Goal: Information Seeking & Learning: Learn about a topic

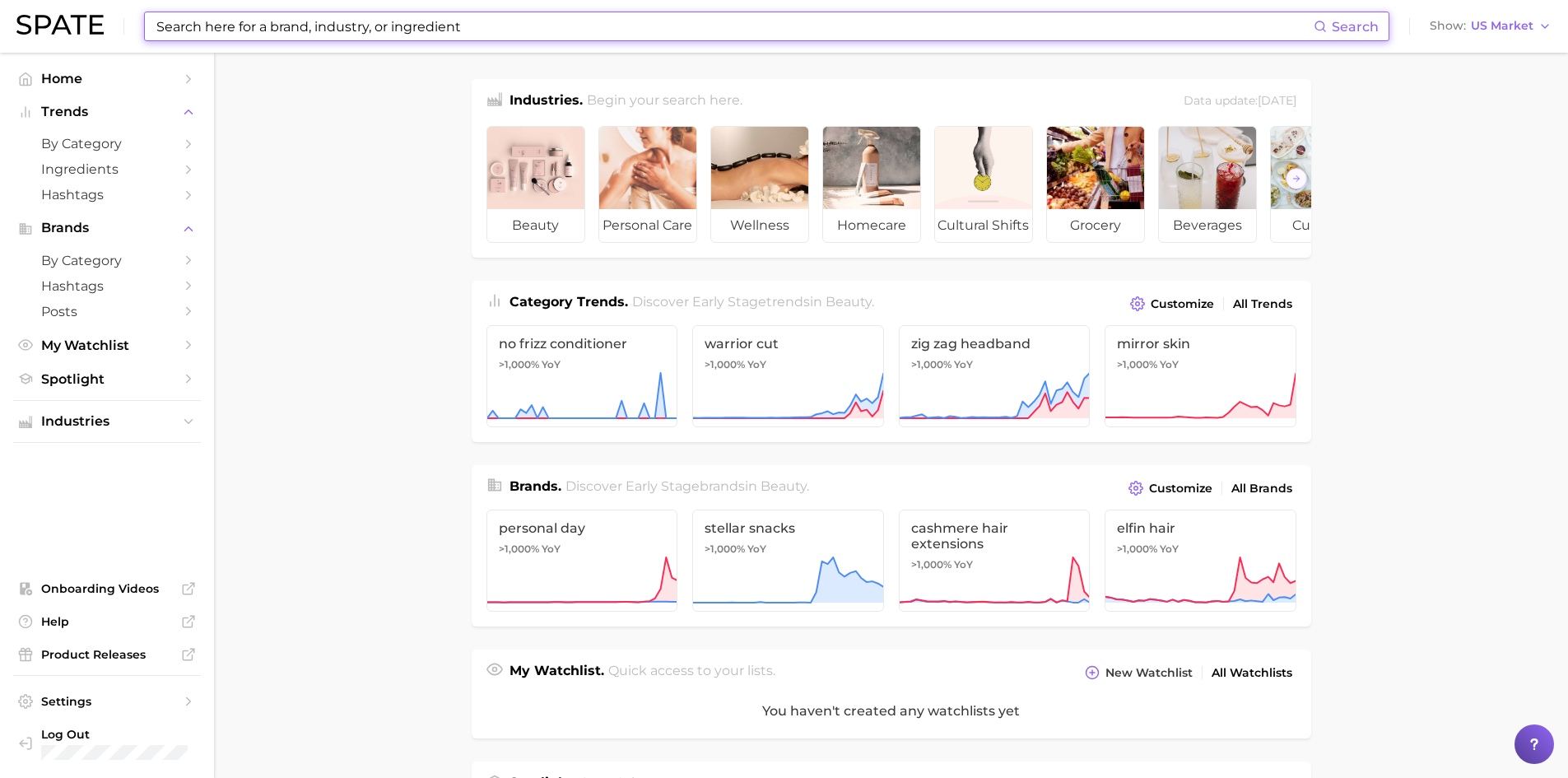
click at [676, 25] on input at bounding box center [734, 26] width 1159 height 28
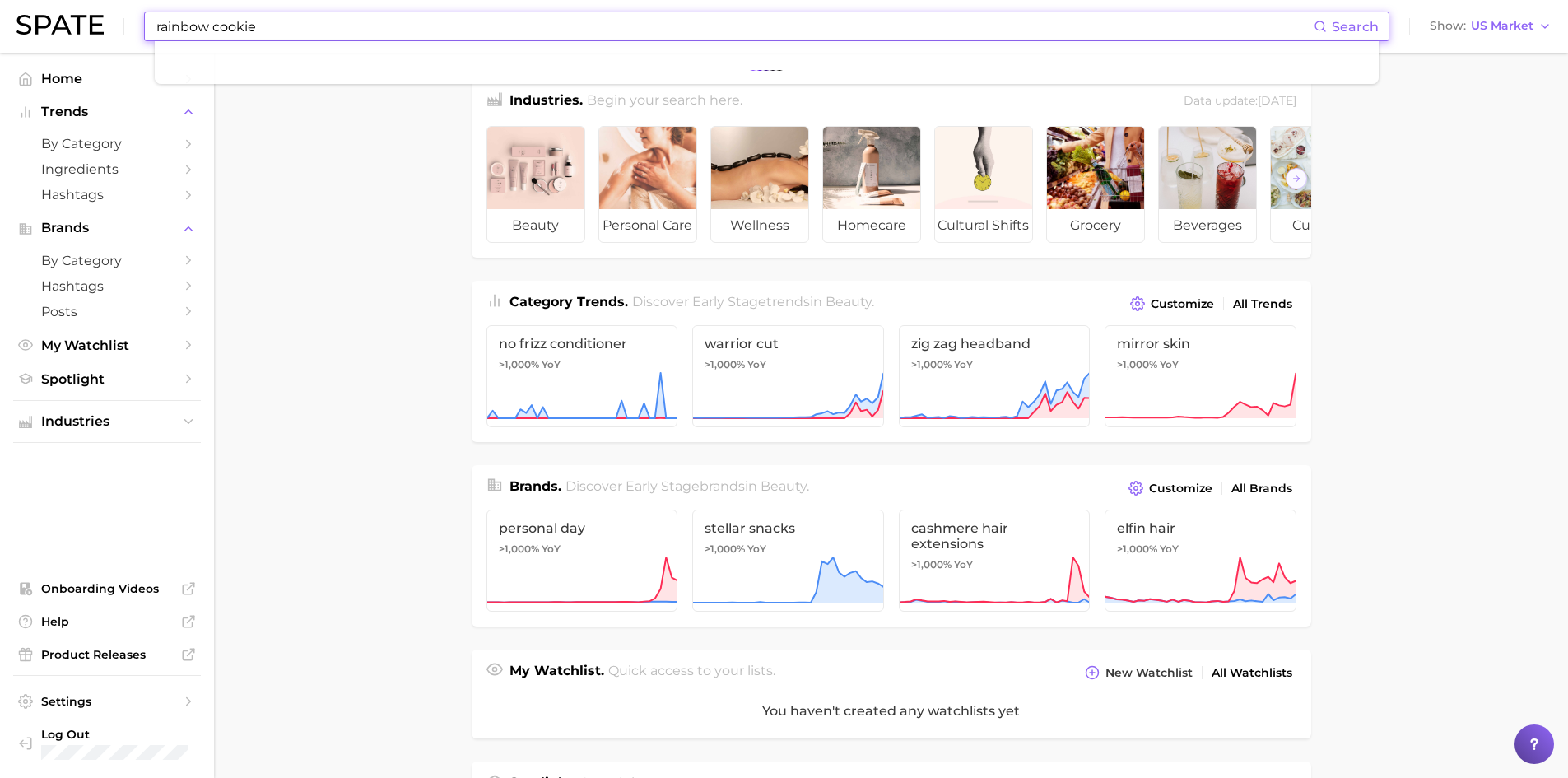
type input "rainbow cookie"
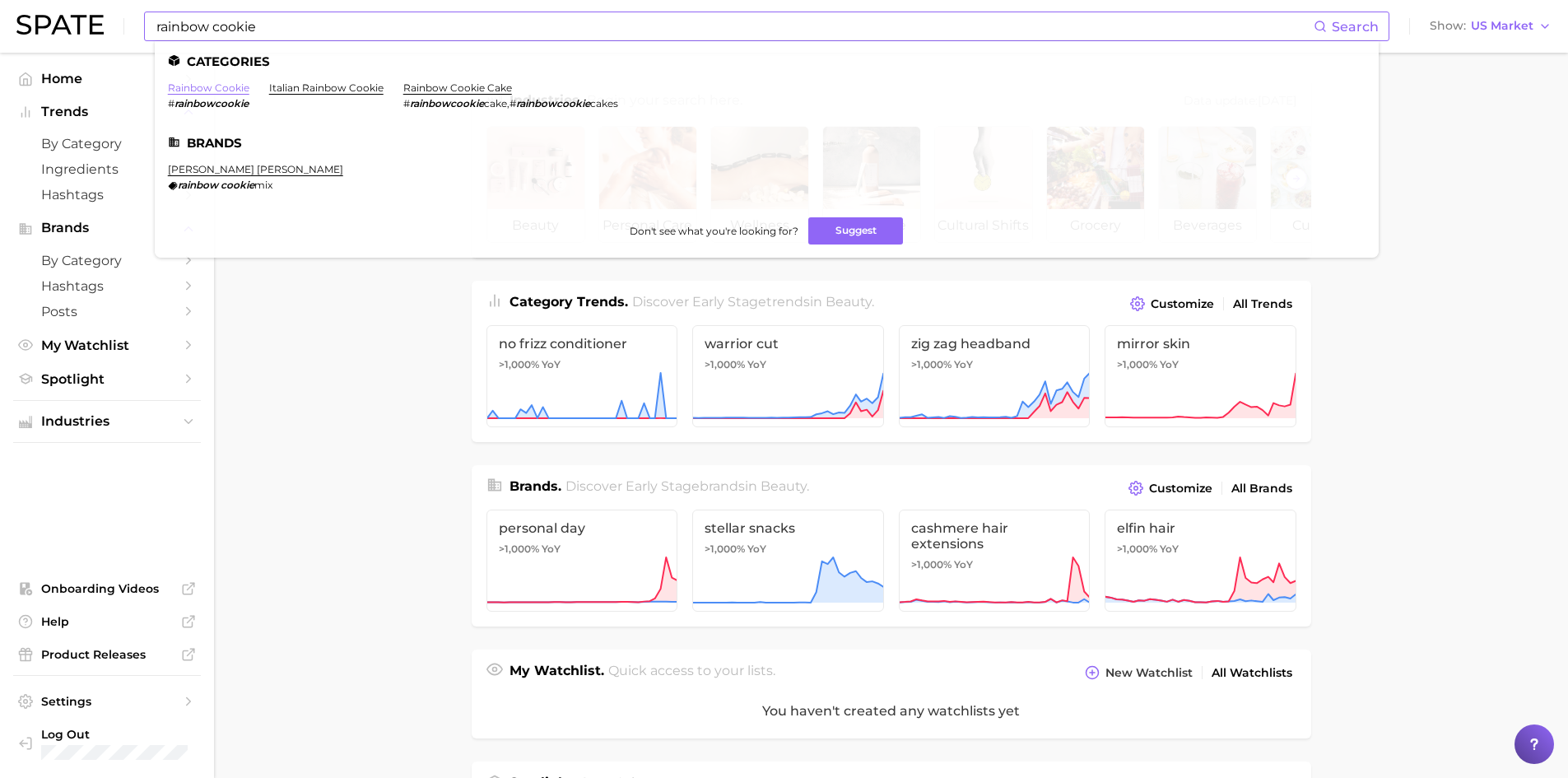
click at [239, 90] on link "rainbow cookie" at bounding box center [208, 87] width 81 height 12
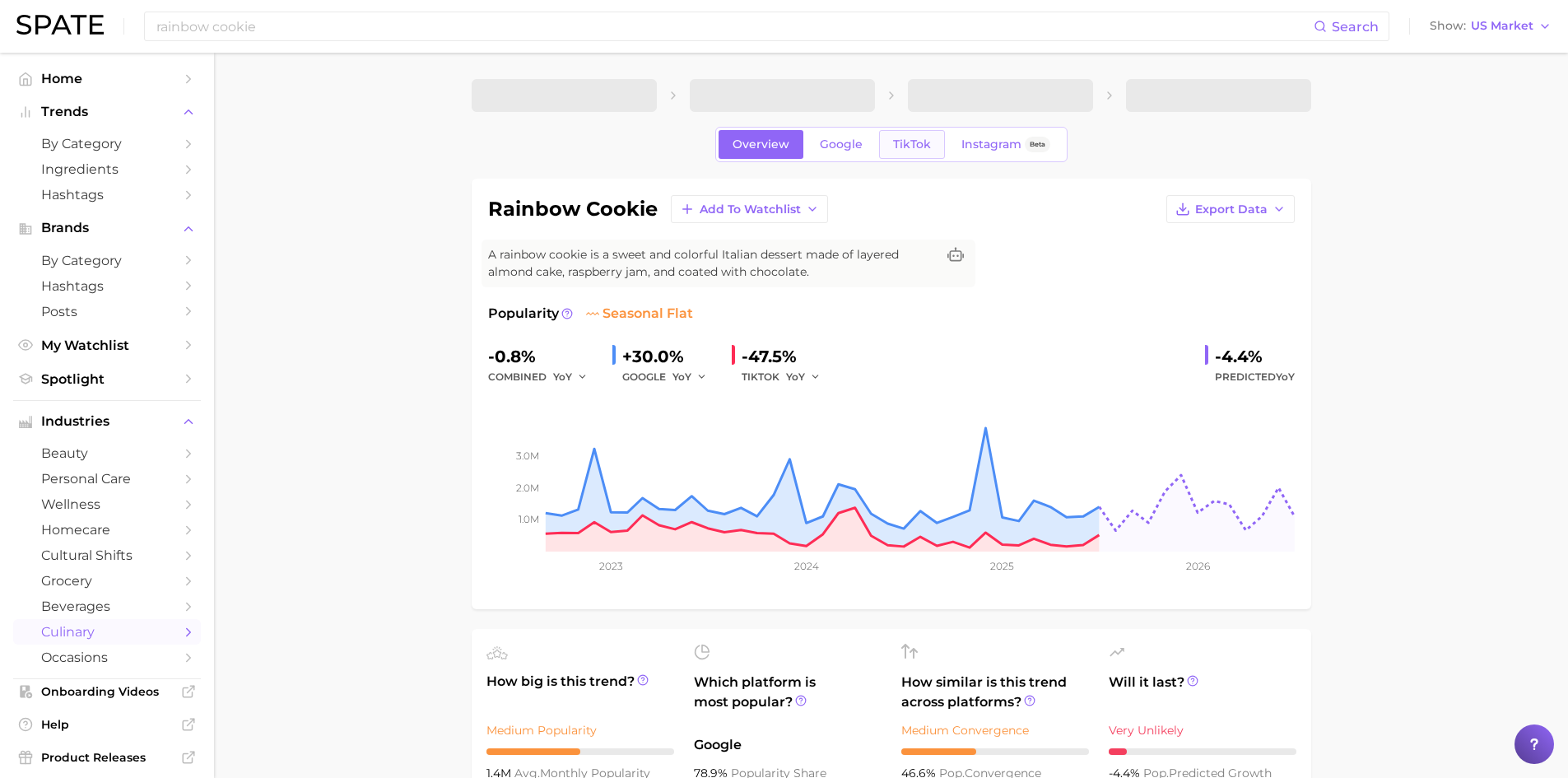
click at [915, 147] on span "TikTok" at bounding box center [912, 145] width 38 height 14
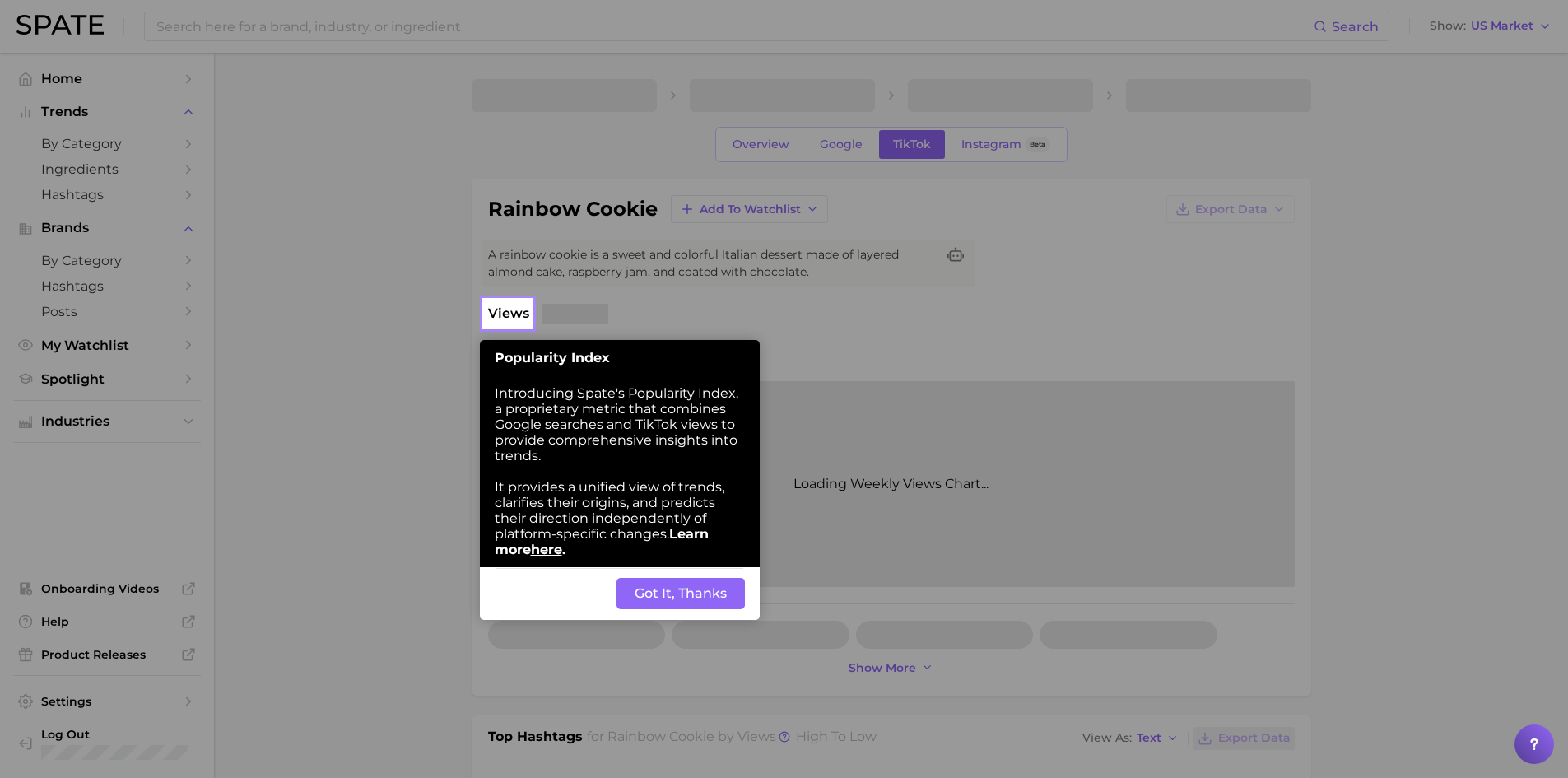
click at [646, 600] on button "Got It, Thanks" at bounding box center [681, 594] width 128 height 32
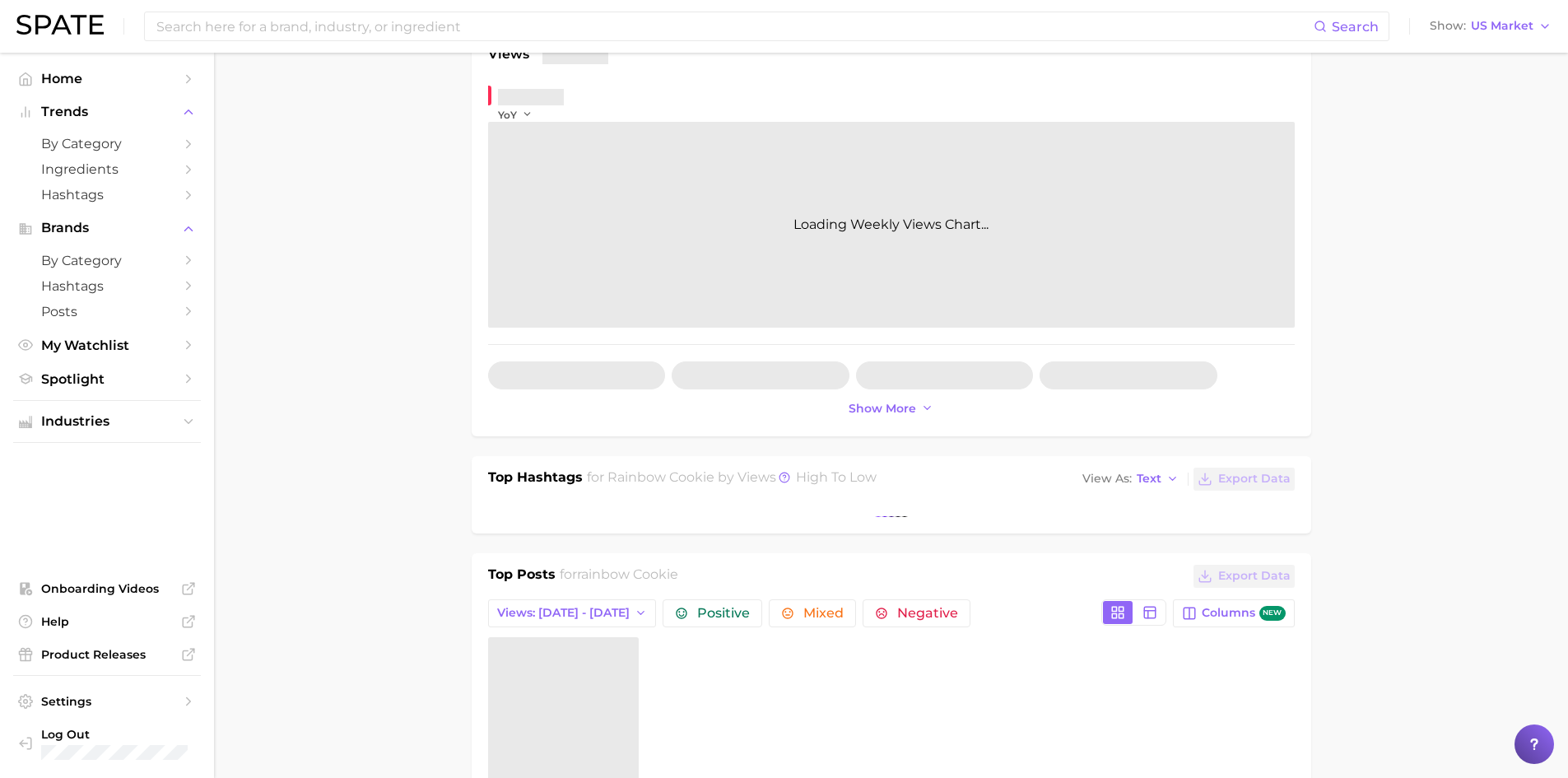
scroll to position [317, 0]
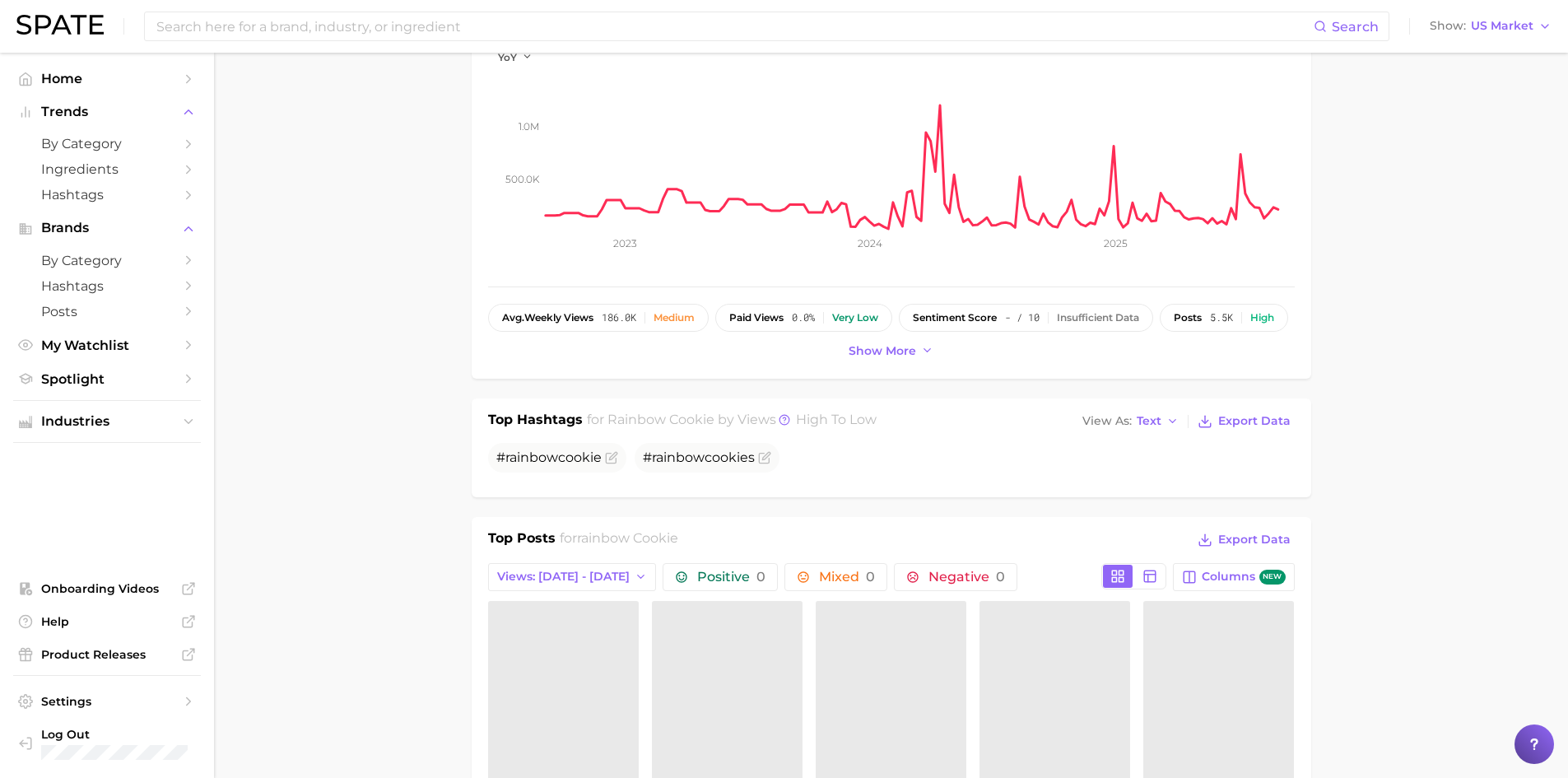
click at [646, 600] on div "Top Posts for rainbow cookie Export Data Views: Aug 24 - 31 Positive 0 Mixed 0 …" at bounding box center [891, 742] width 807 height 427
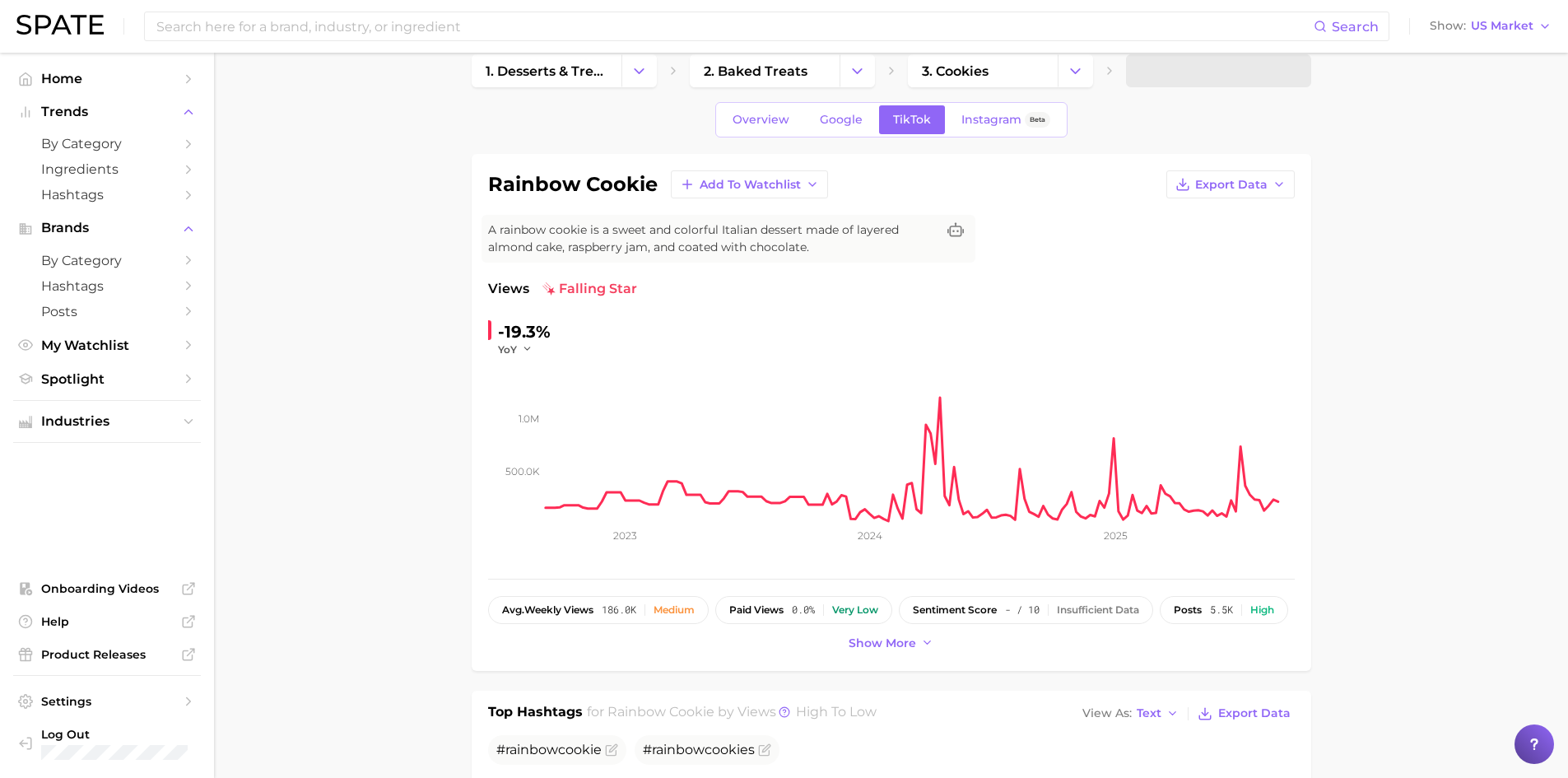
scroll to position [24, 0]
click at [831, 121] on span "Google" at bounding box center [841, 121] width 43 height 14
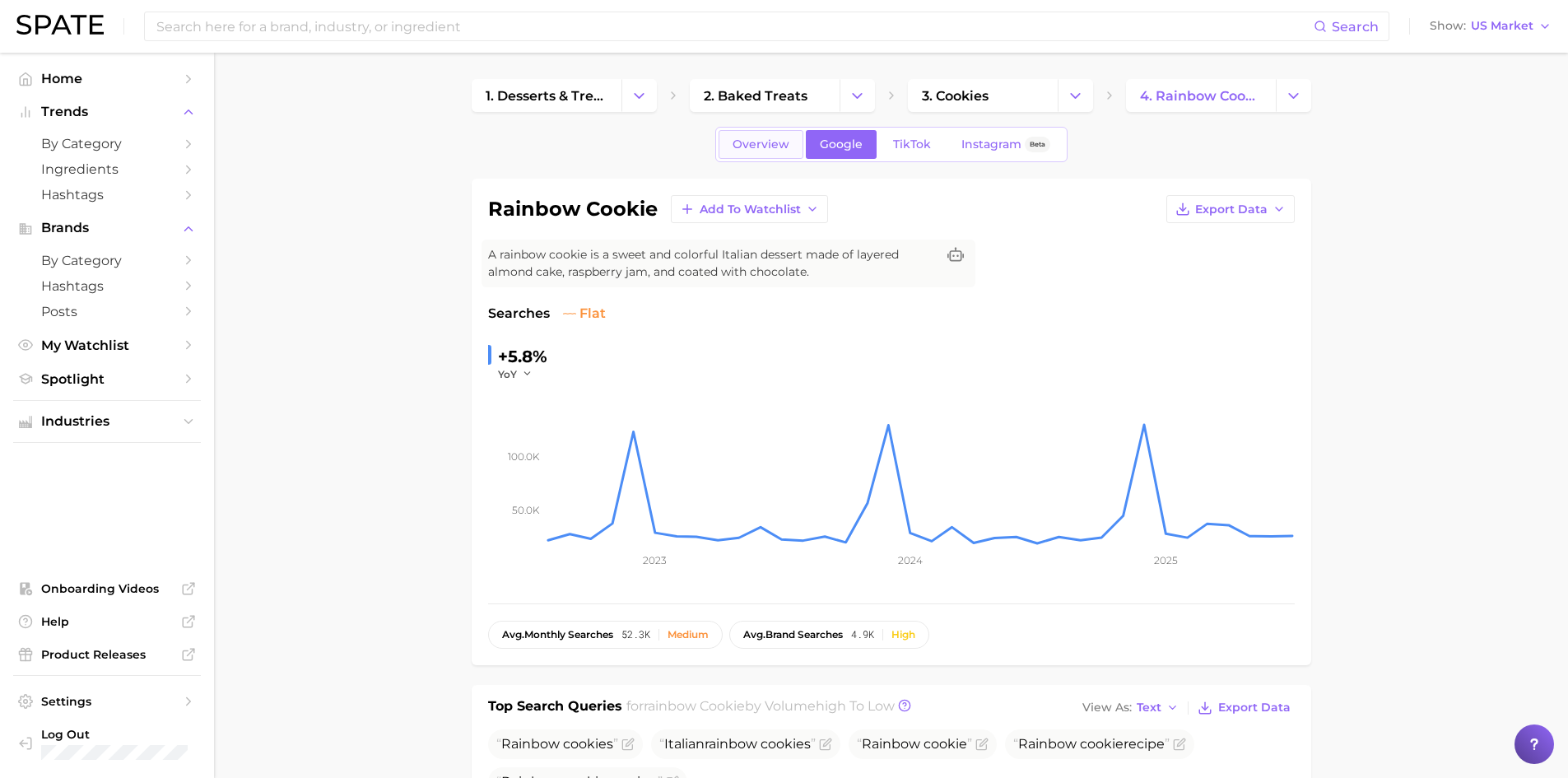
click at [762, 149] on span "Overview" at bounding box center [761, 145] width 57 height 14
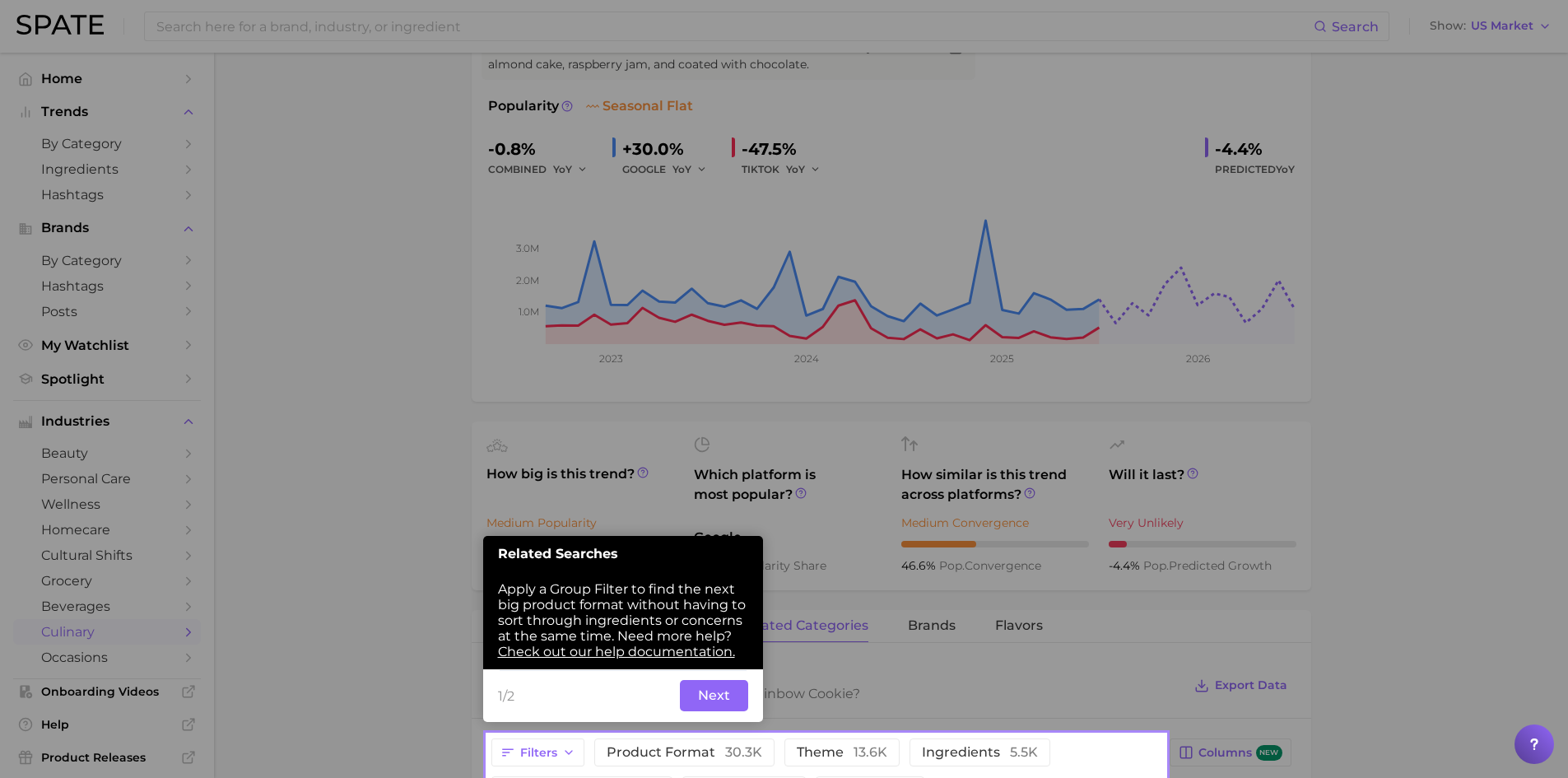
scroll to position [275, 0]
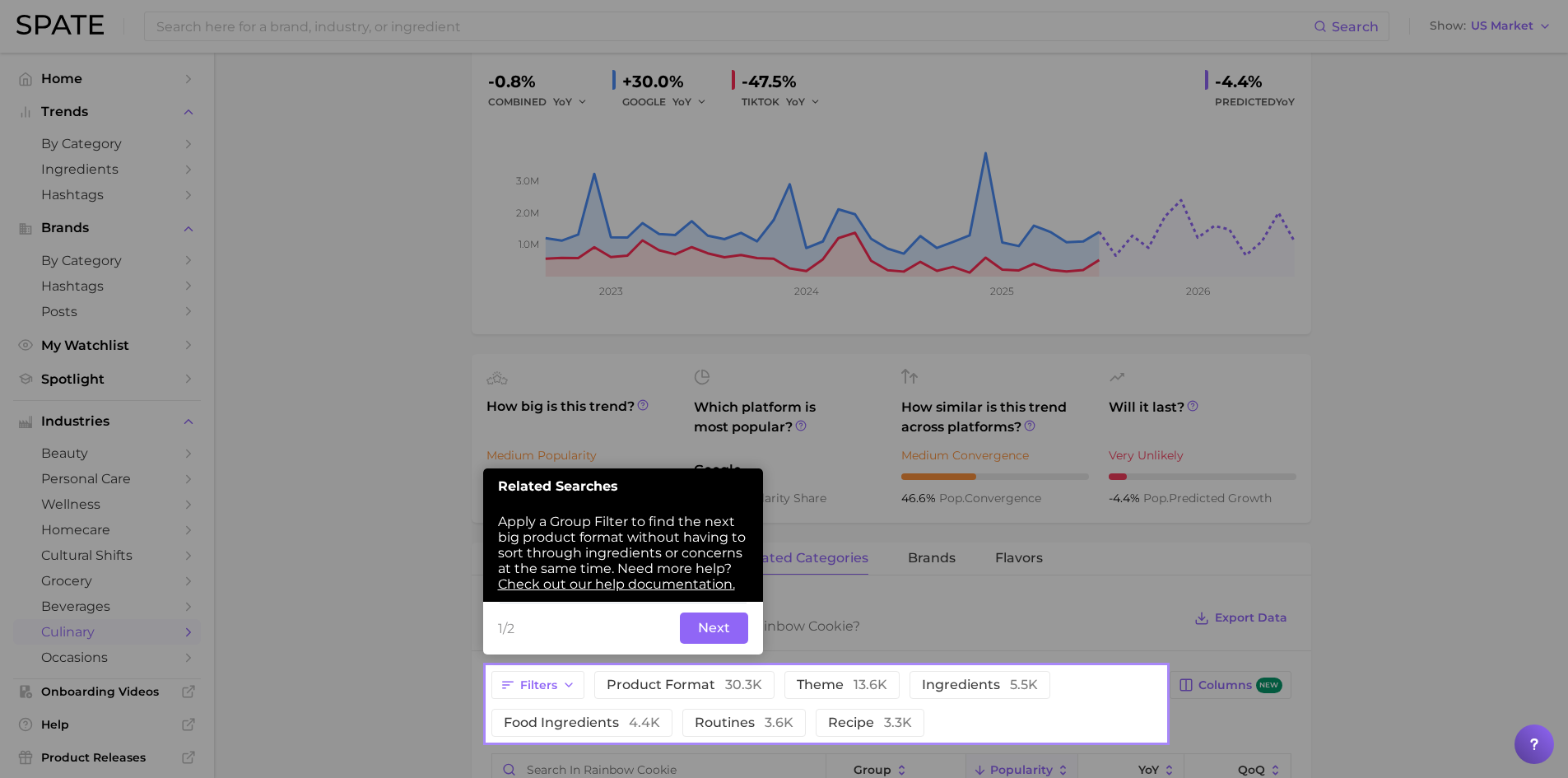
click at [695, 623] on button "Next" at bounding box center [714, 628] width 69 height 32
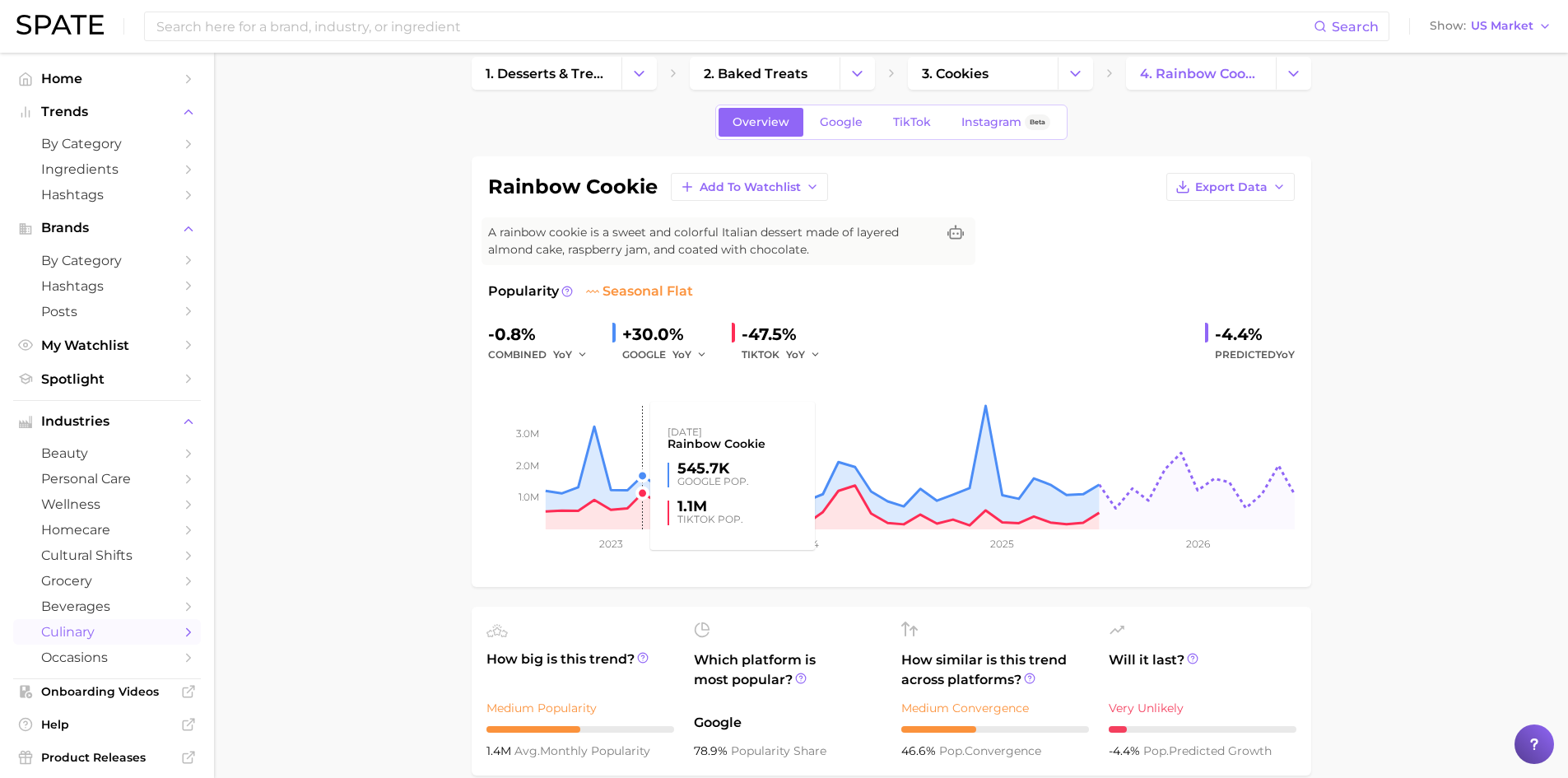
scroll to position [0, 0]
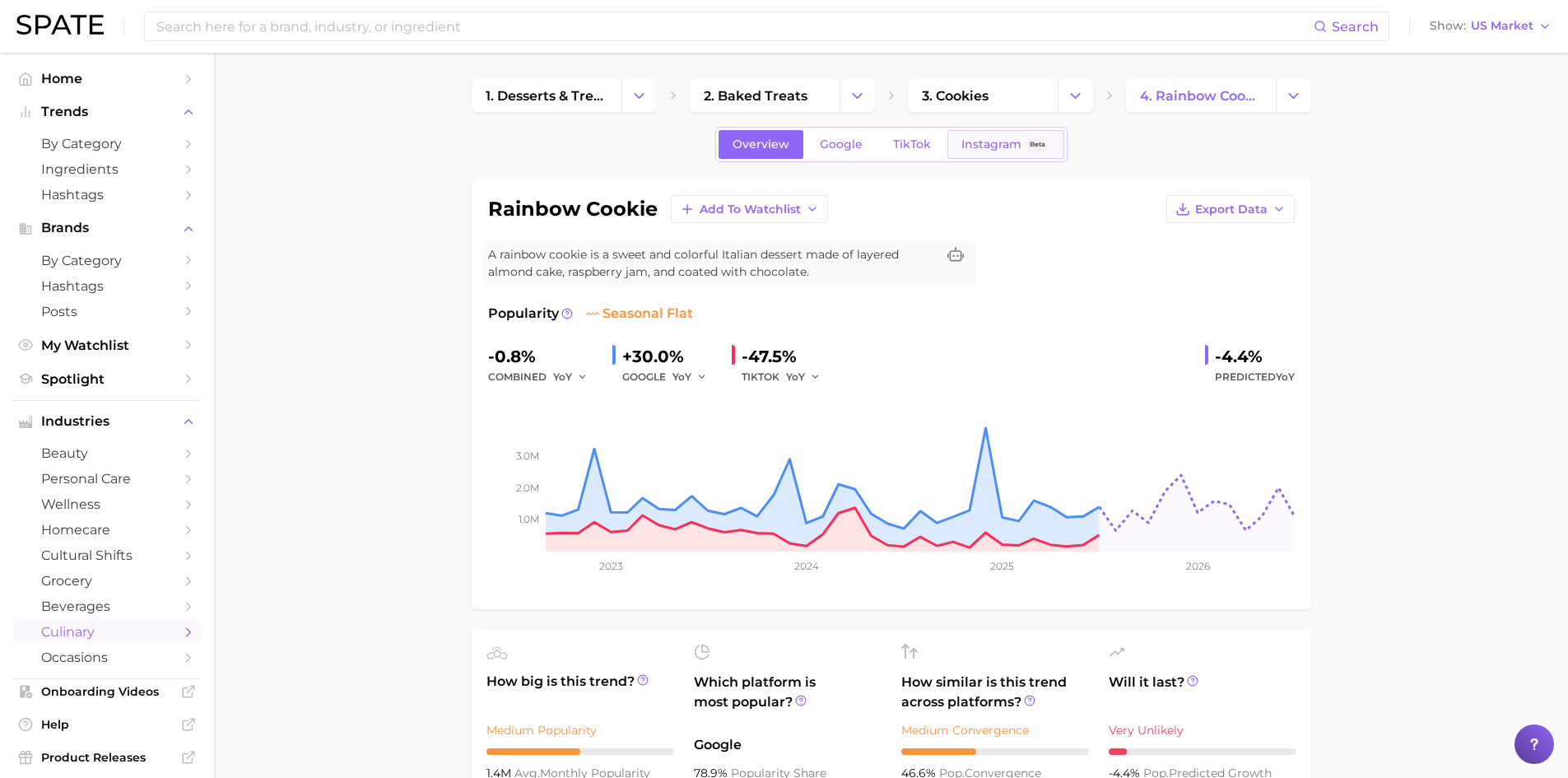
click at [975, 142] on span "Instagram" at bounding box center [992, 145] width 60 height 14
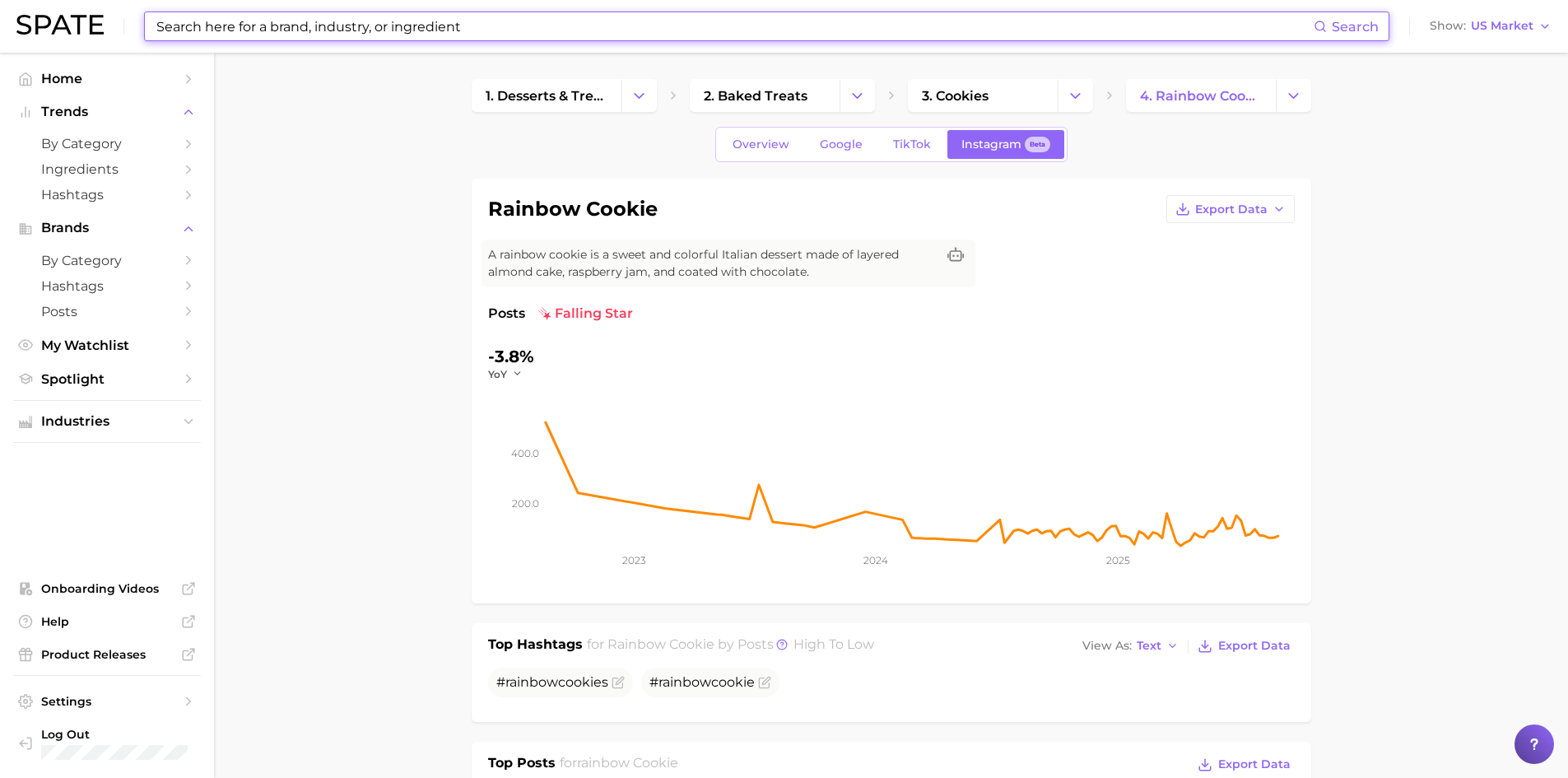
click at [428, 33] on input at bounding box center [734, 26] width 1159 height 28
click at [486, 20] on input at bounding box center [734, 26] width 1159 height 28
click at [389, 32] on input at bounding box center [734, 26] width 1159 height 28
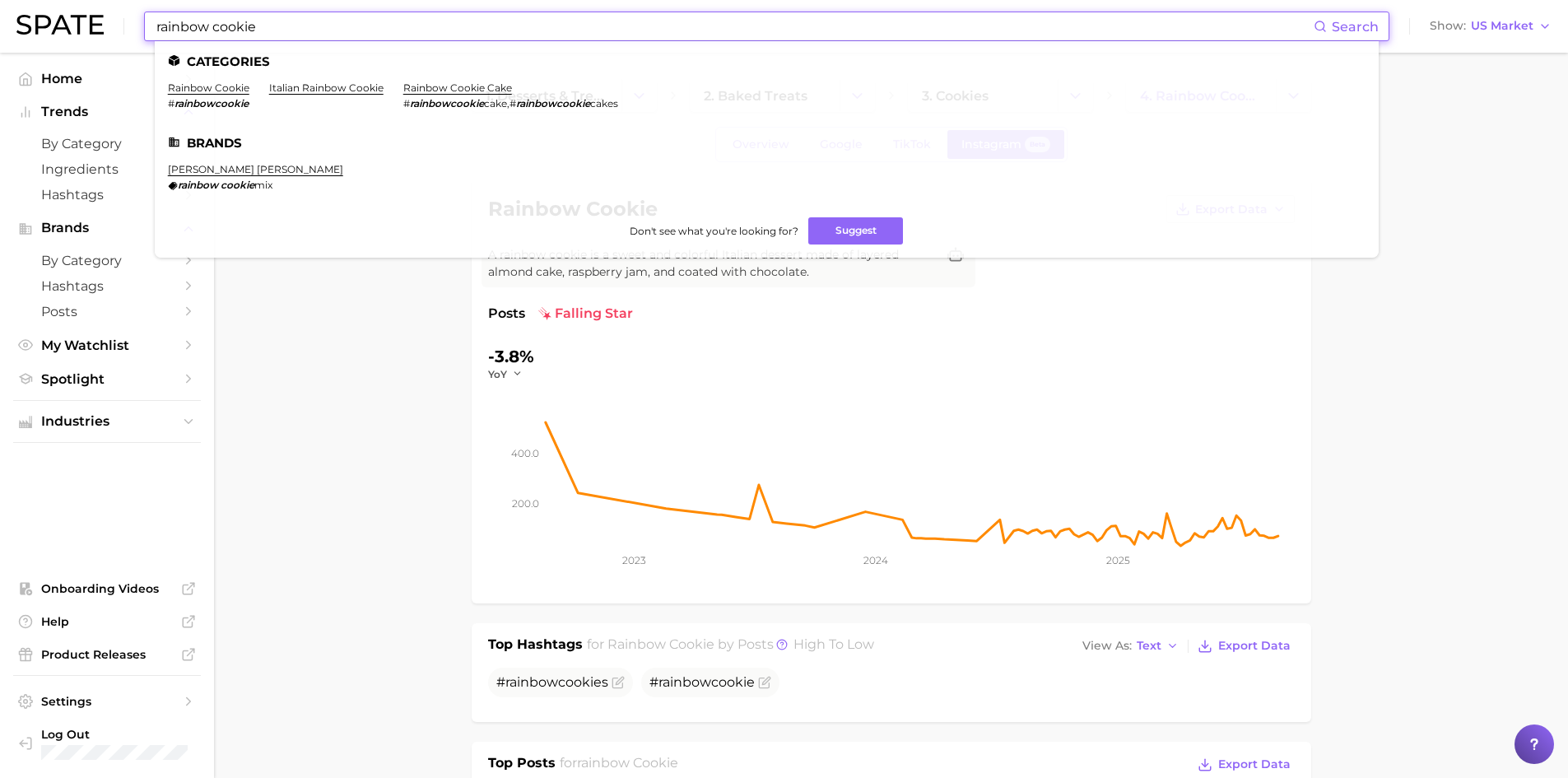
type input "rainbow cookie"
click at [301, 90] on link "italian rainbow cookie" at bounding box center [326, 87] width 115 height 12
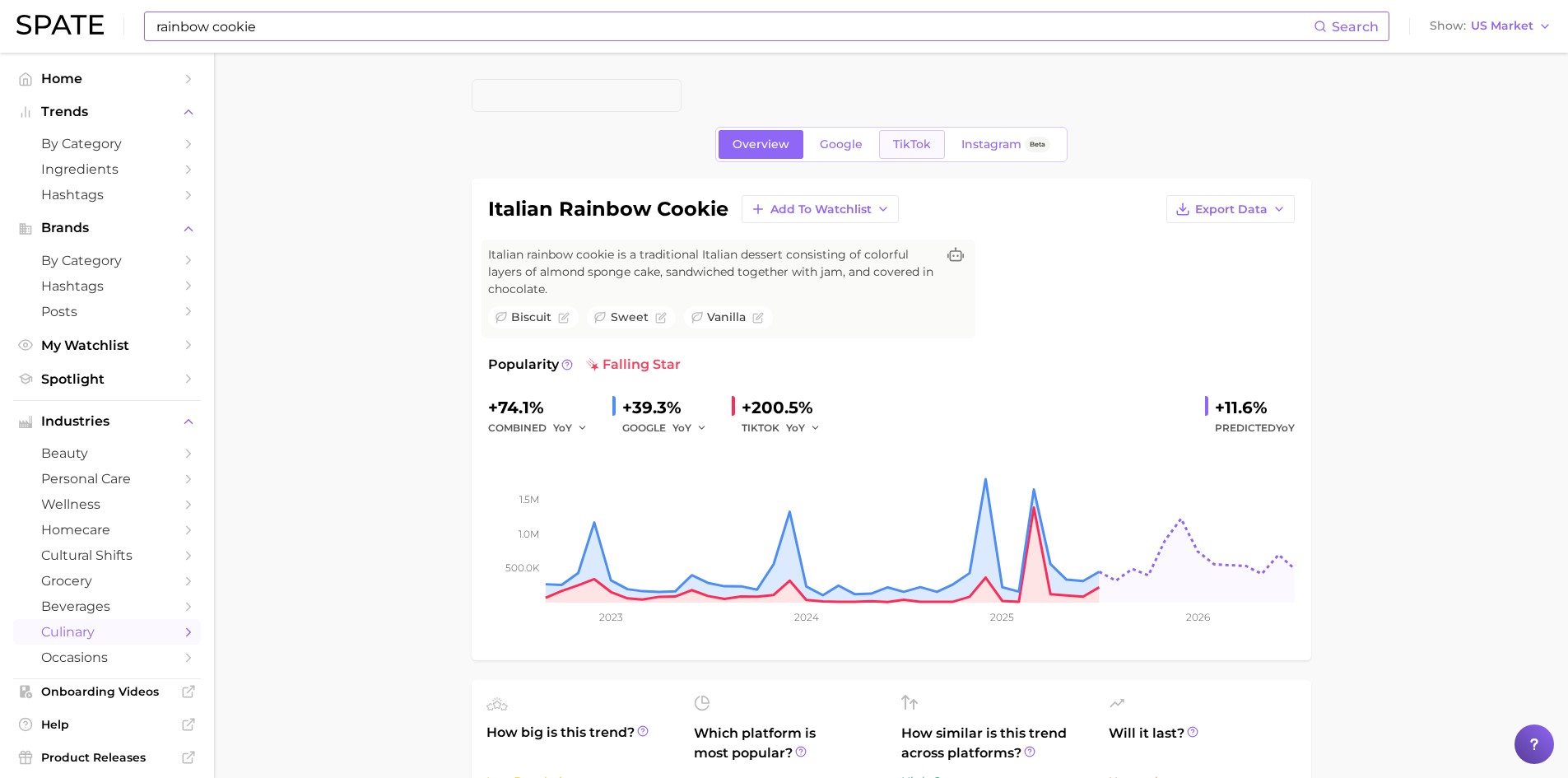
click at [905, 151] on span "TikTok" at bounding box center [912, 145] width 38 height 14
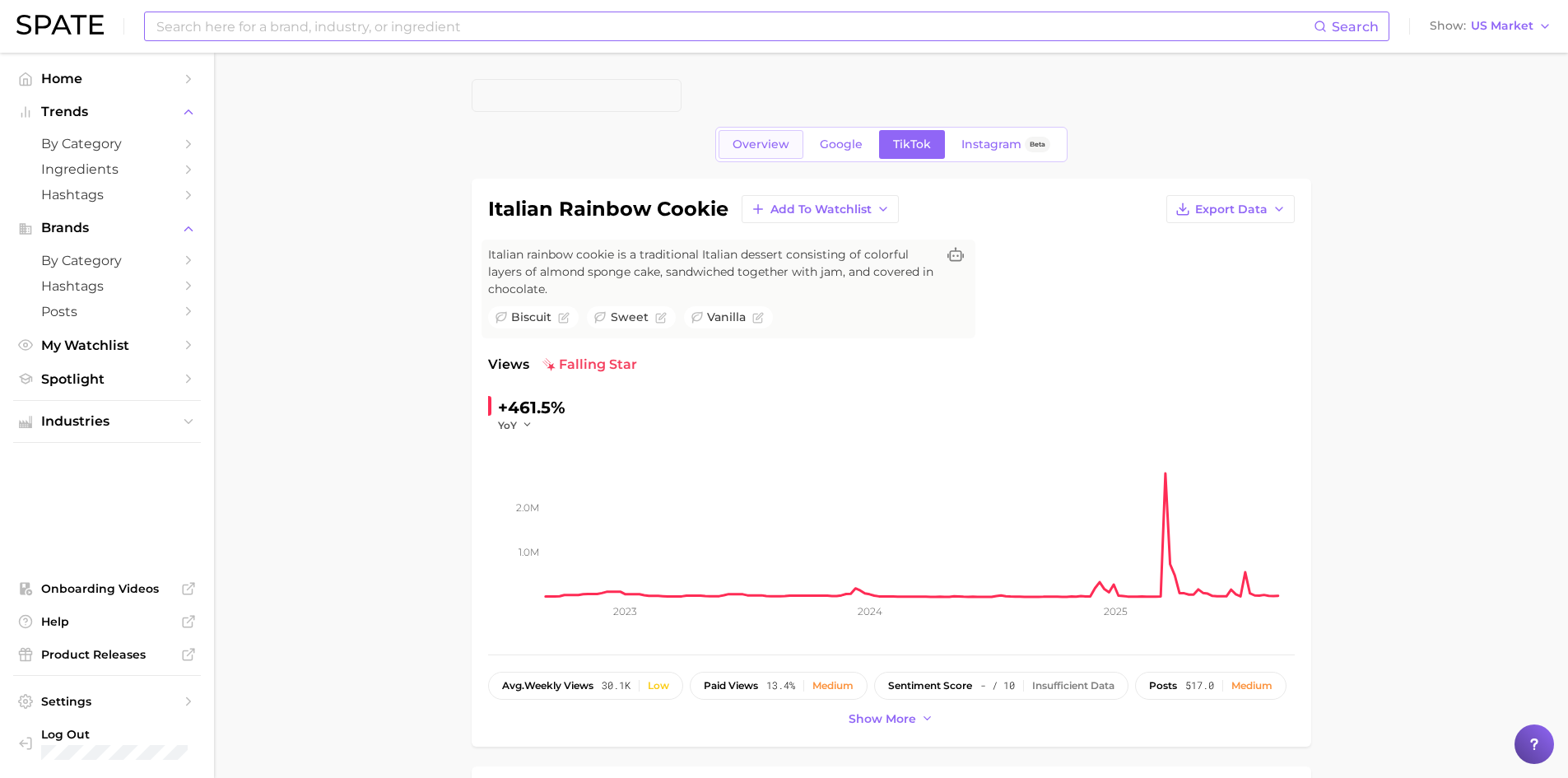
click at [768, 156] on link "Overview" at bounding box center [760, 145] width 85 height 29
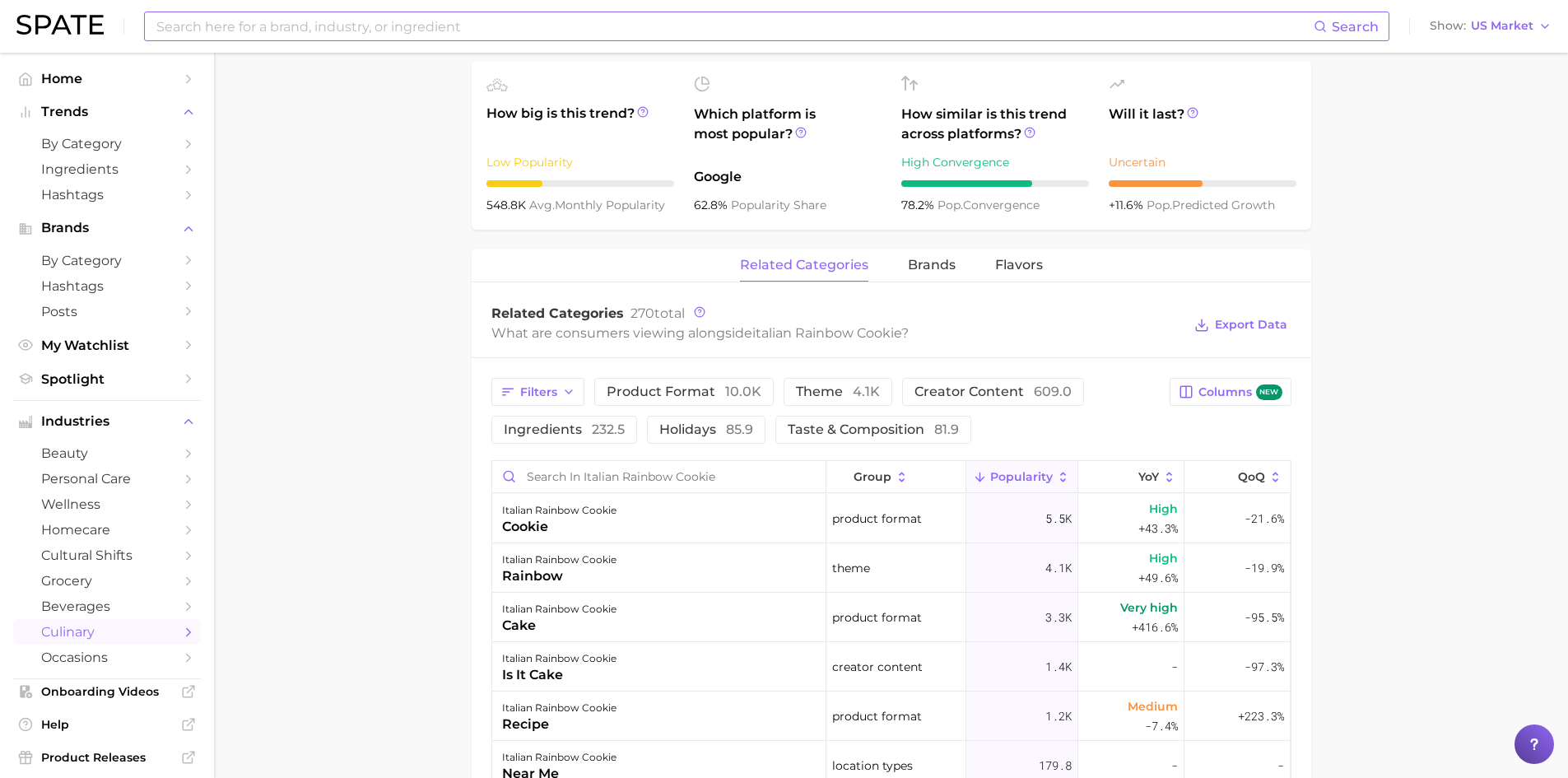
scroll to position [694, 0]
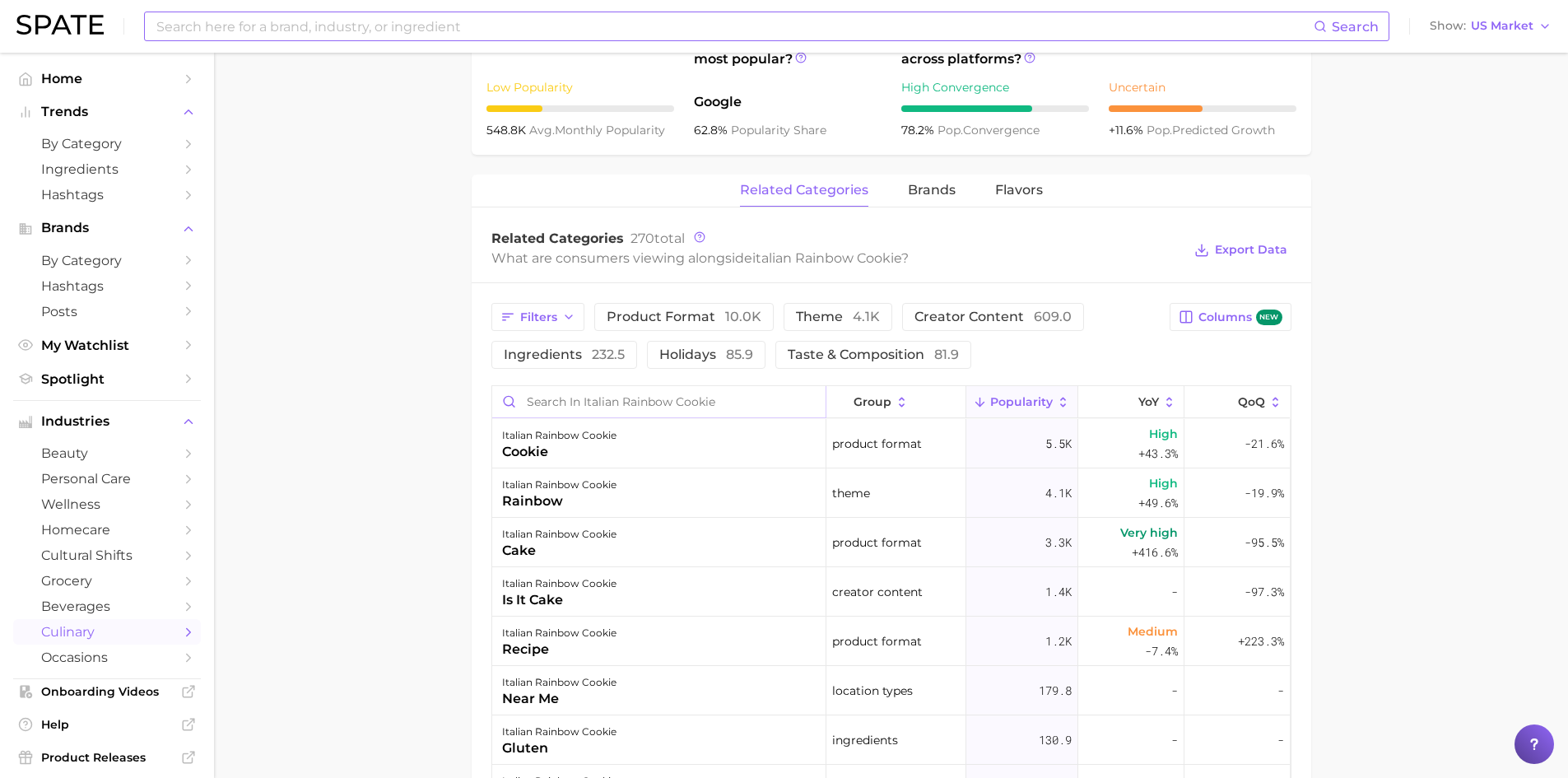
click at [641, 398] on input "Search in italian rainbow cookie" at bounding box center [659, 402] width 333 height 32
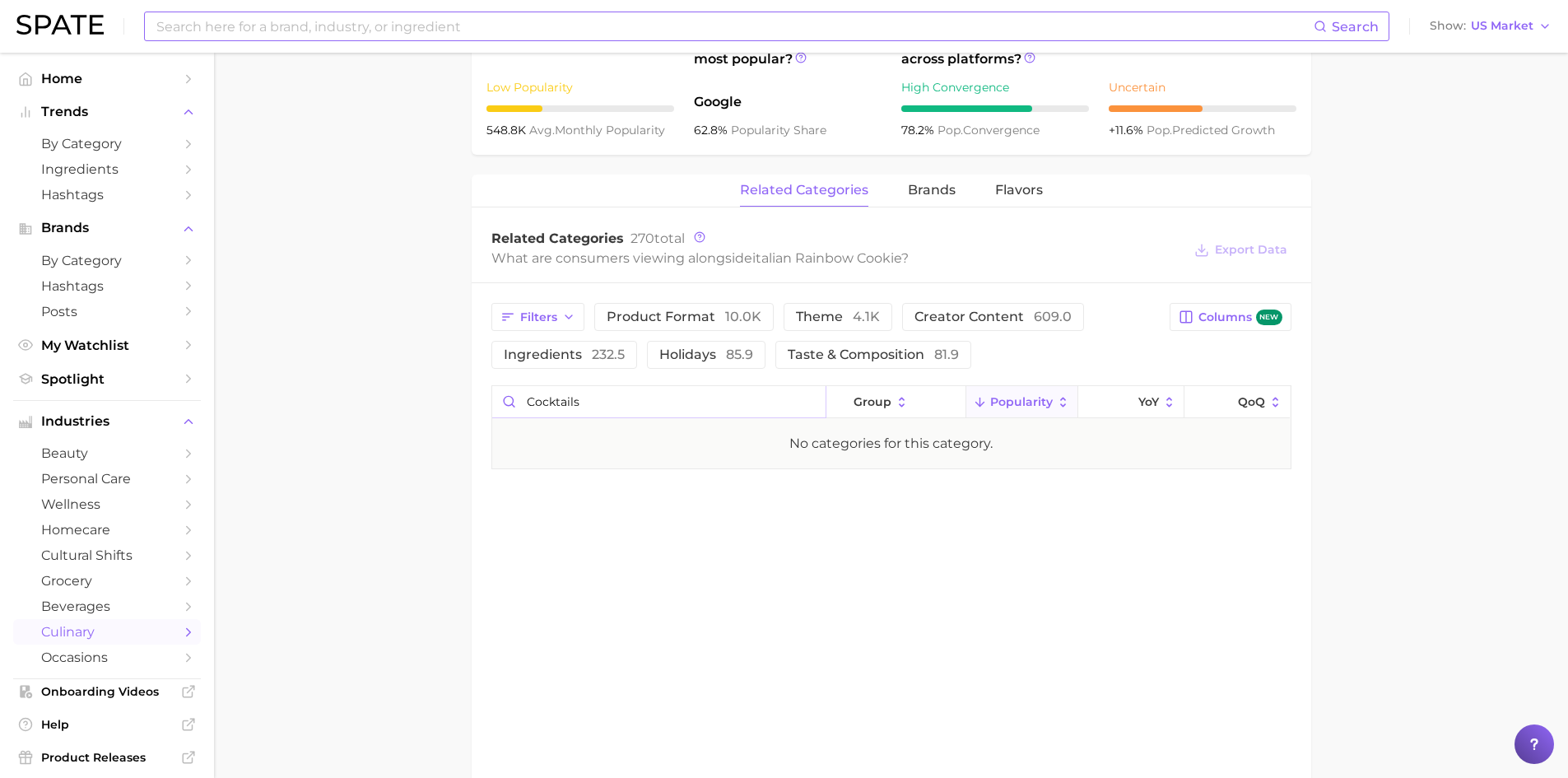
click at [641, 398] on input "cocktails" at bounding box center [659, 402] width 333 height 32
type input "c"
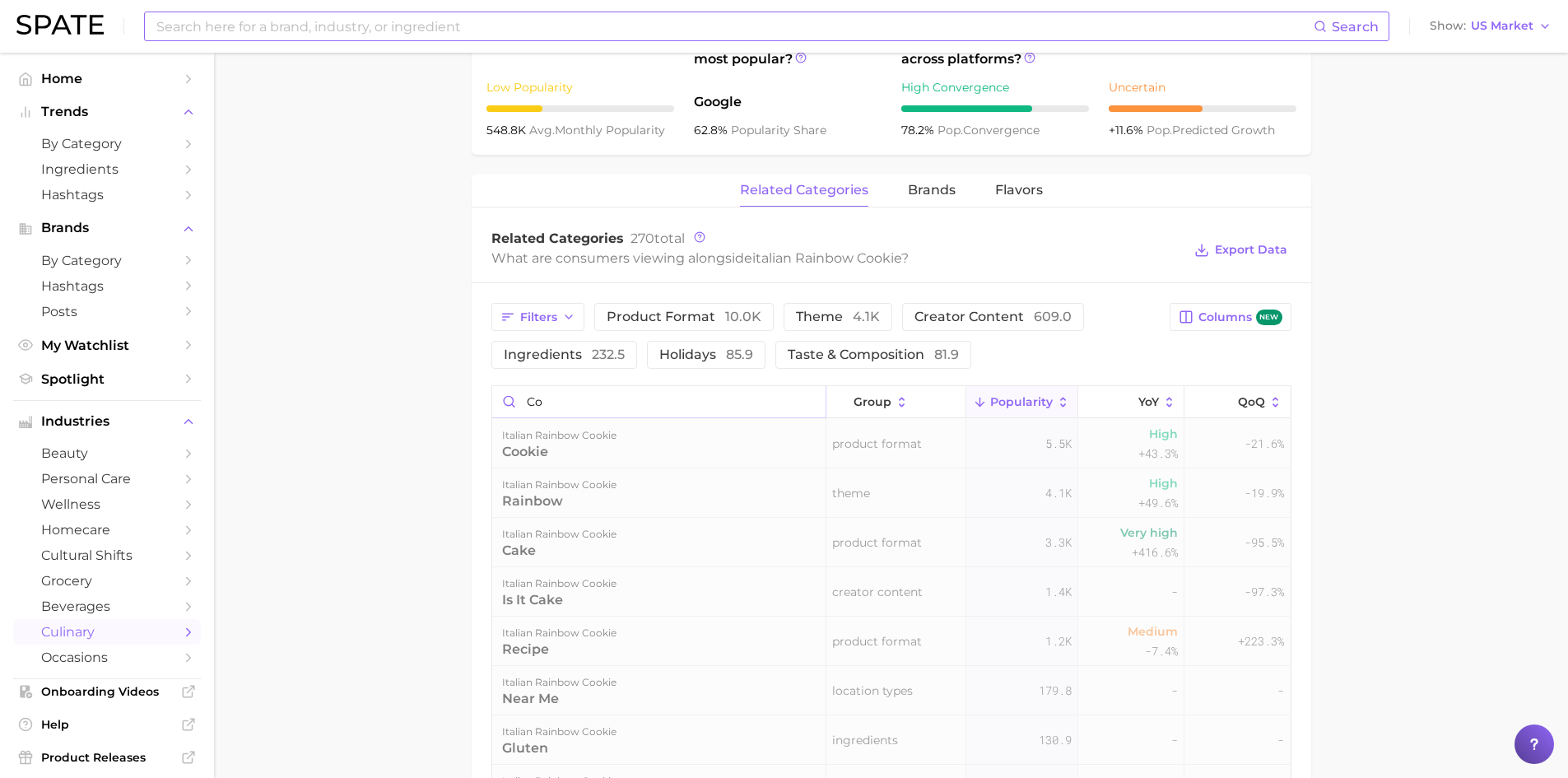
type input "c"
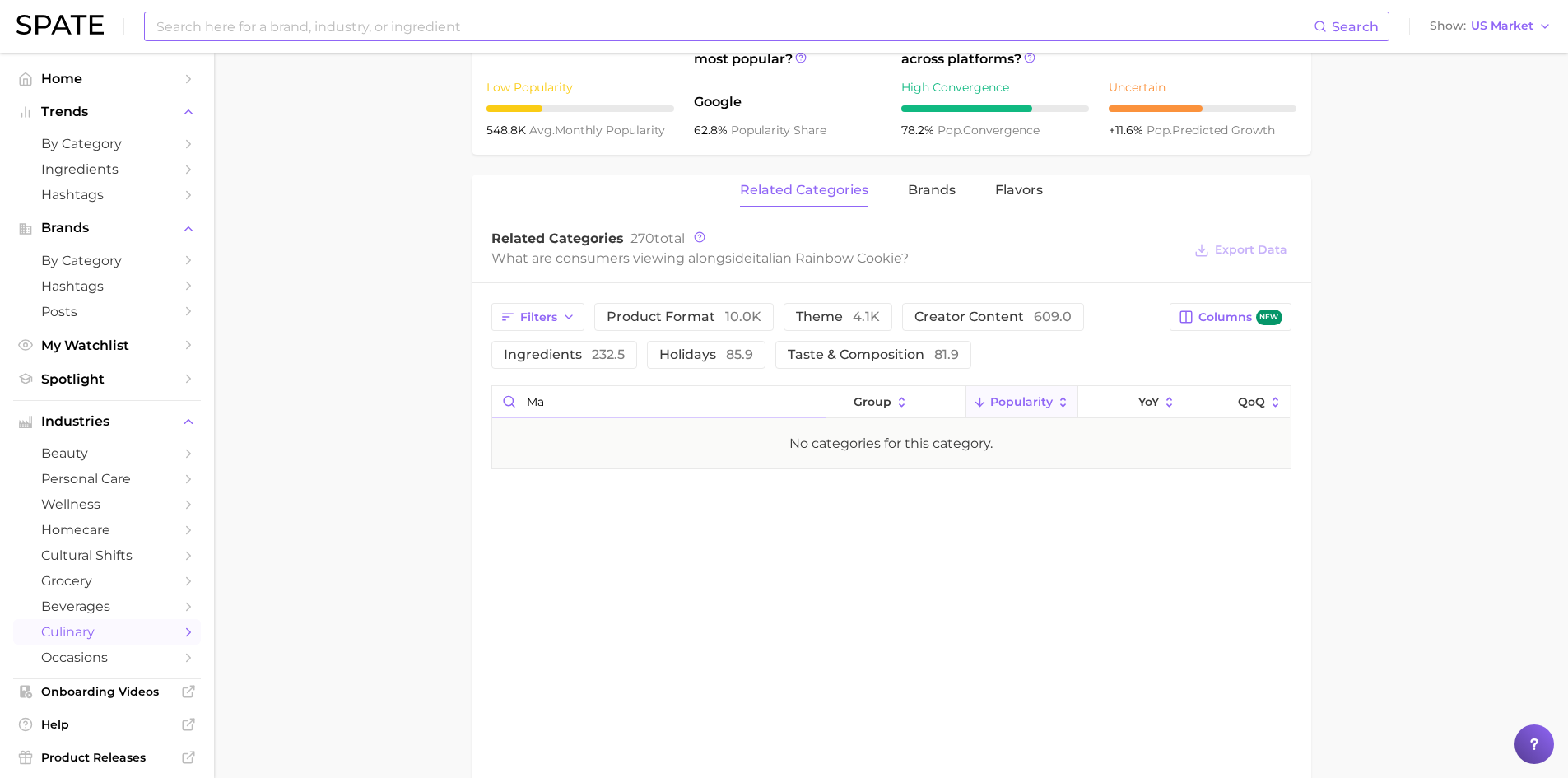
type input "m"
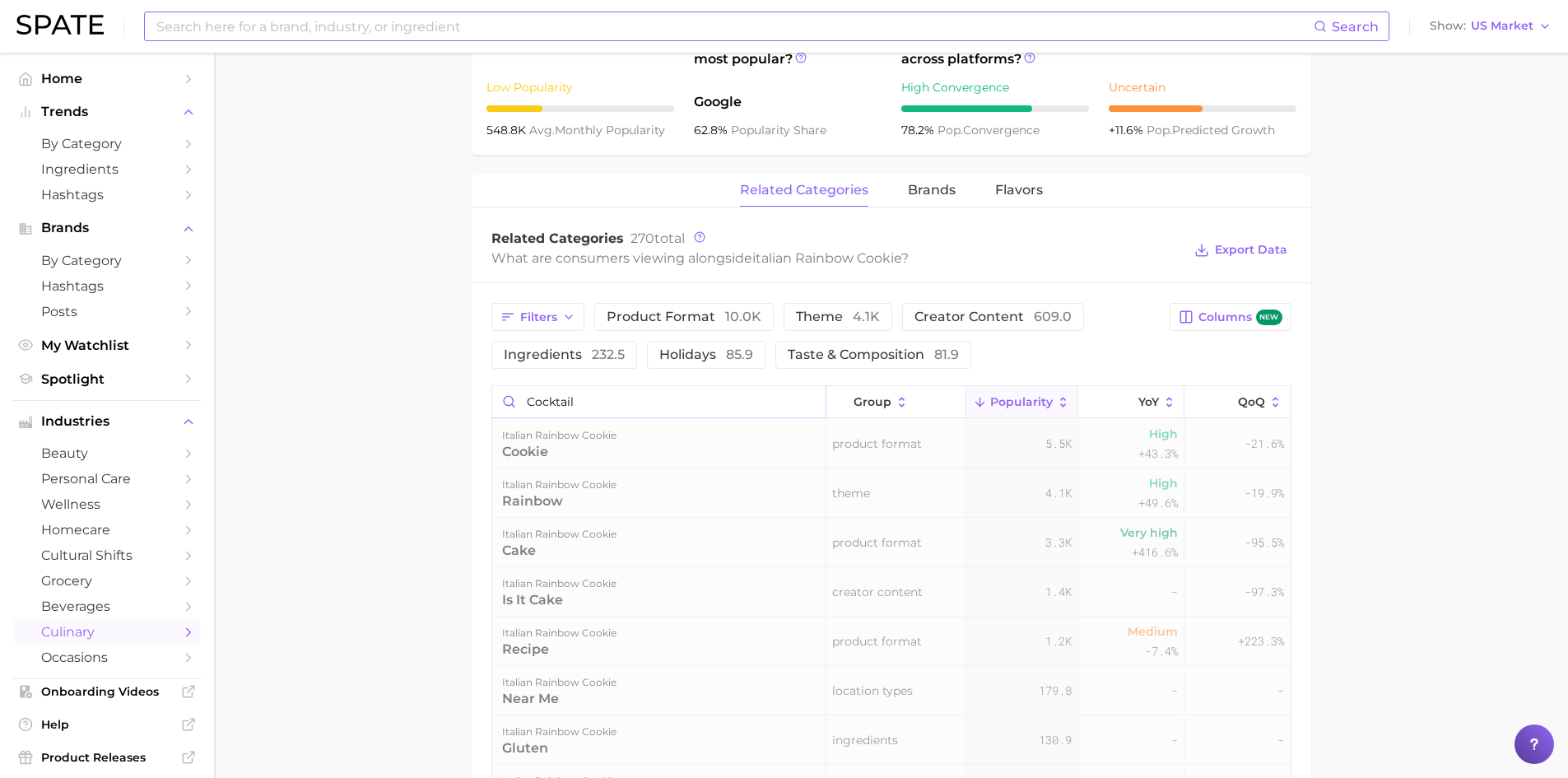
type input "cocktail"
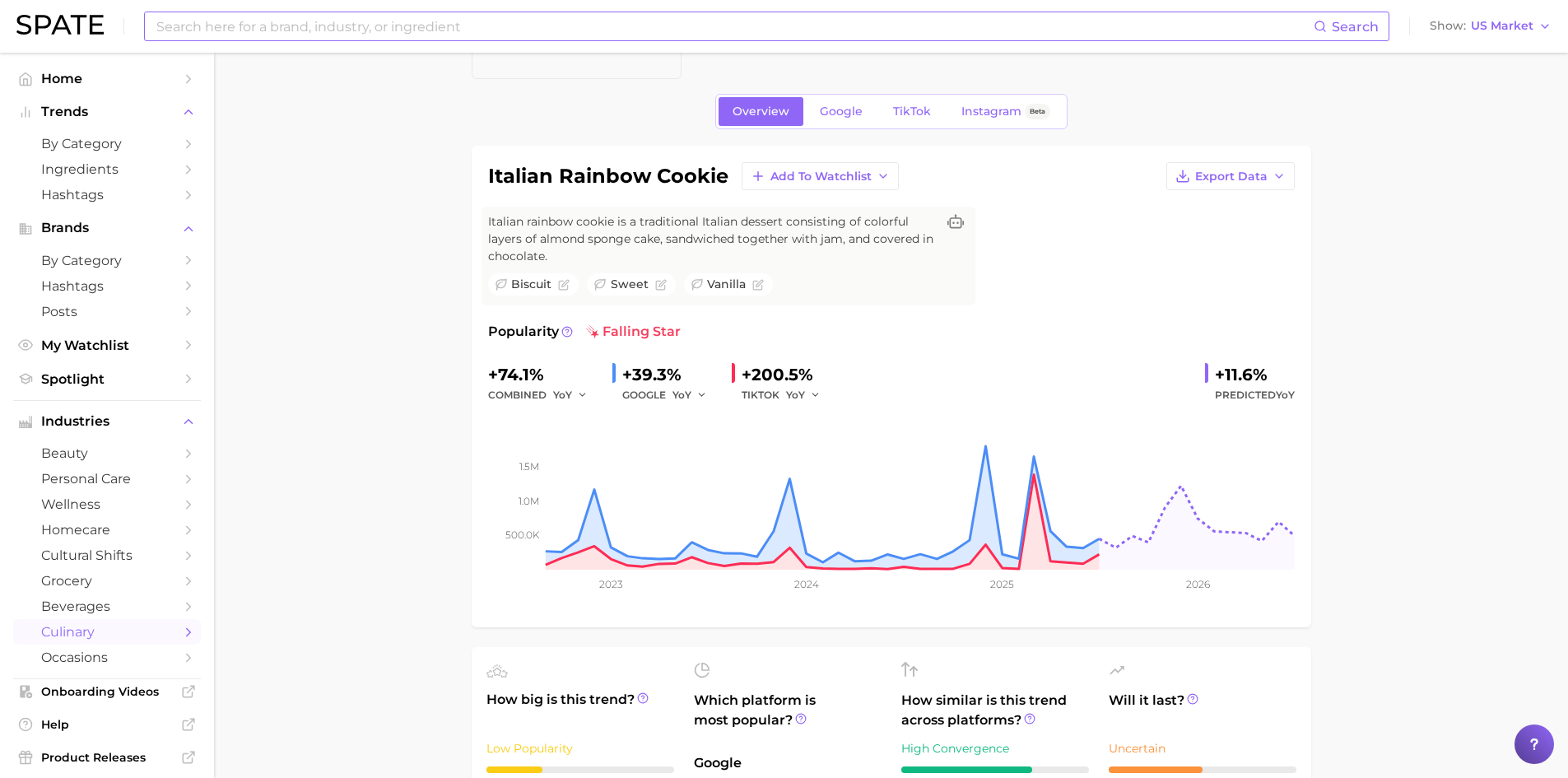
scroll to position [0, 0]
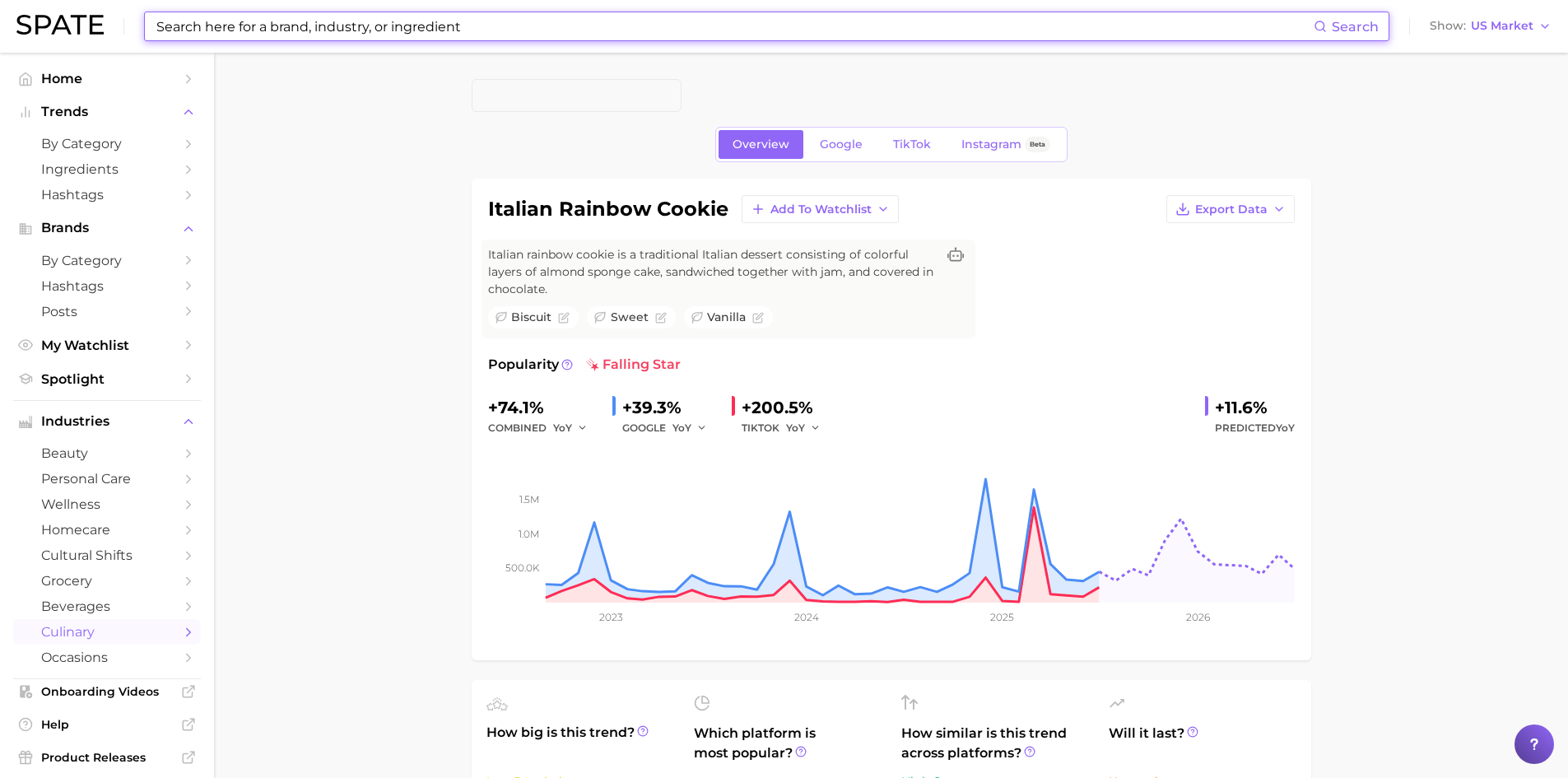
click at [472, 24] on input at bounding box center [734, 26] width 1159 height 28
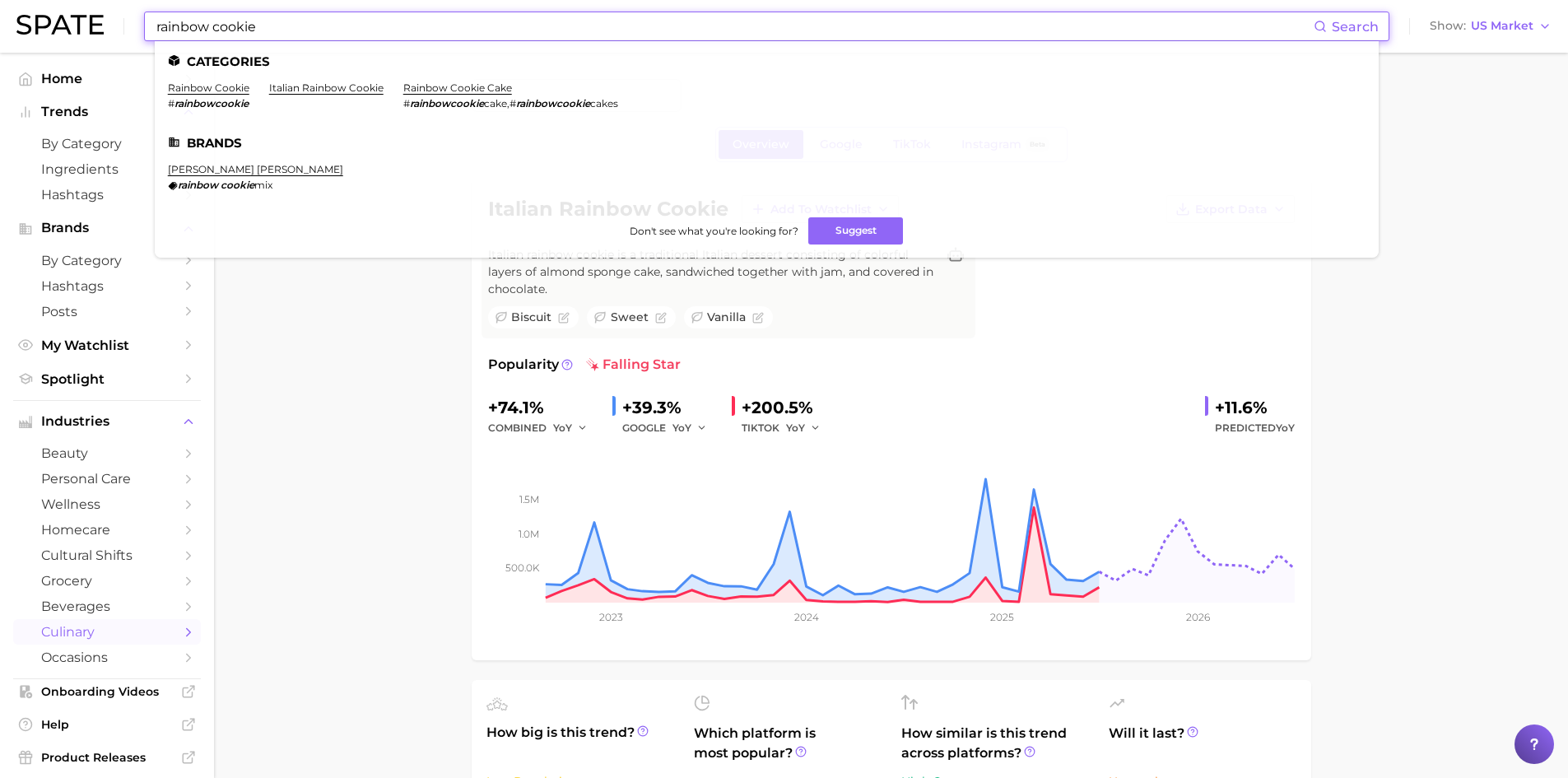
type input "rainbow cookie"
drag, startPoint x: 214, startPoint y: 117, endPoint x: 218, endPoint y: 96, distance: 21.4
click at [218, 96] on ul "rainbow cookie # rainbowcookie italian rainbow cookie rainbow cookie cake # rai…" at bounding box center [766, 102] width 1198 height 41
click at [218, 96] on li "rainbow cookie # rainbowcookie" at bounding box center [208, 95] width 81 height 28
click at [224, 90] on link "rainbow cookie" at bounding box center [208, 87] width 81 height 12
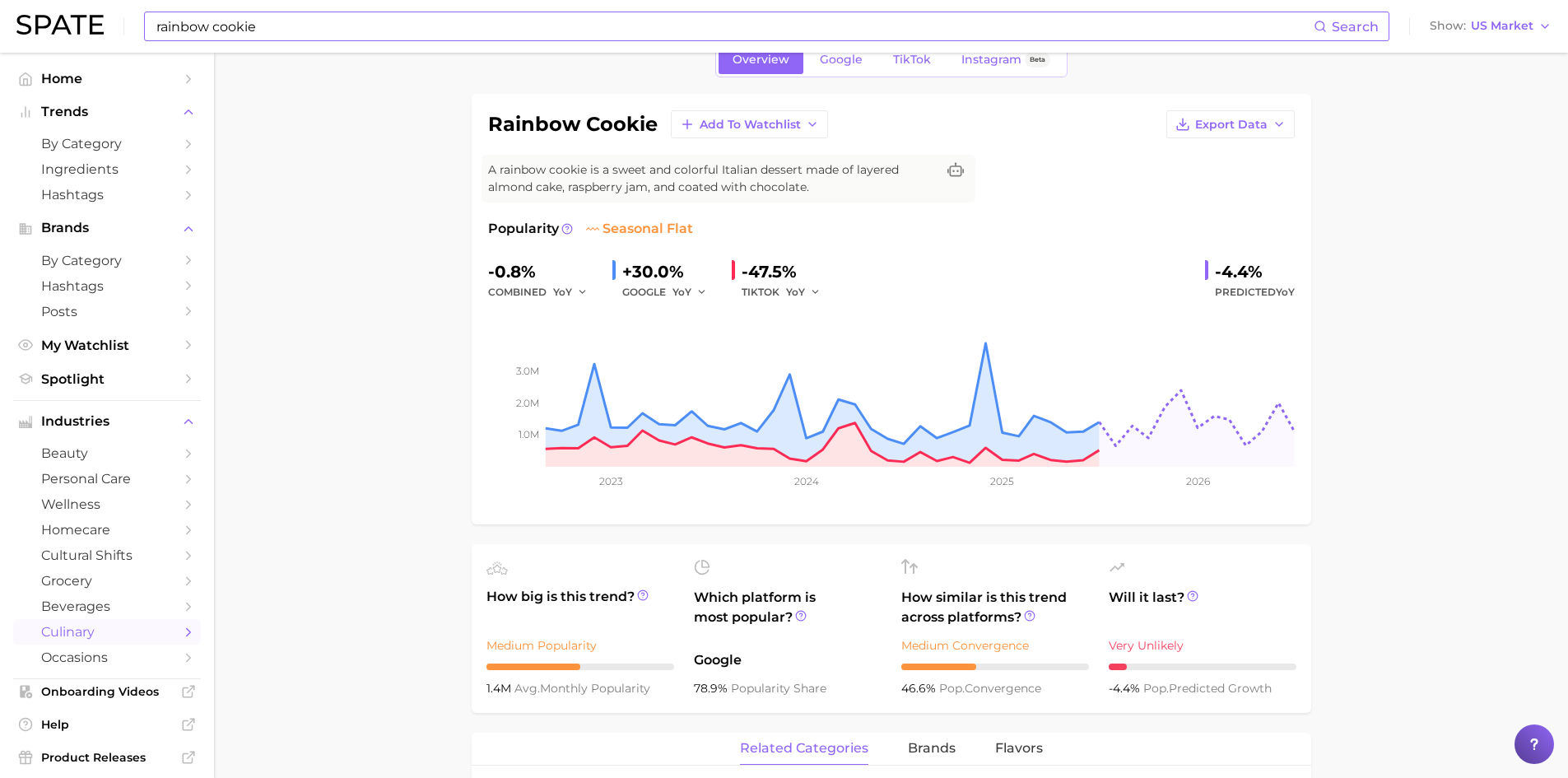
scroll to position [84, 0]
click at [904, 71] on link "TikTok" at bounding box center [912, 61] width 66 height 29
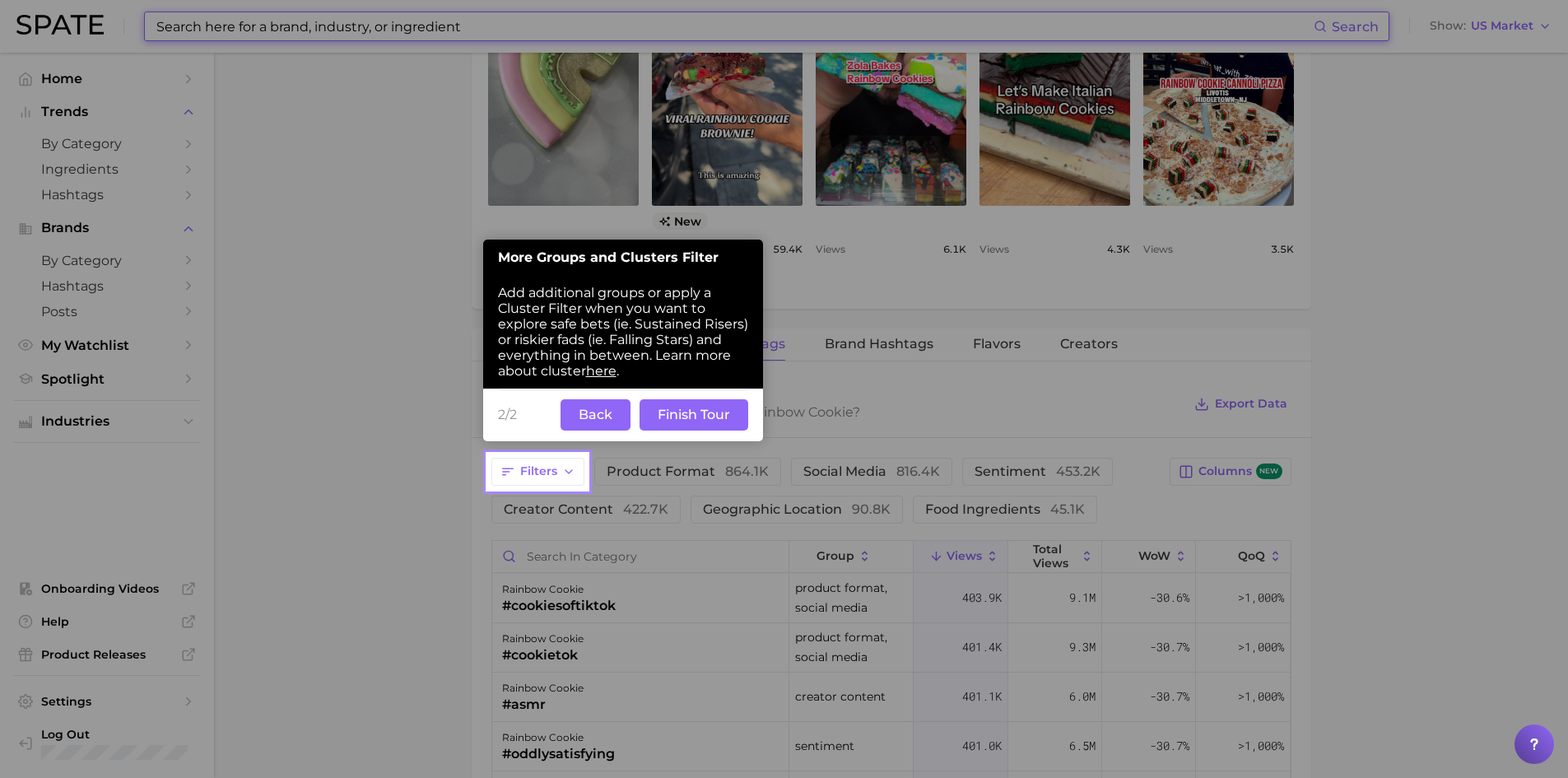
scroll to position [982, 0]
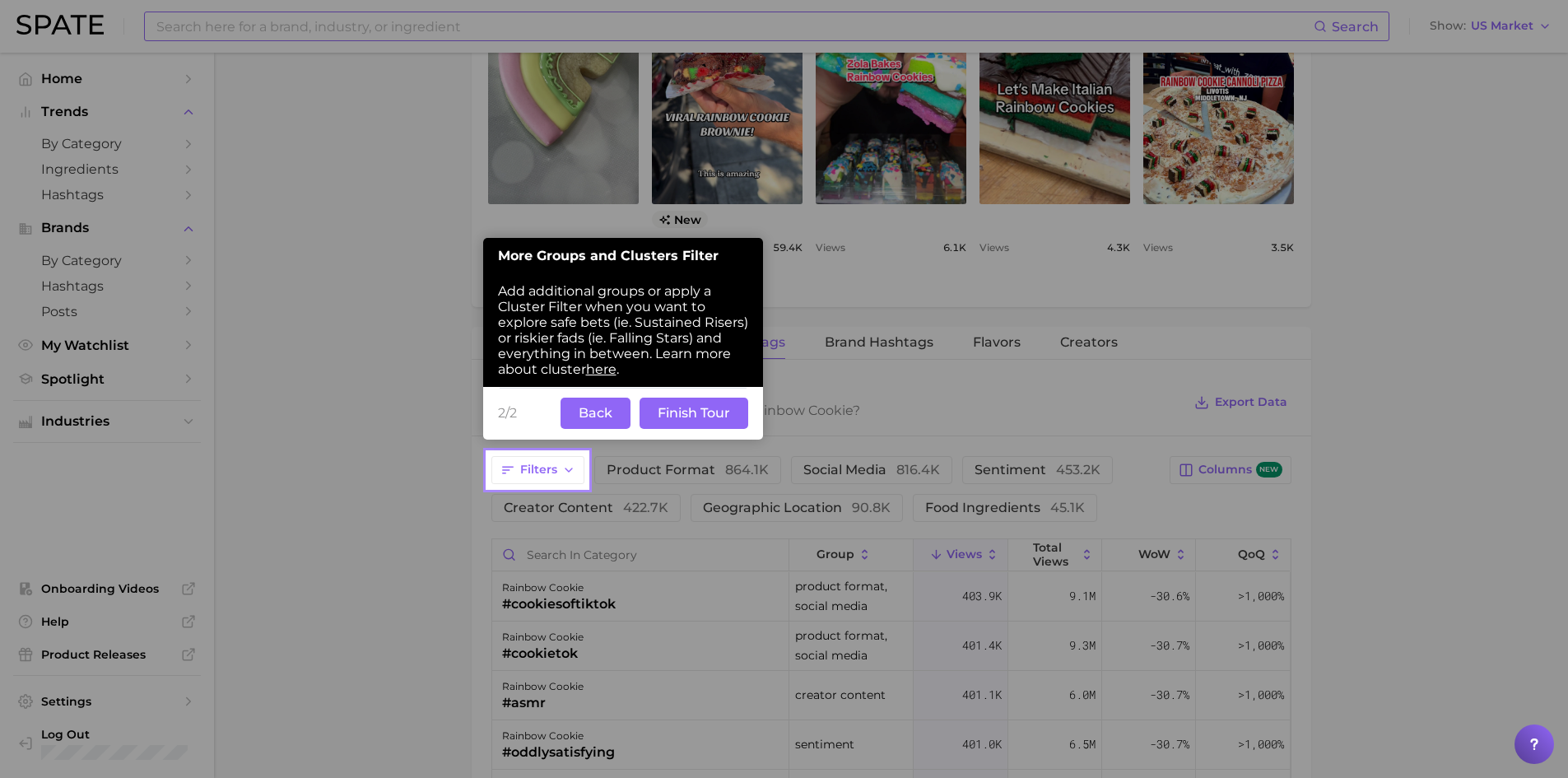
click at [617, 418] on button "Back" at bounding box center [596, 413] width 70 height 32
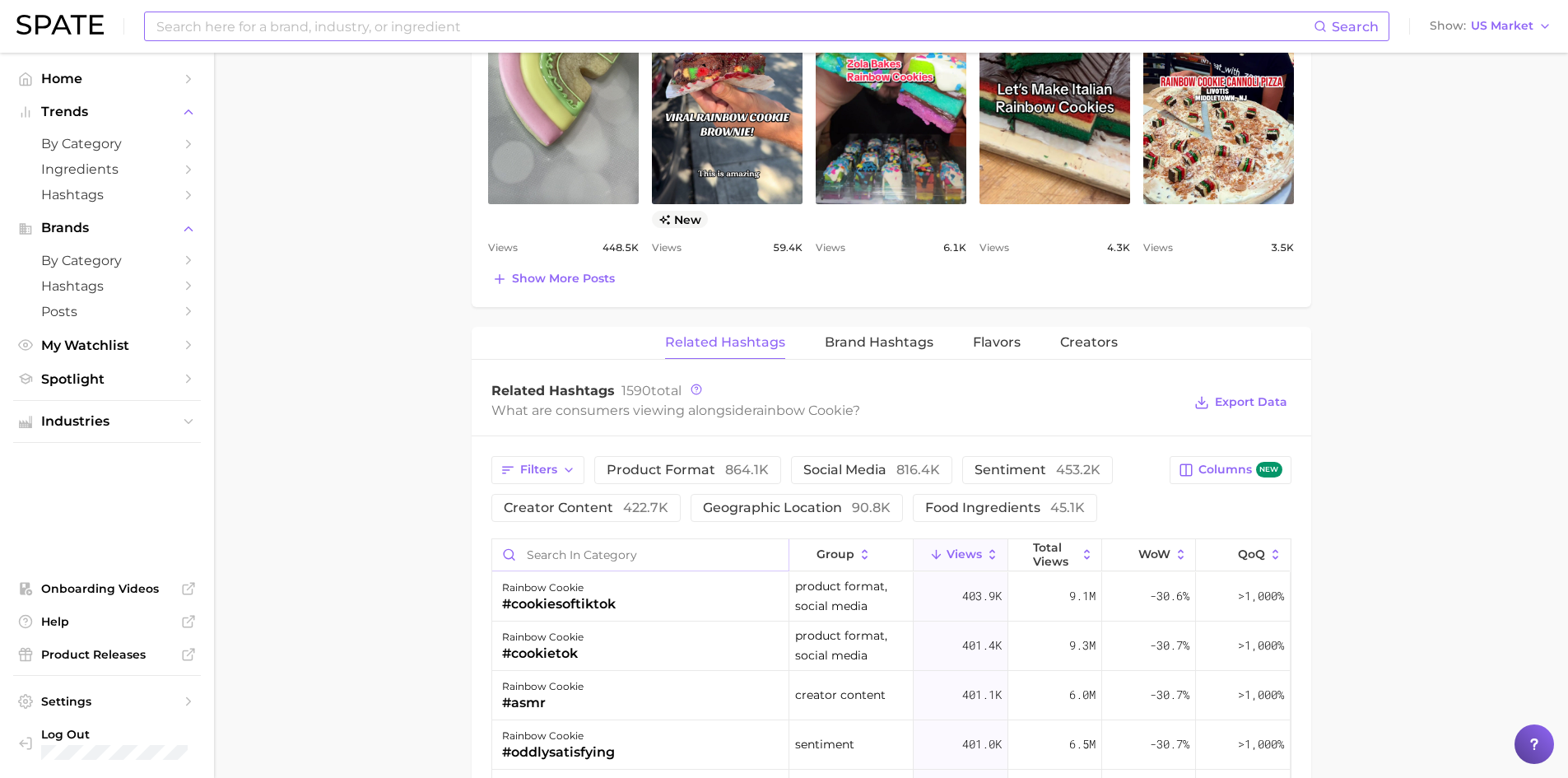
click at [609, 548] on input "Search in category" at bounding box center [641, 555] width 296 height 32
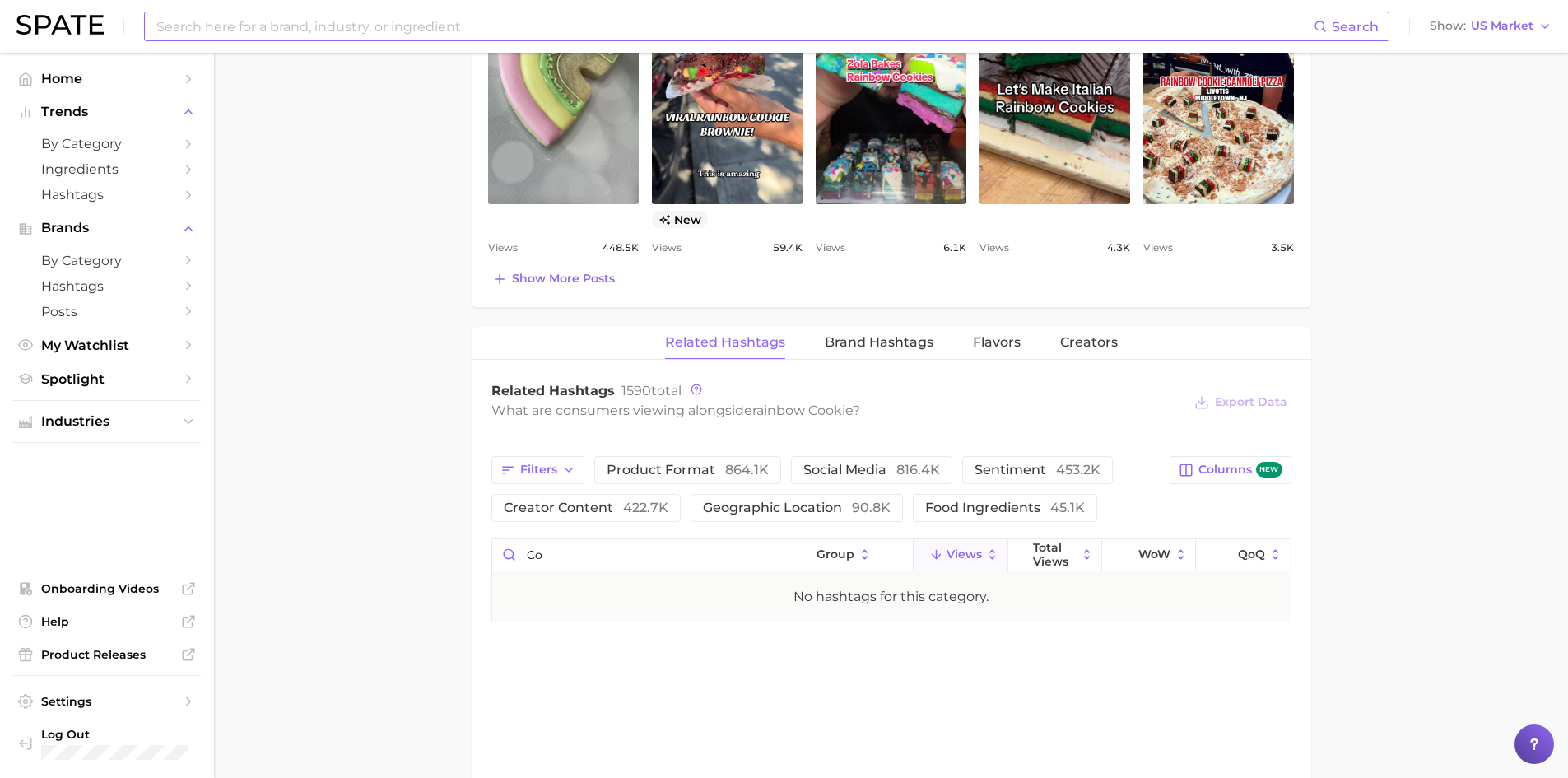
type input "c"
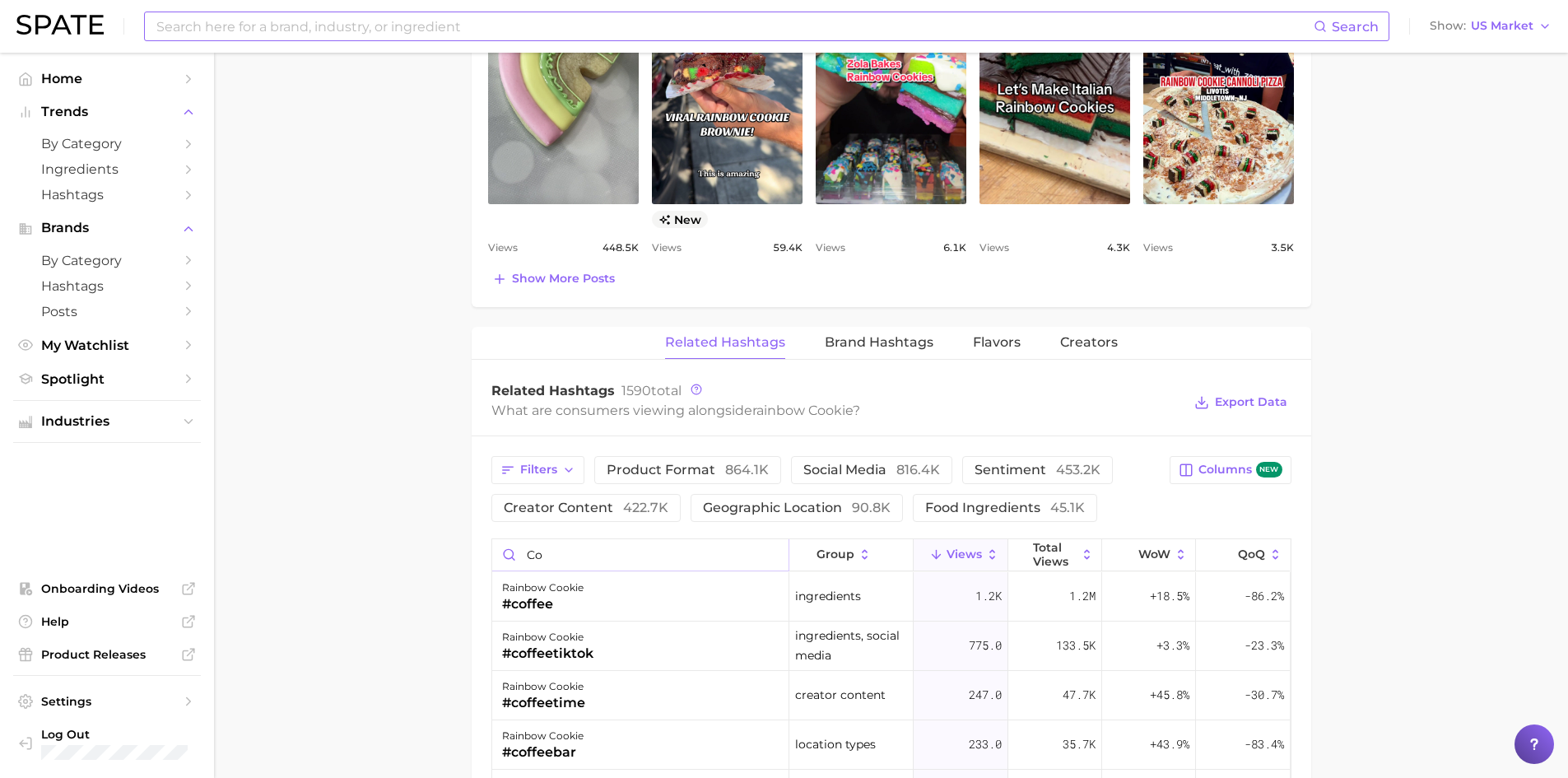
type input "c"
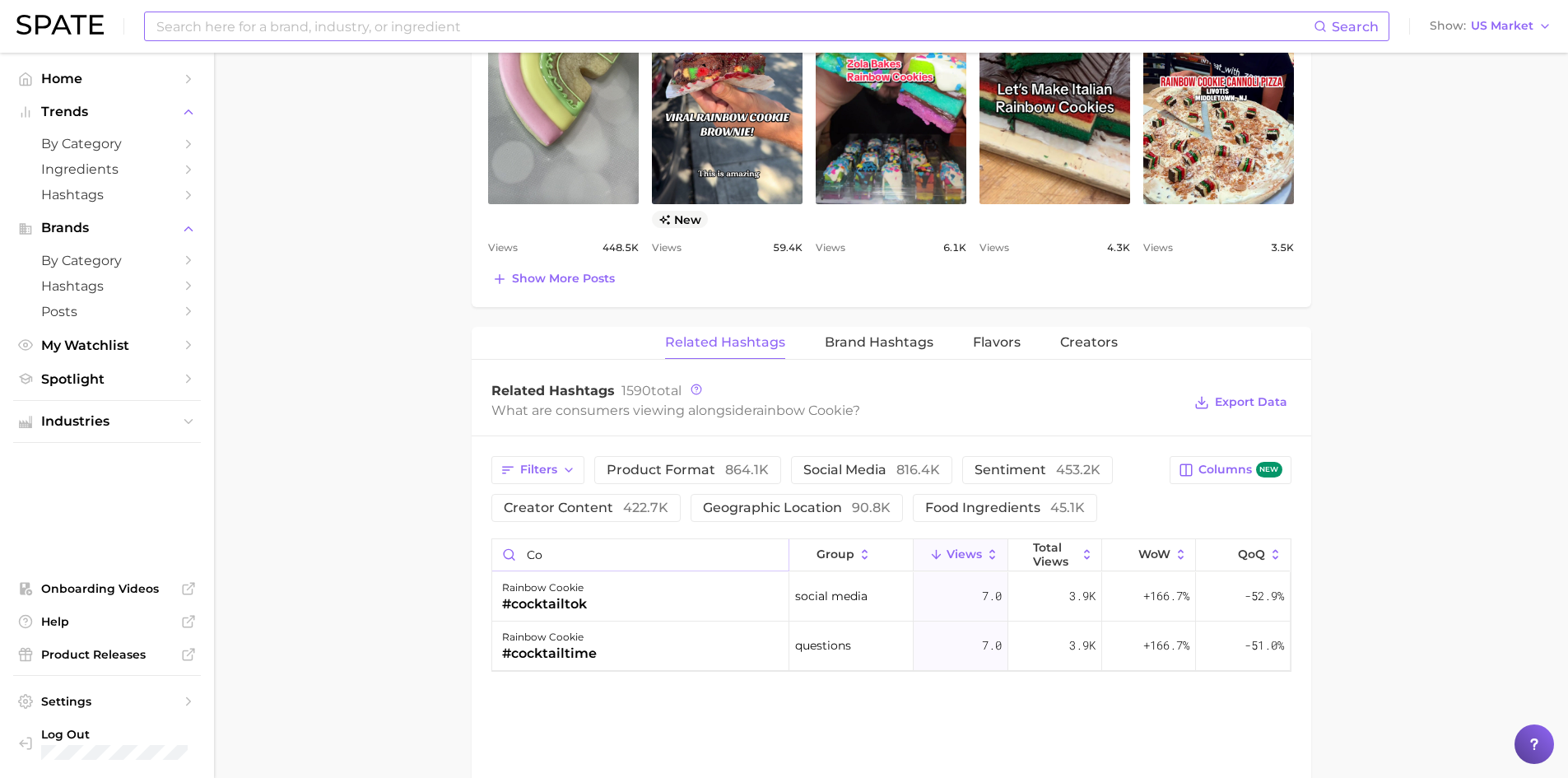
type input "c"
type input "m"
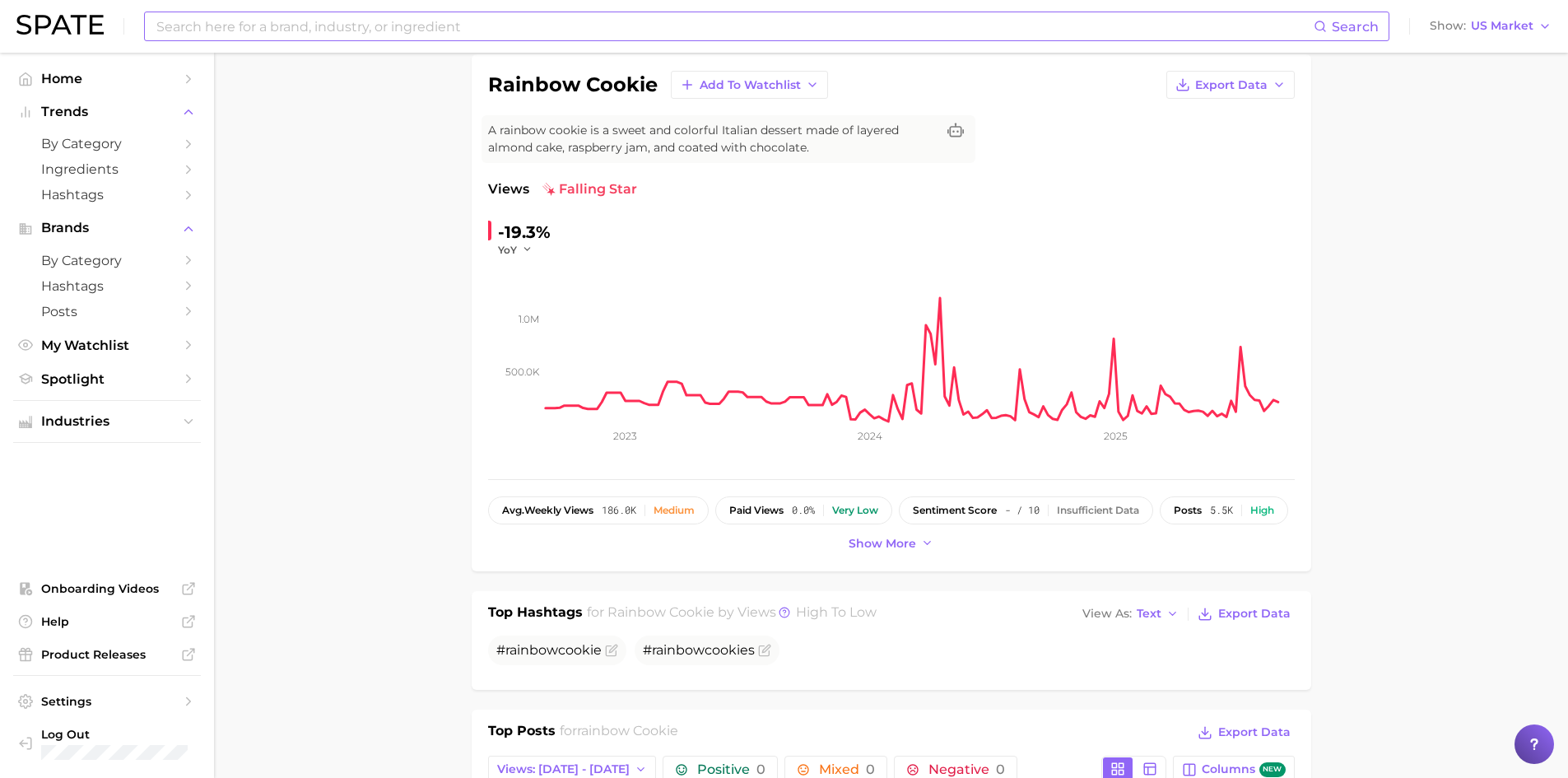
scroll to position [0, 0]
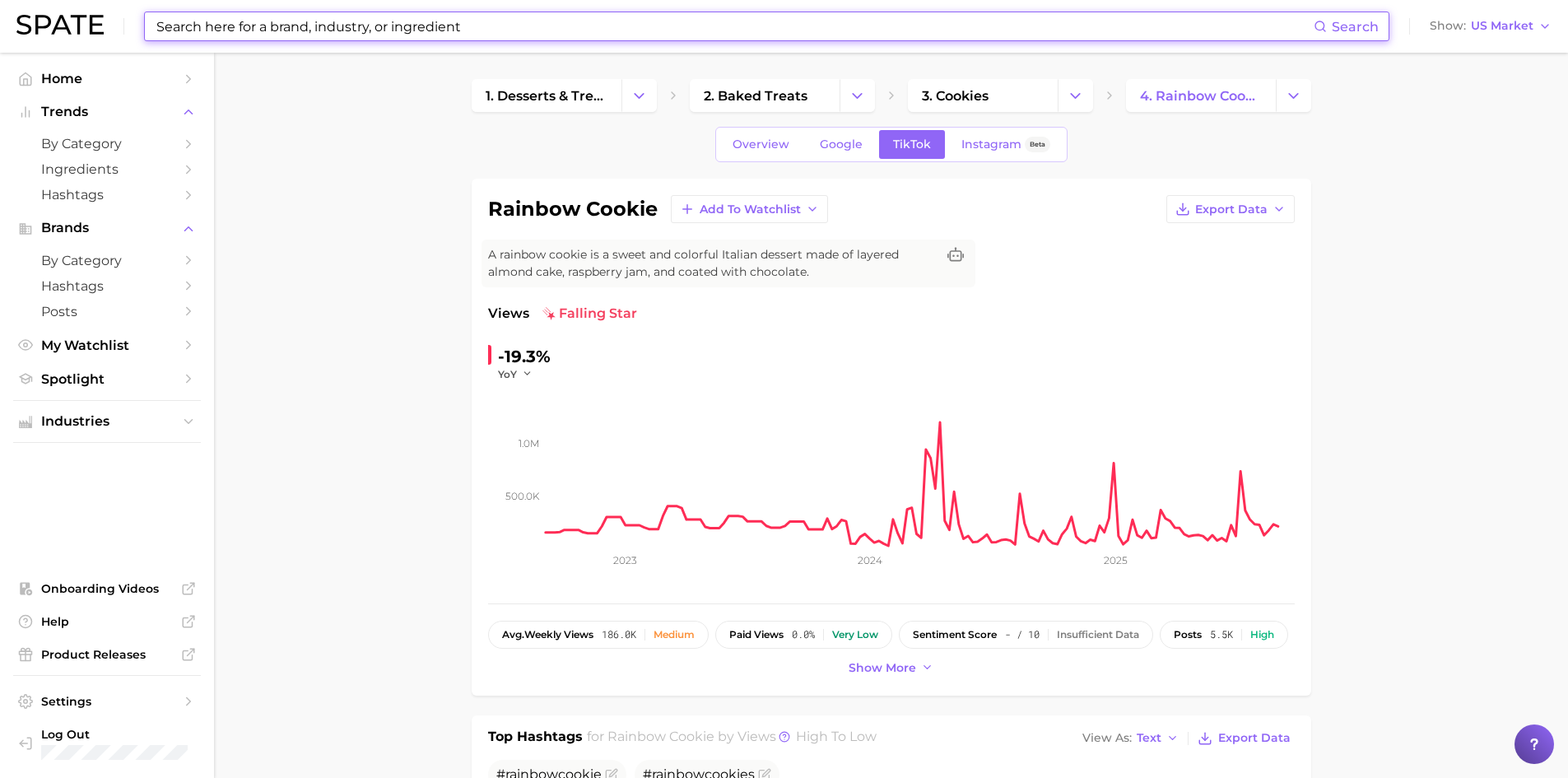
click at [571, 13] on input at bounding box center [734, 26] width 1159 height 28
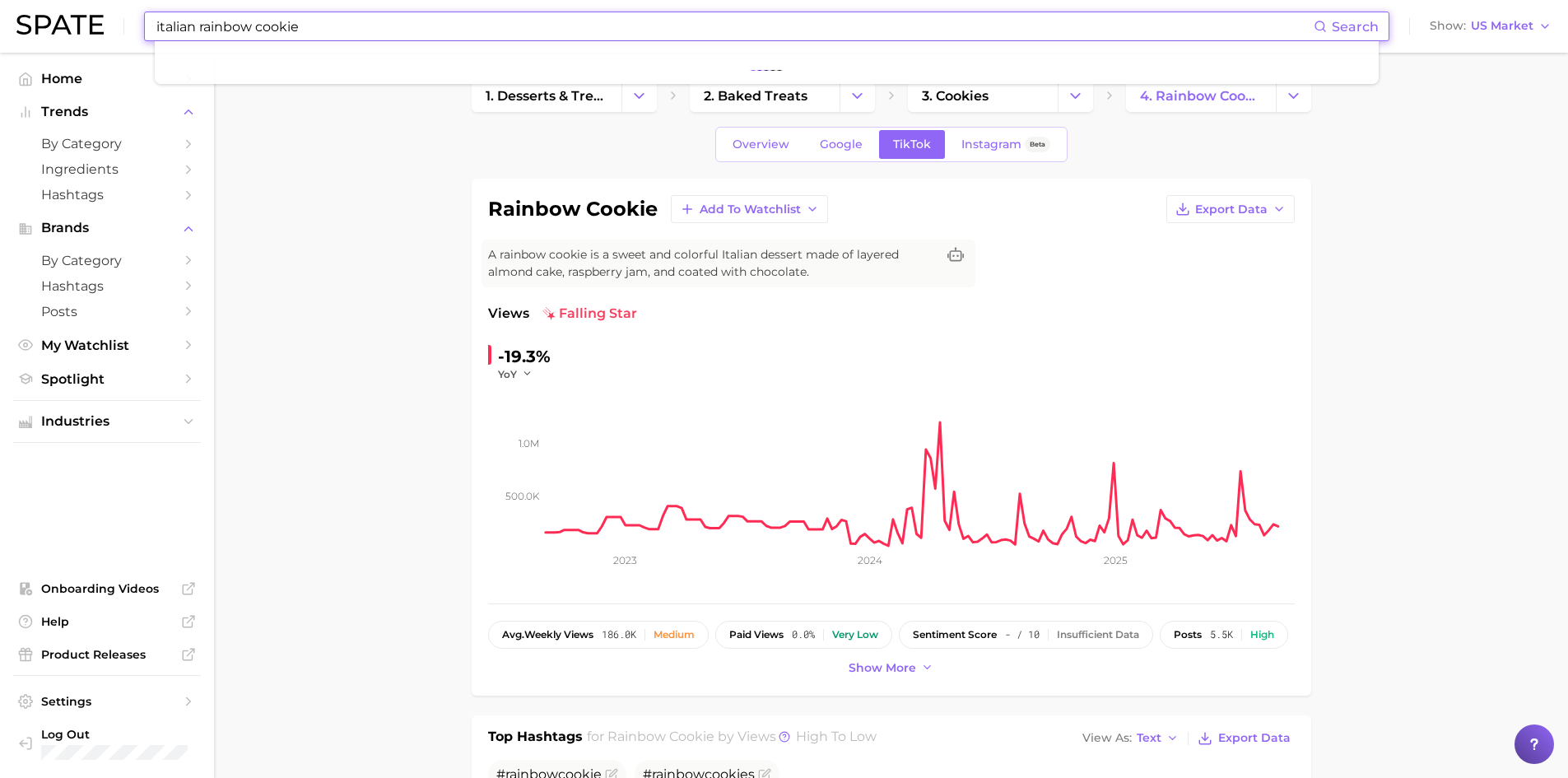
type input "italian rainbow cookie"
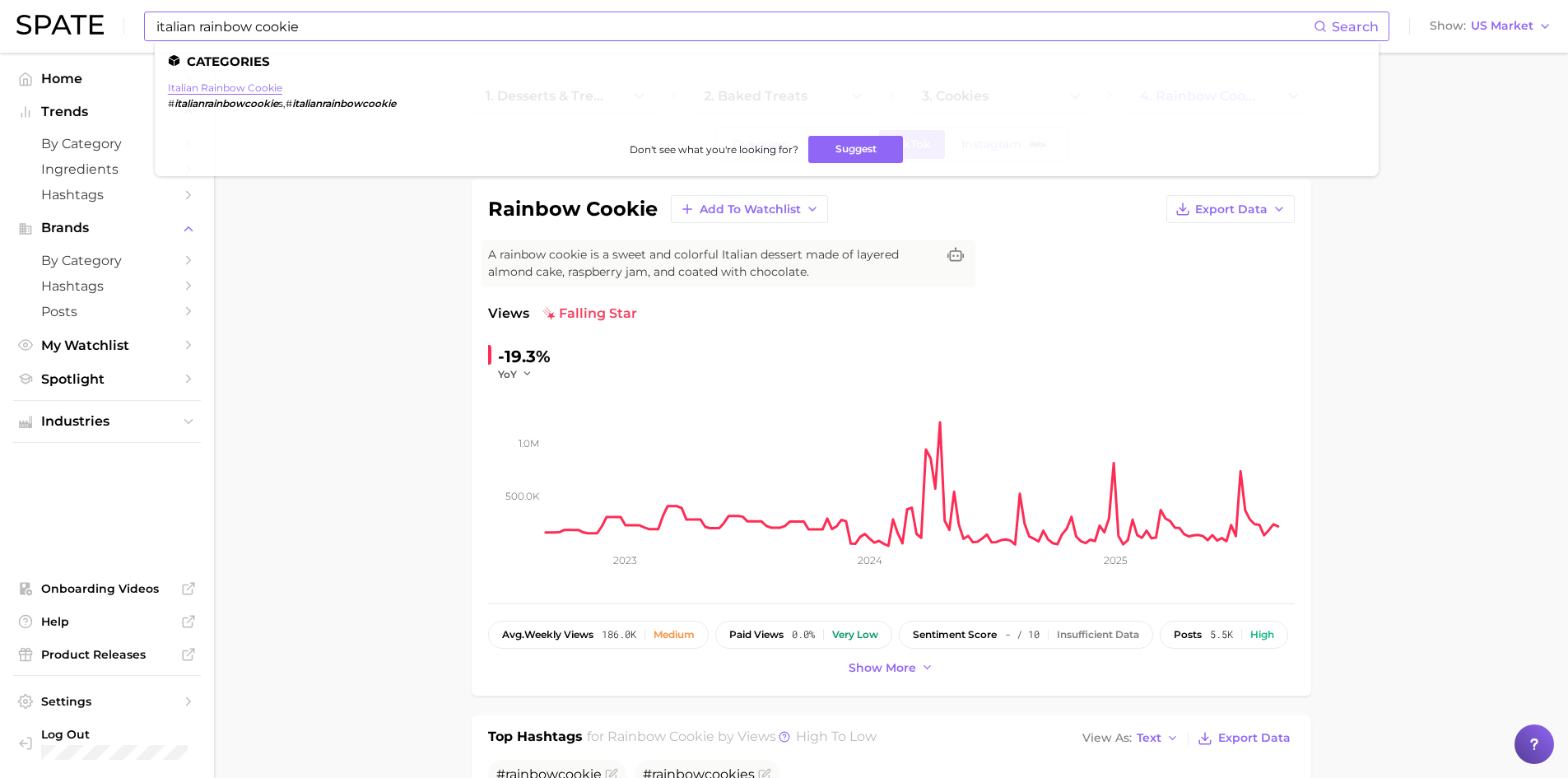
click at [265, 87] on link "italian rainbow cookie" at bounding box center [225, 87] width 115 height 12
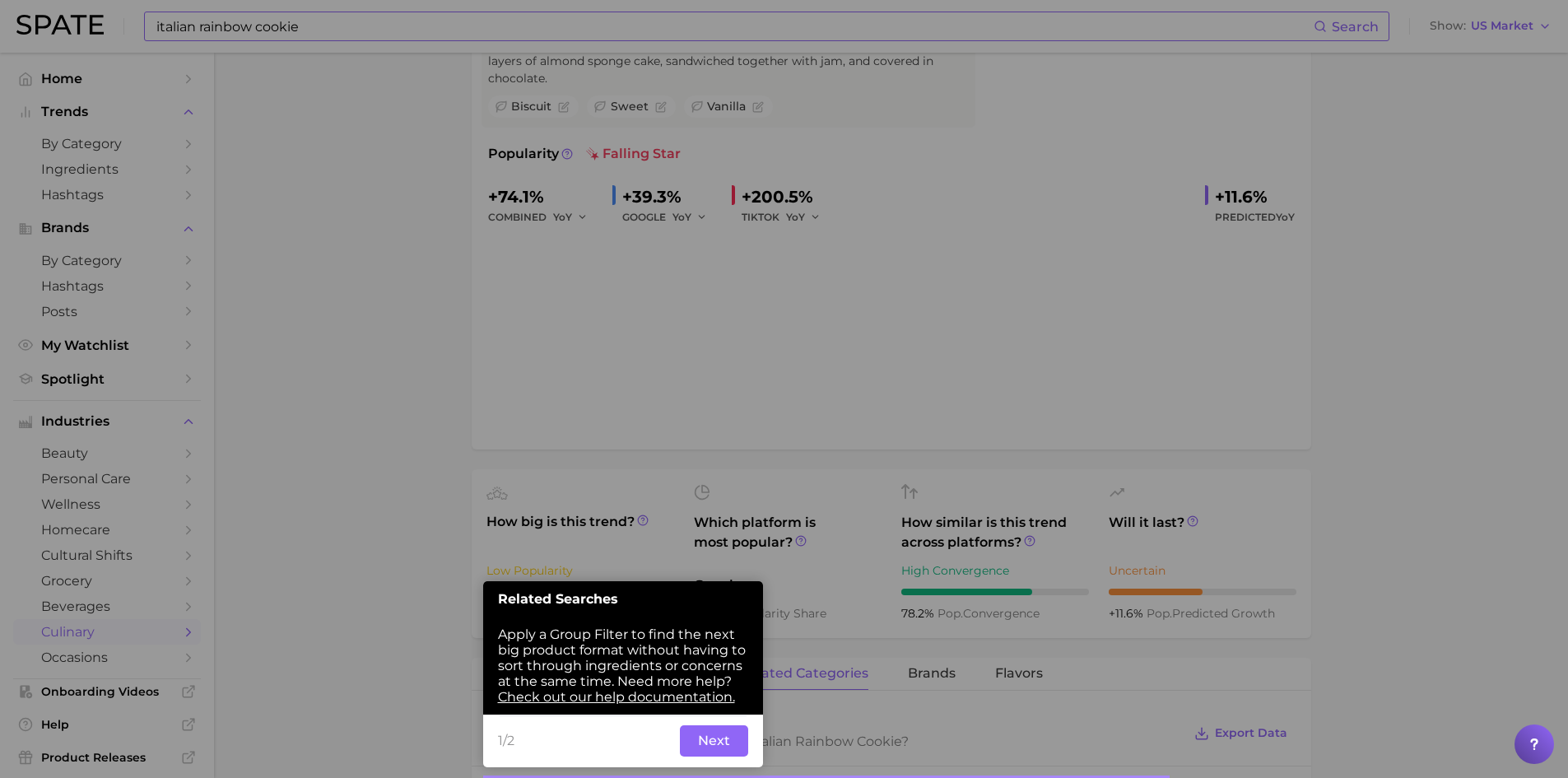
scroll to position [287, 0]
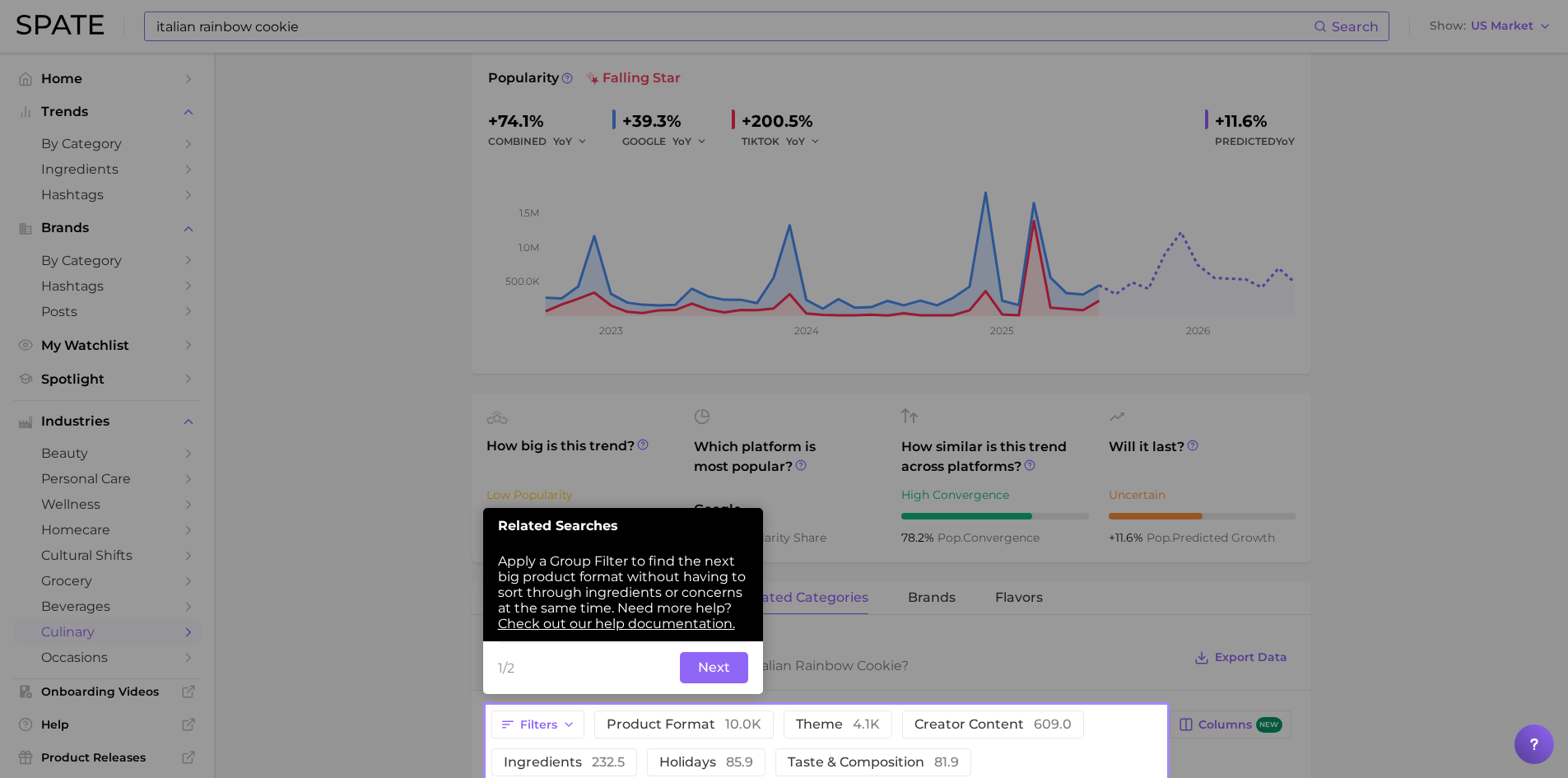
click at [727, 661] on button "Next" at bounding box center [714, 667] width 69 height 32
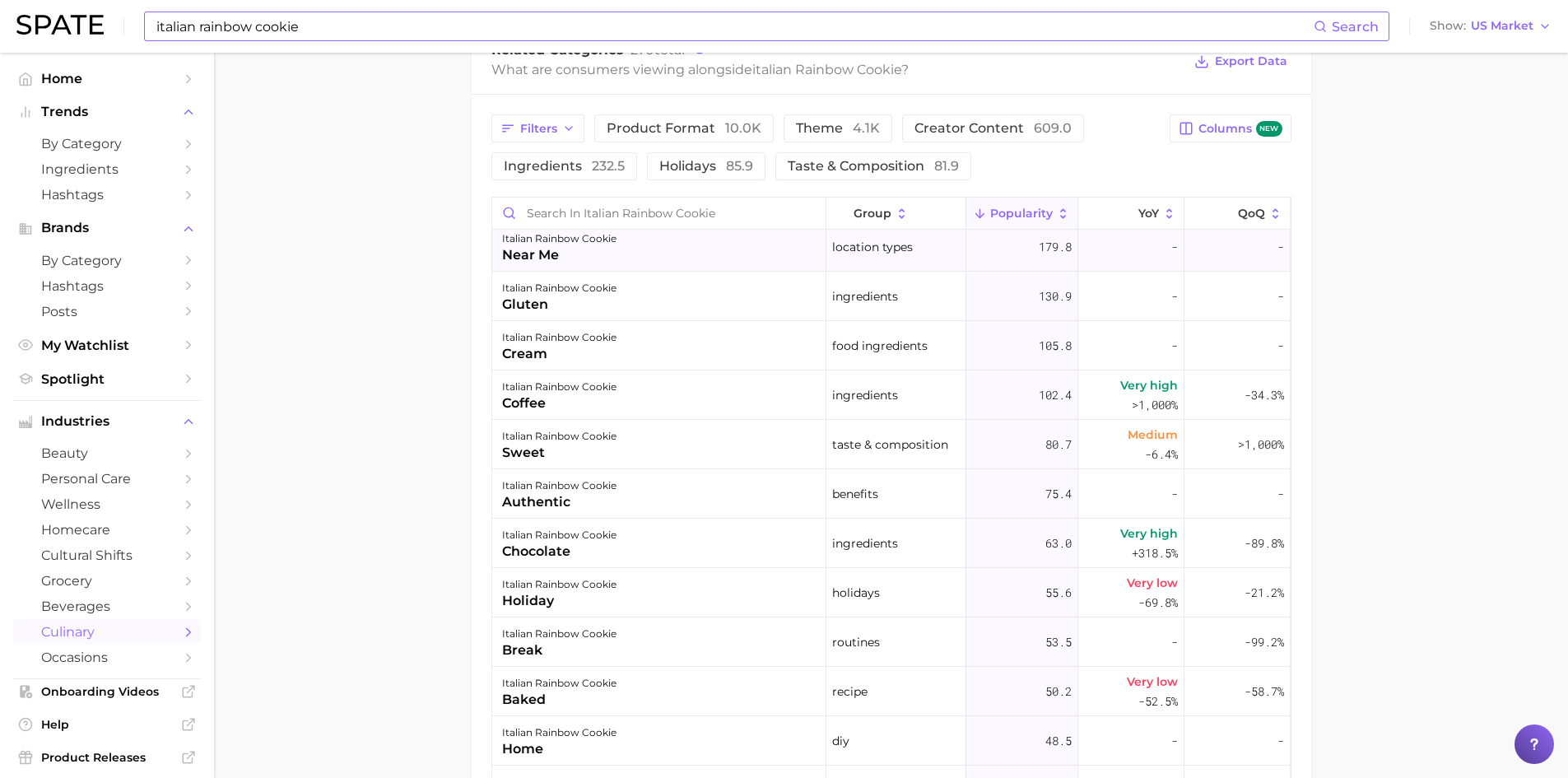
scroll to position [0, 0]
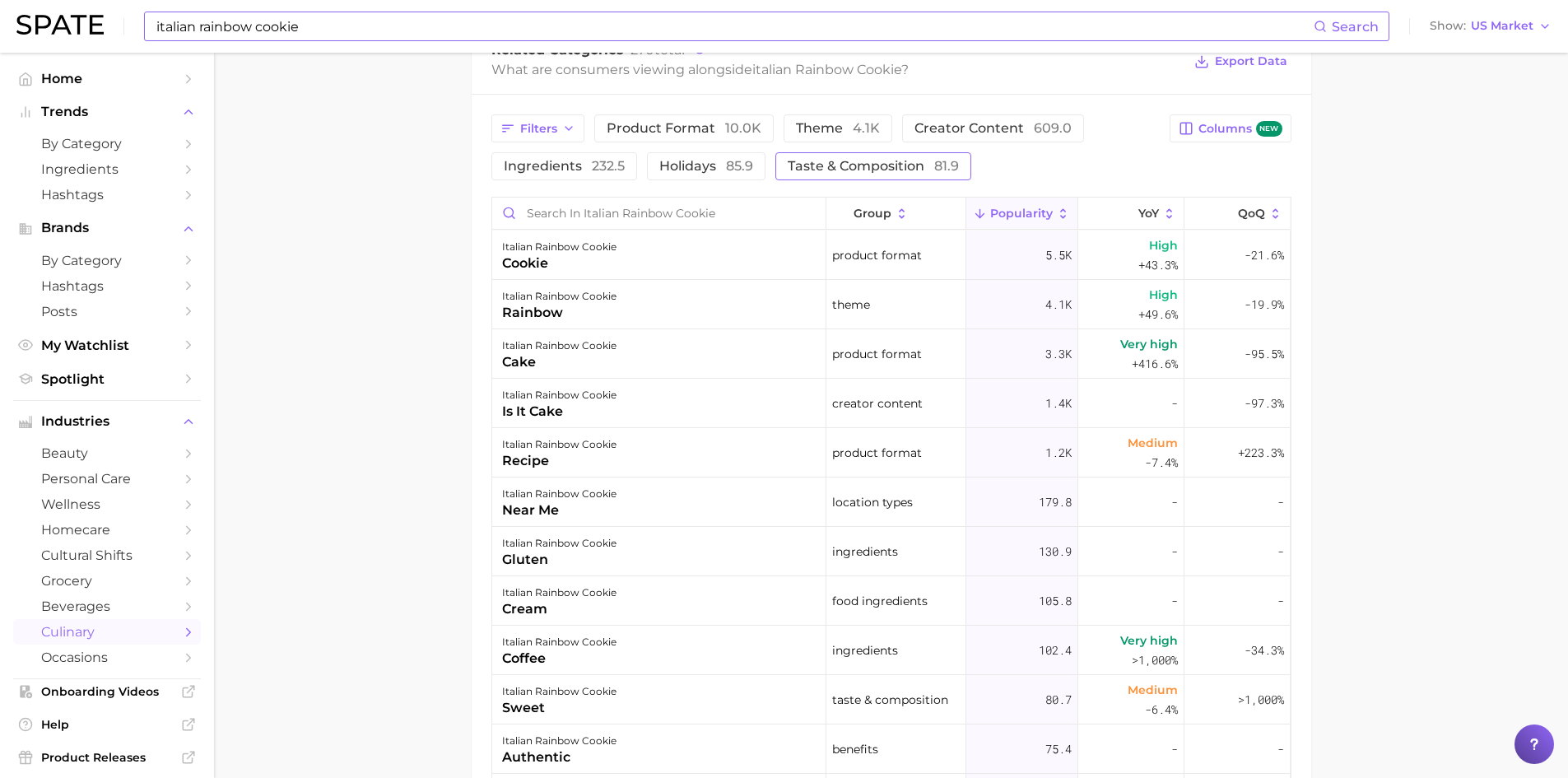
click at [889, 162] on span "taste & composition 81.9" at bounding box center [873, 165] width 171 height 13
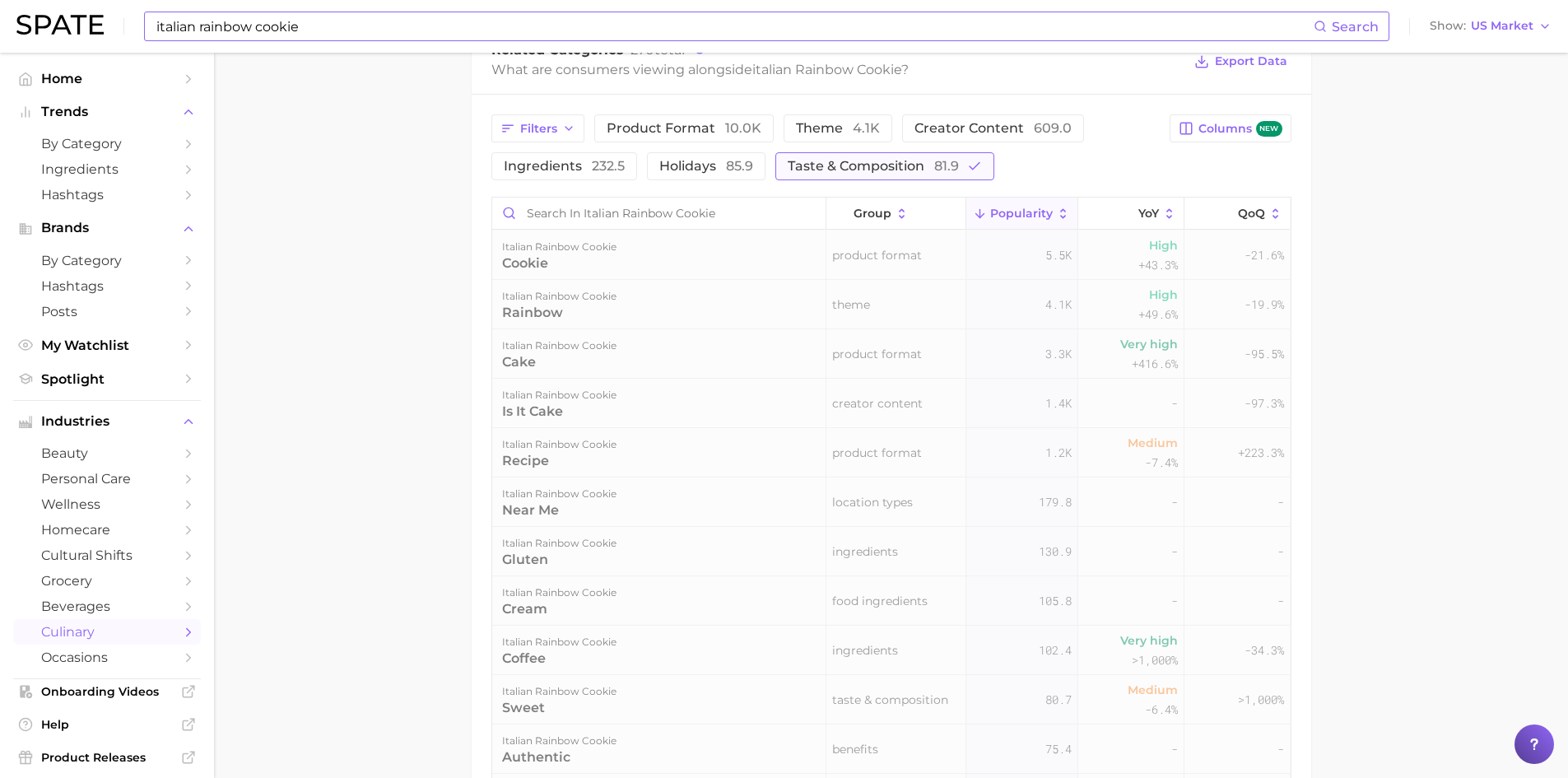
scroll to position [846, 0]
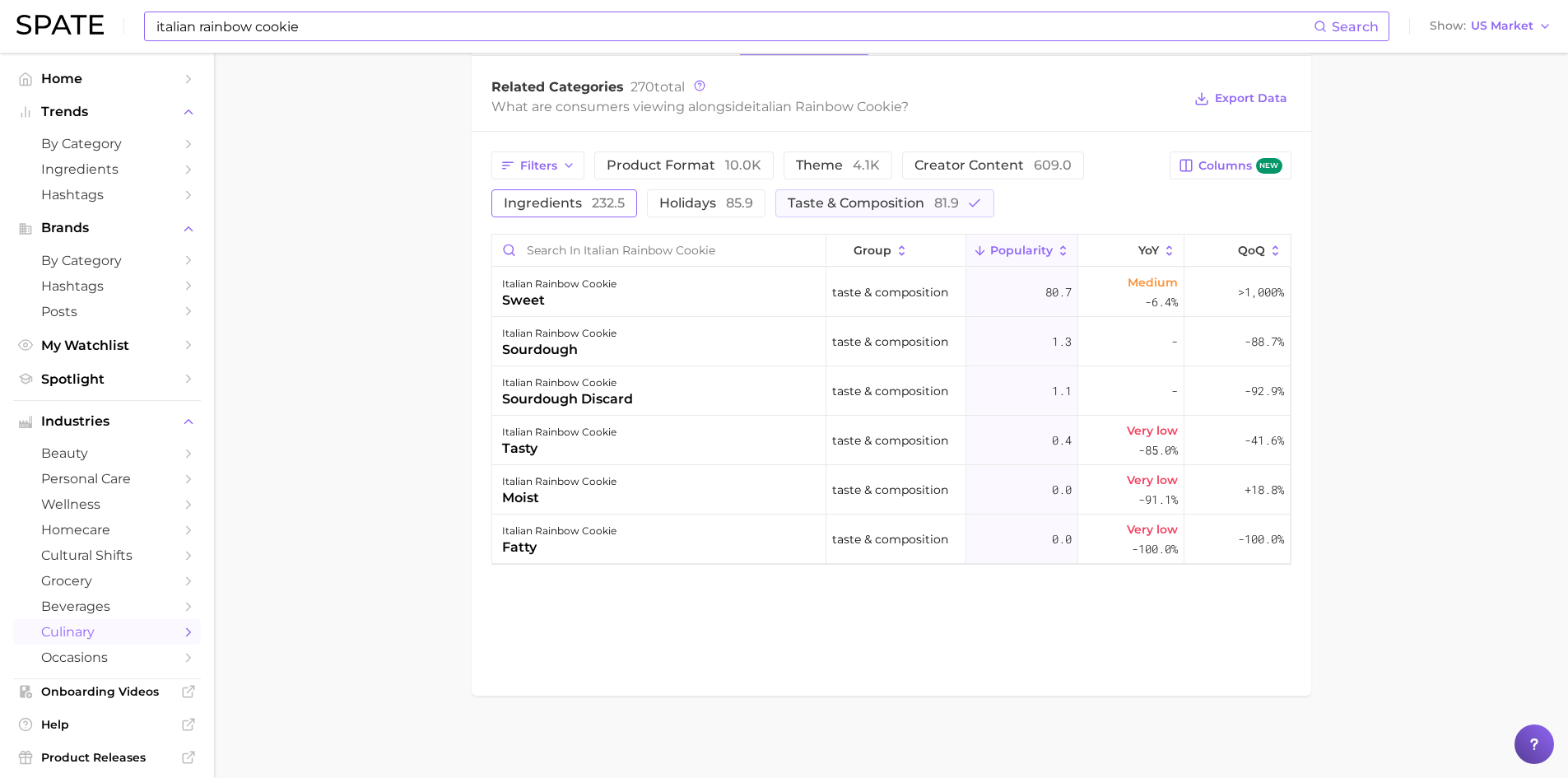
click at [594, 194] on button "ingredients 232.5" at bounding box center [564, 203] width 146 height 28
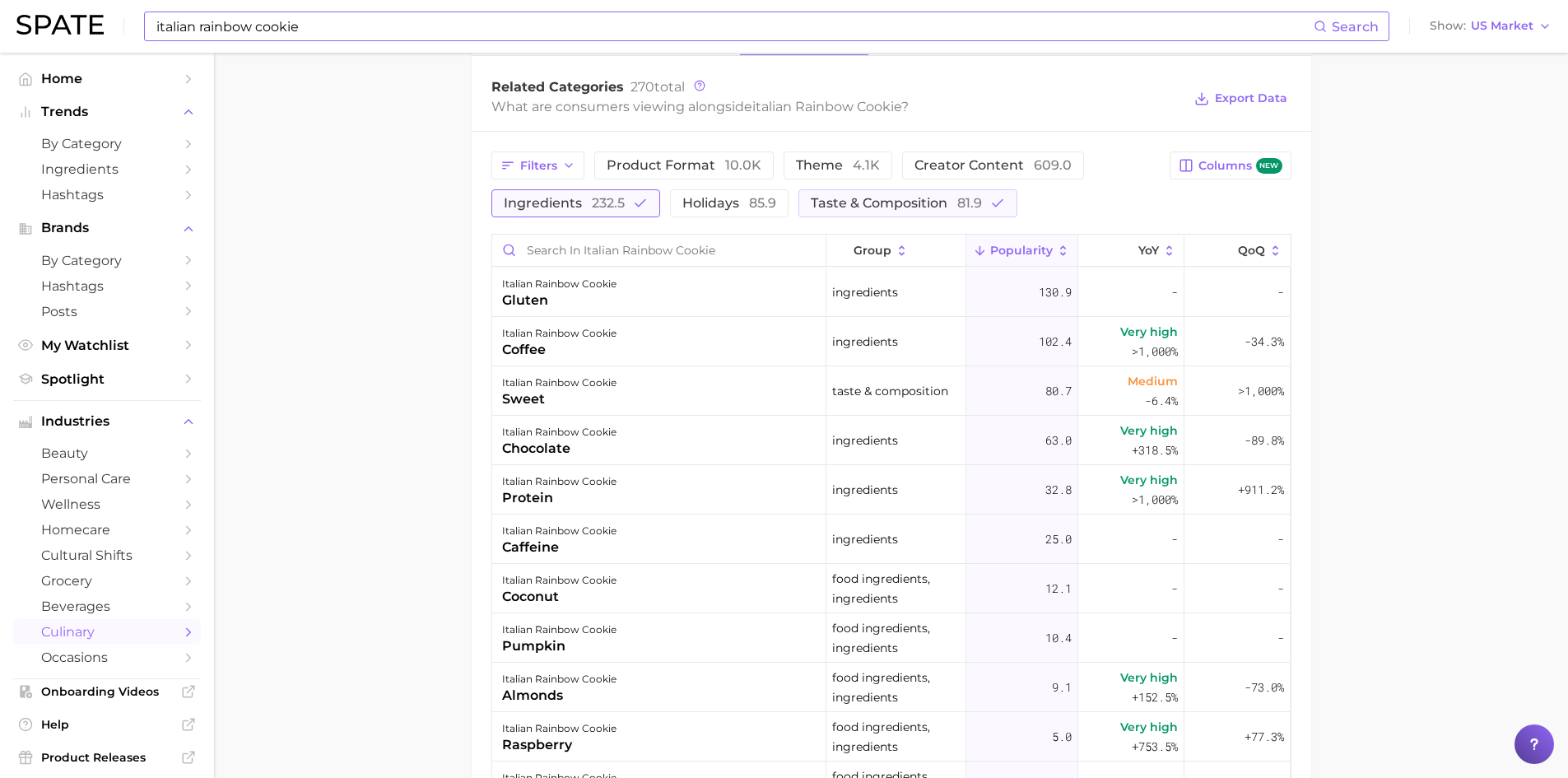
click at [635, 213] on button "ingredients 232.5" at bounding box center [575, 203] width 169 height 28
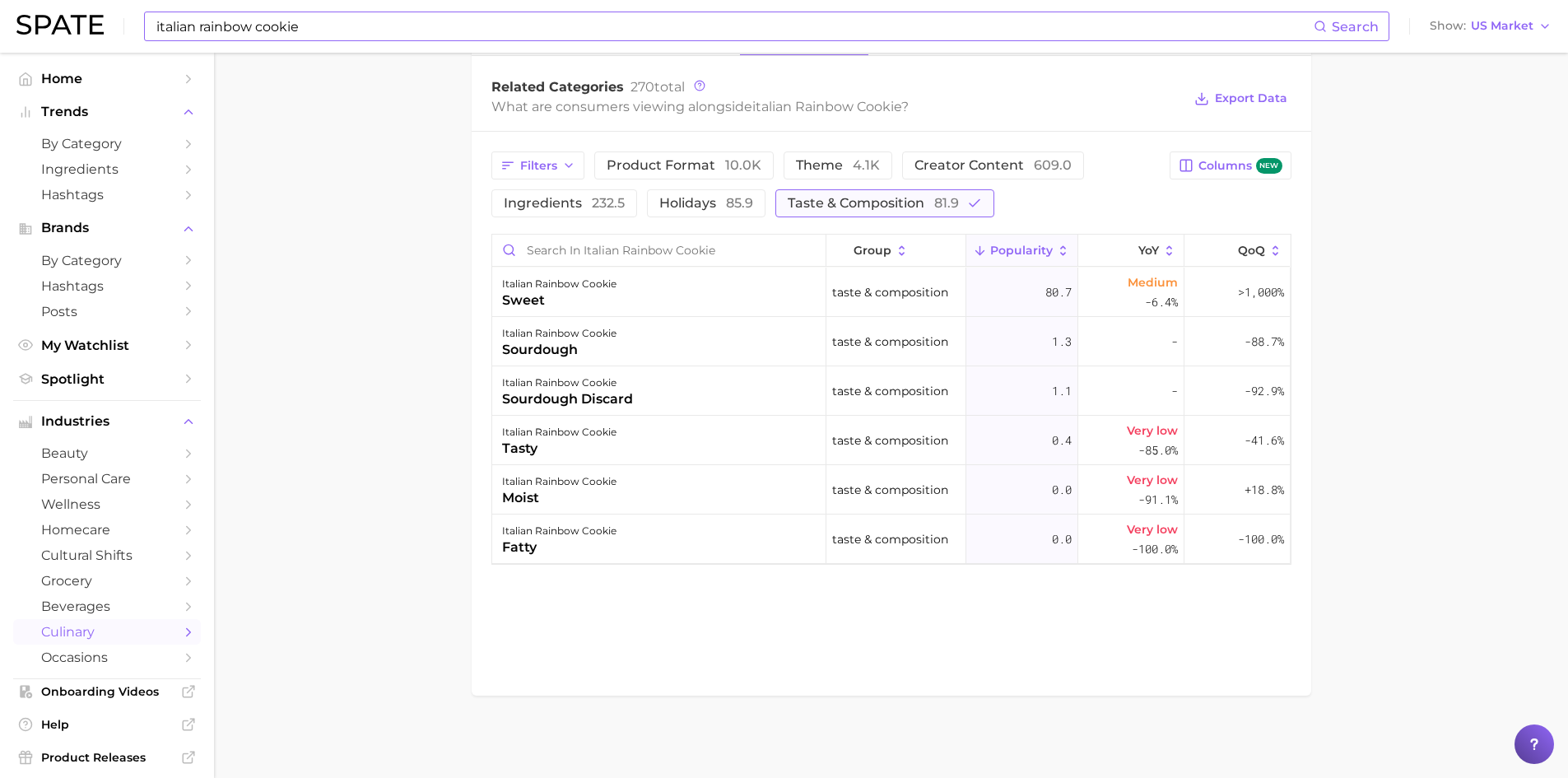
click at [940, 206] on span "81.9" at bounding box center [946, 203] width 25 height 15
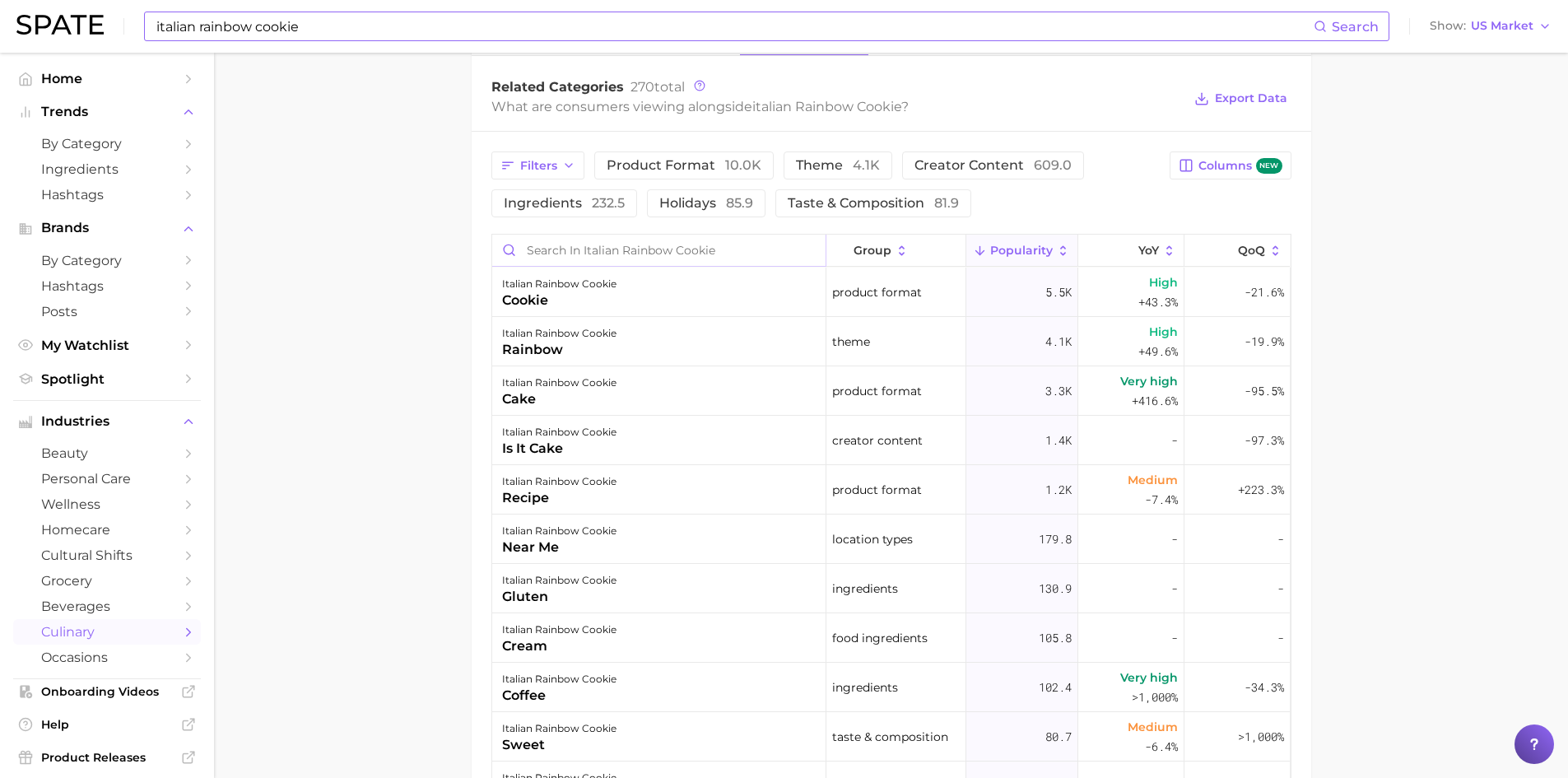
click at [556, 239] on input "Search in italian rainbow cookie" at bounding box center [659, 250] width 333 height 32
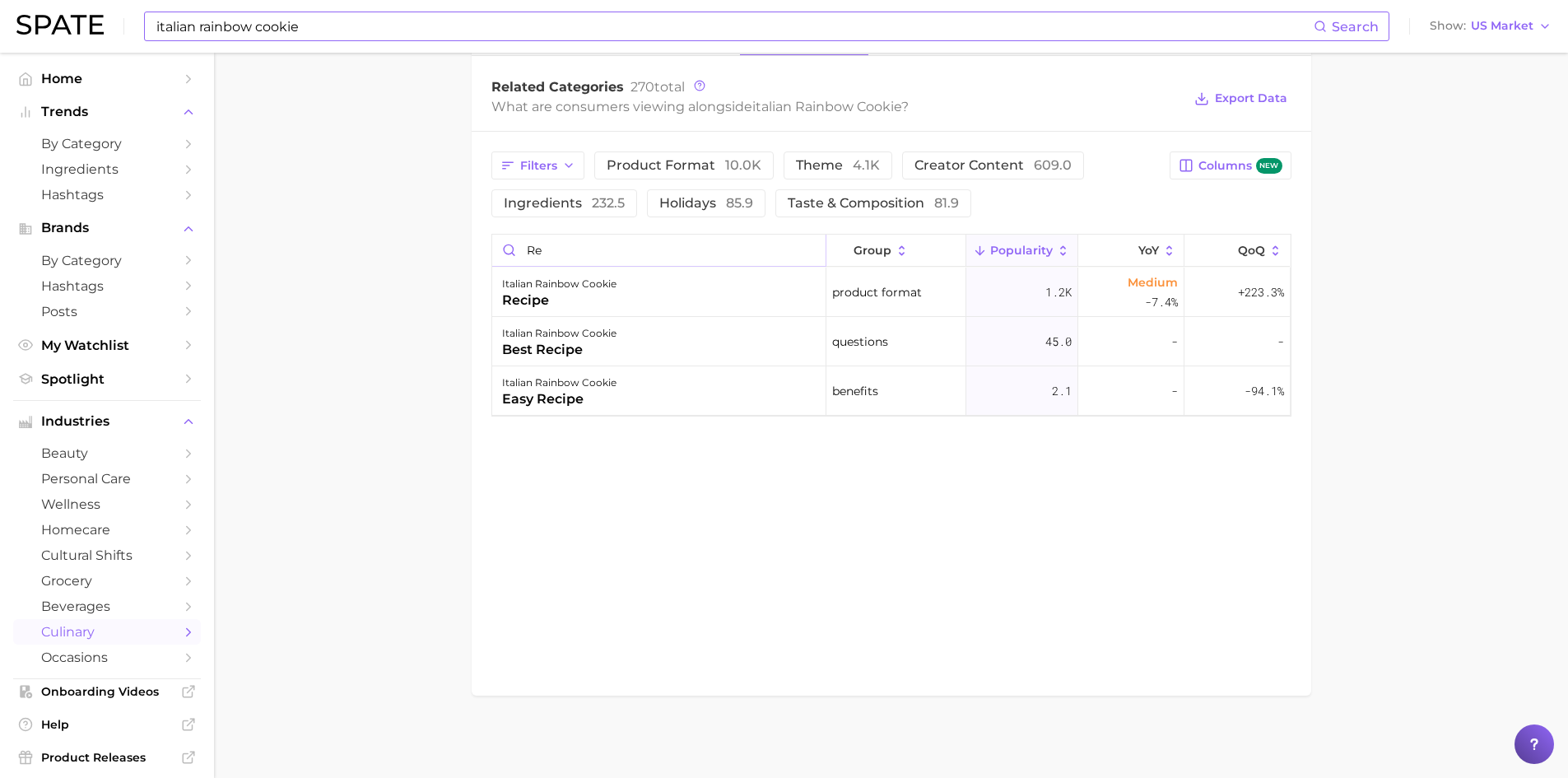
type input "r"
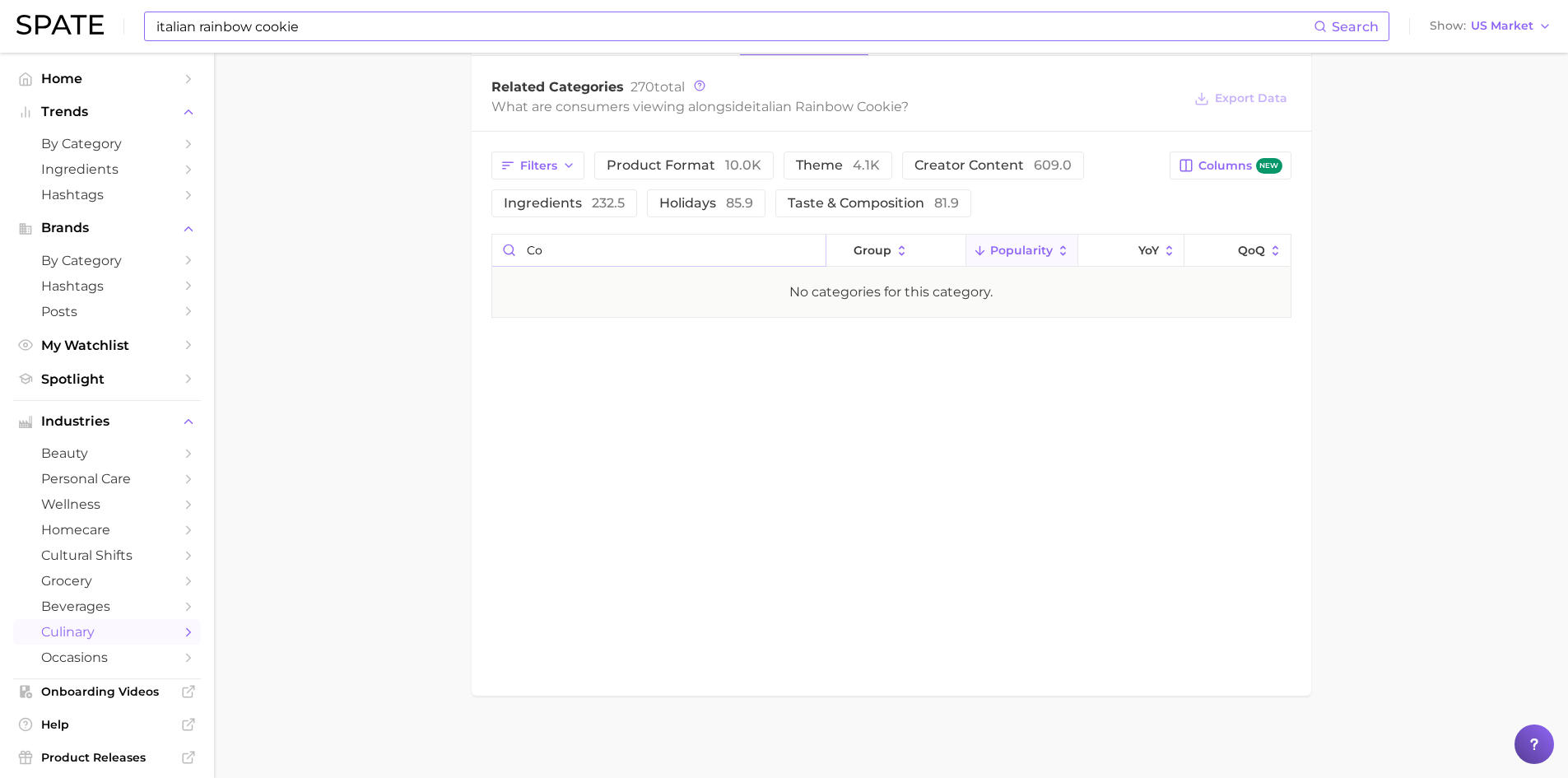
type input "c"
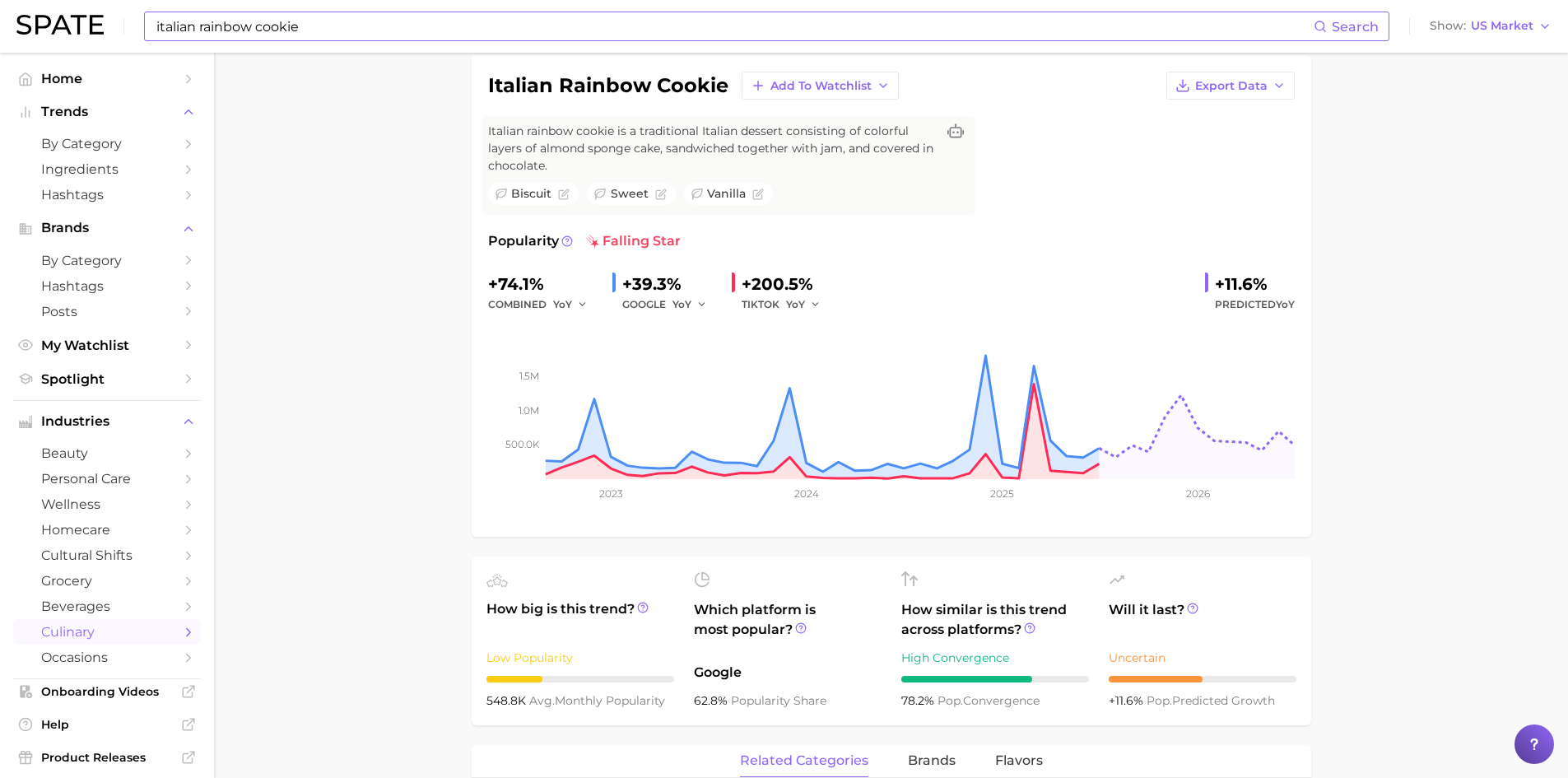
scroll to position [118, 0]
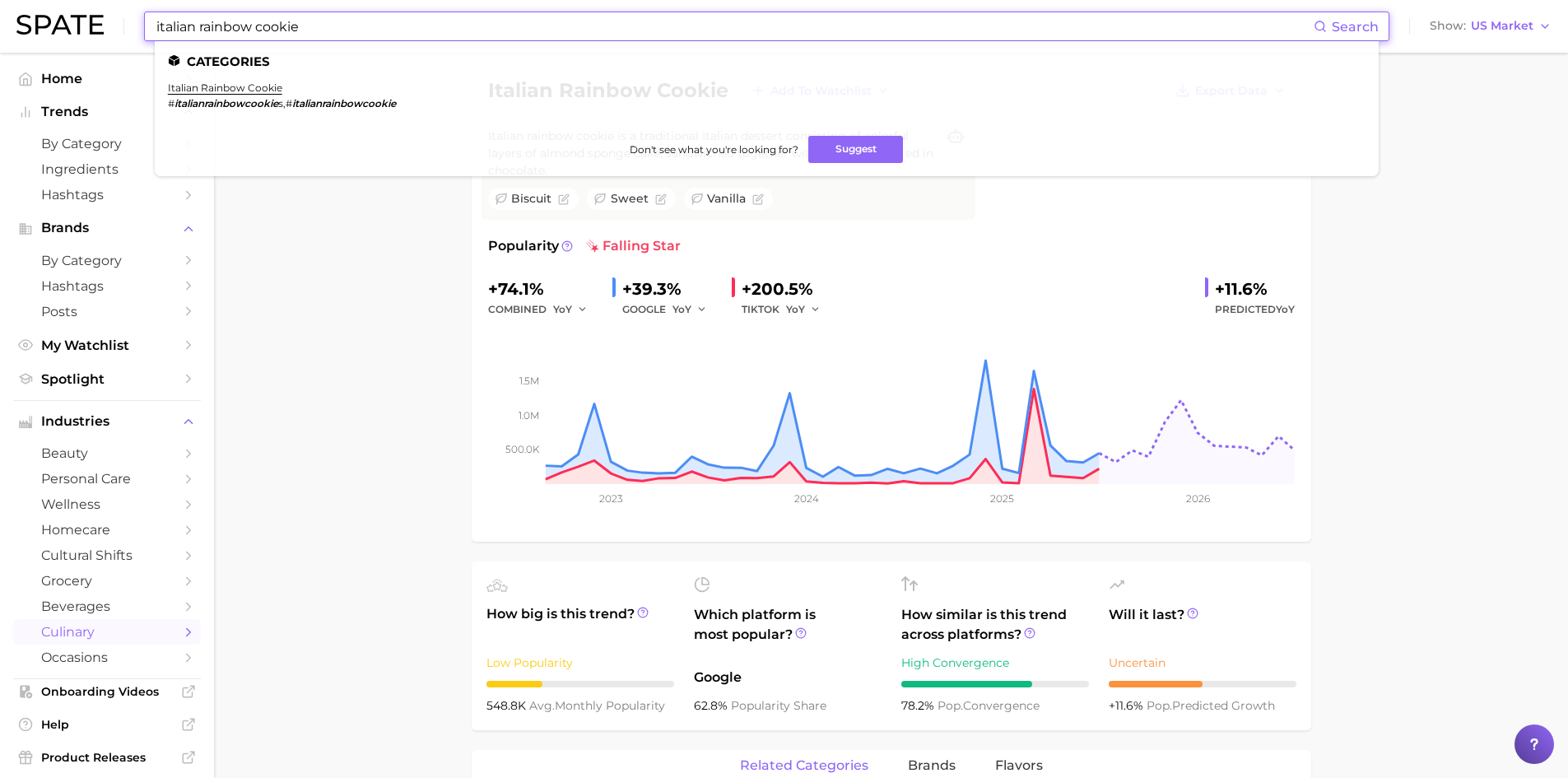
drag, startPoint x: 200, startPoint y: 27, endPoint x: 131, endPoint y: 32, distance: 69.2
click at [131, 32] on div "italian rainbow cookie Search Categories italian rainbow cookie # italianrainbo…" at bounding box center [784, 27] width 1535 height 53
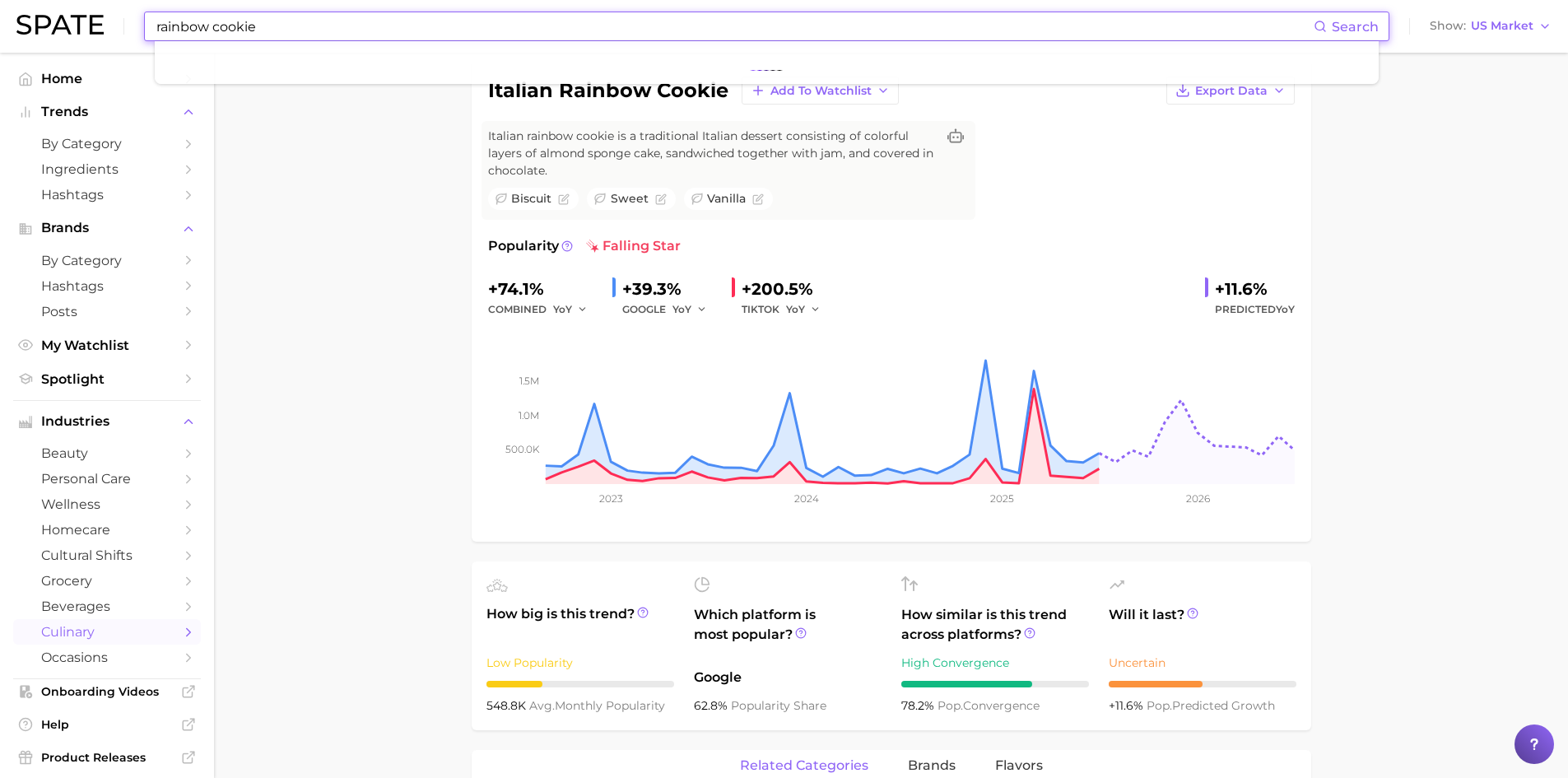
type input "rainbow cookie"
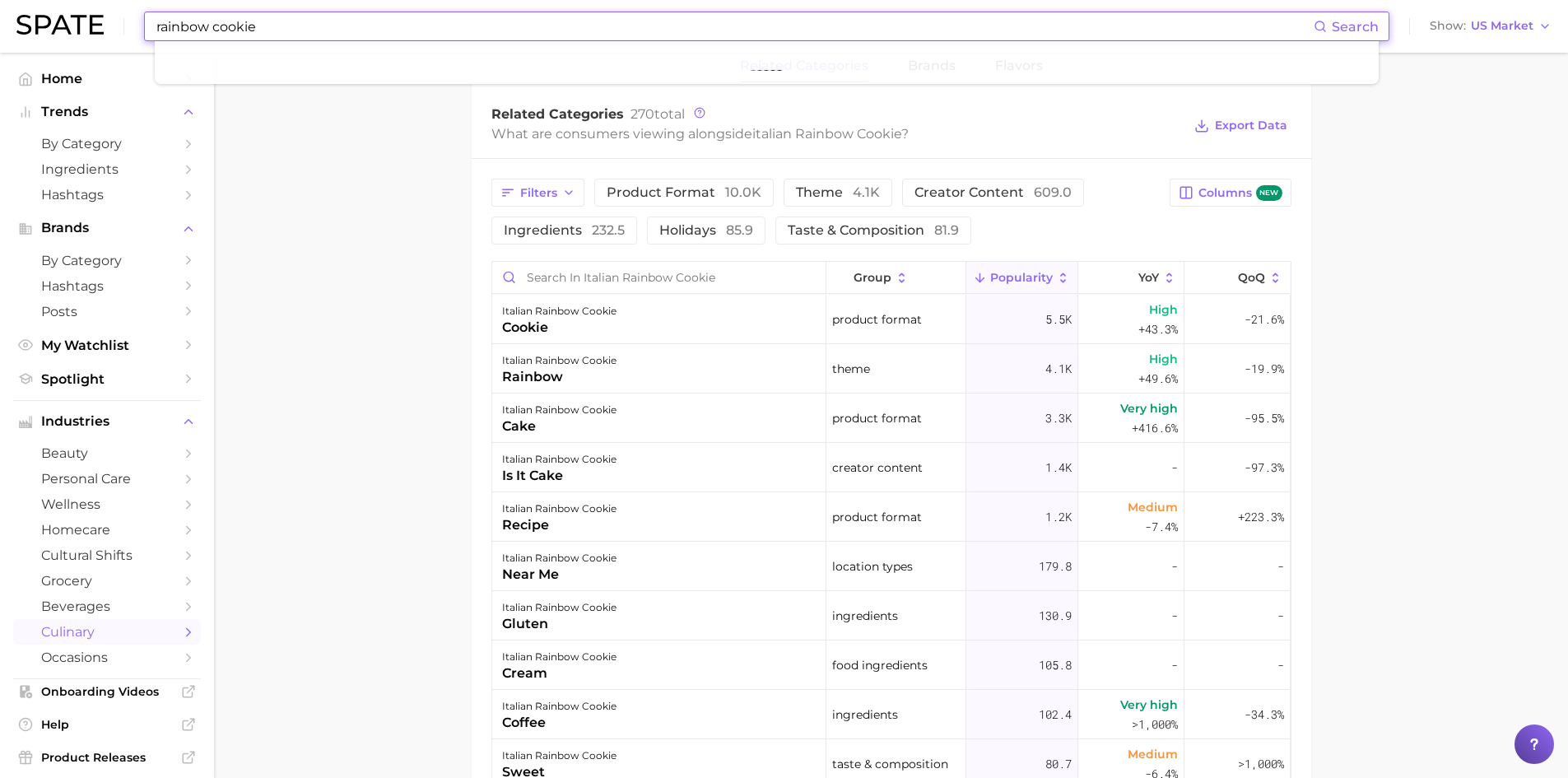
scroll to position [823, 0]
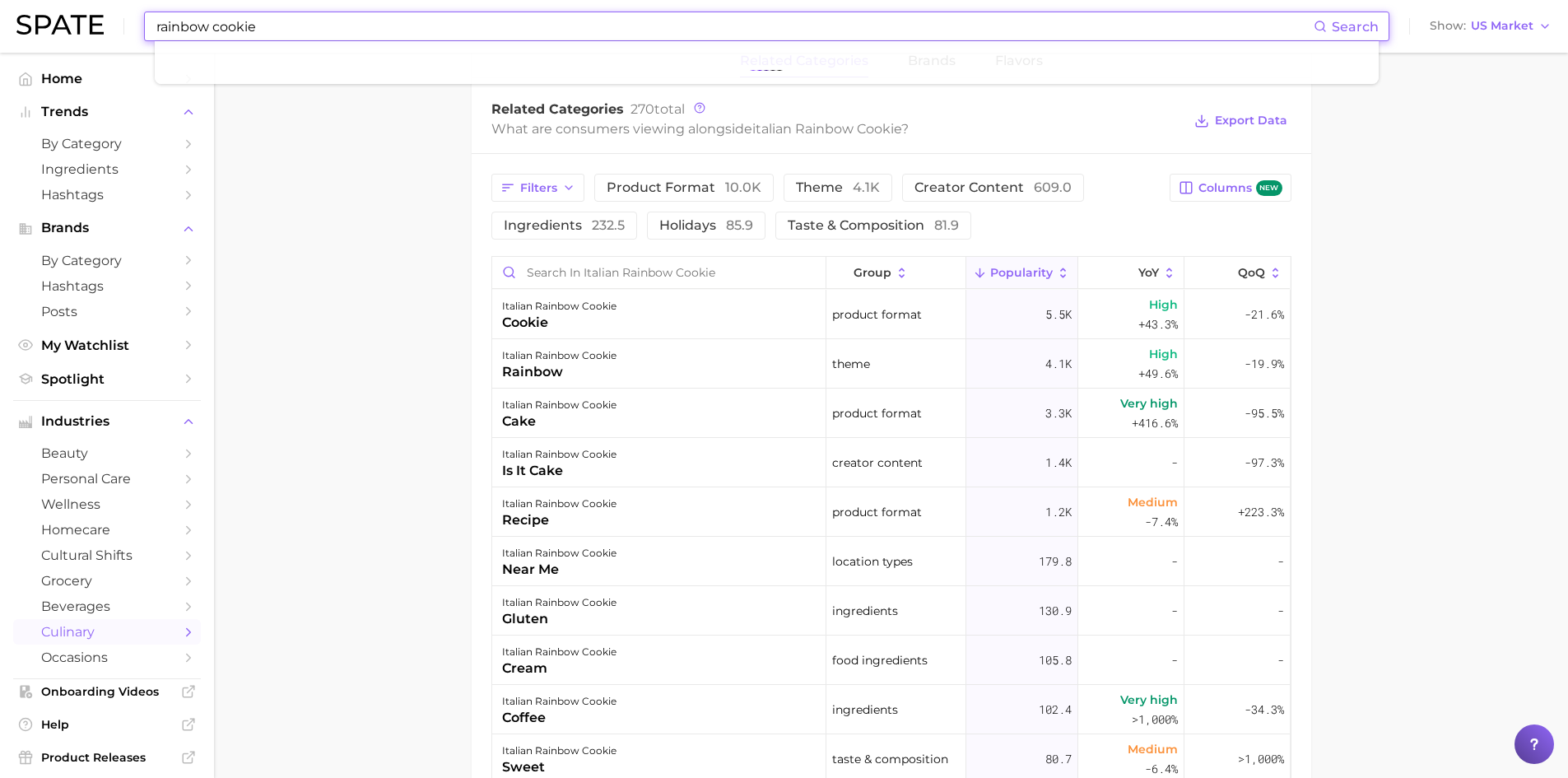
click at [424, 31] on input "rainbow cookie" at bounding box center [734, 26] width 1159 height 28
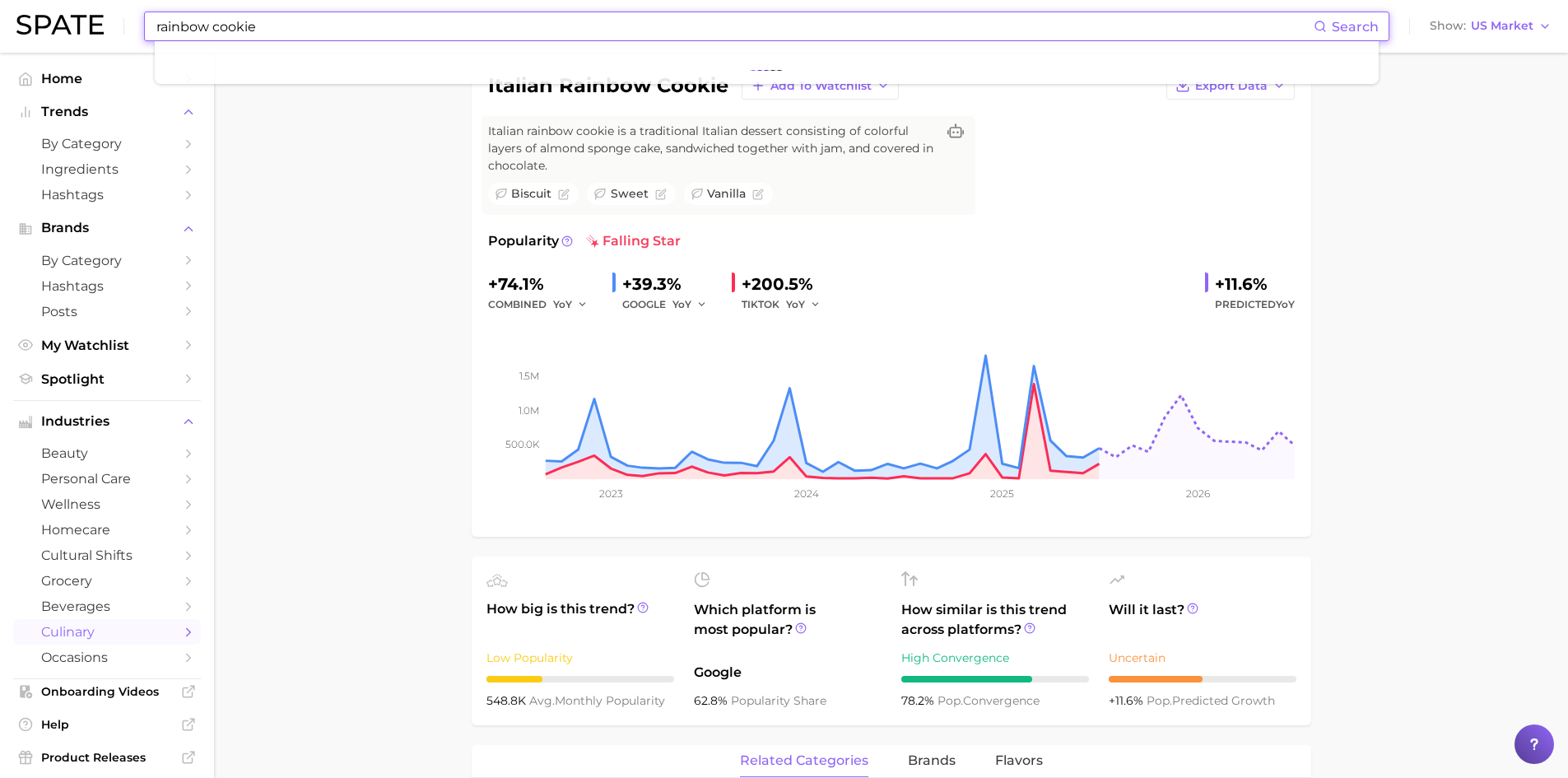
scroll to position [0, 0]
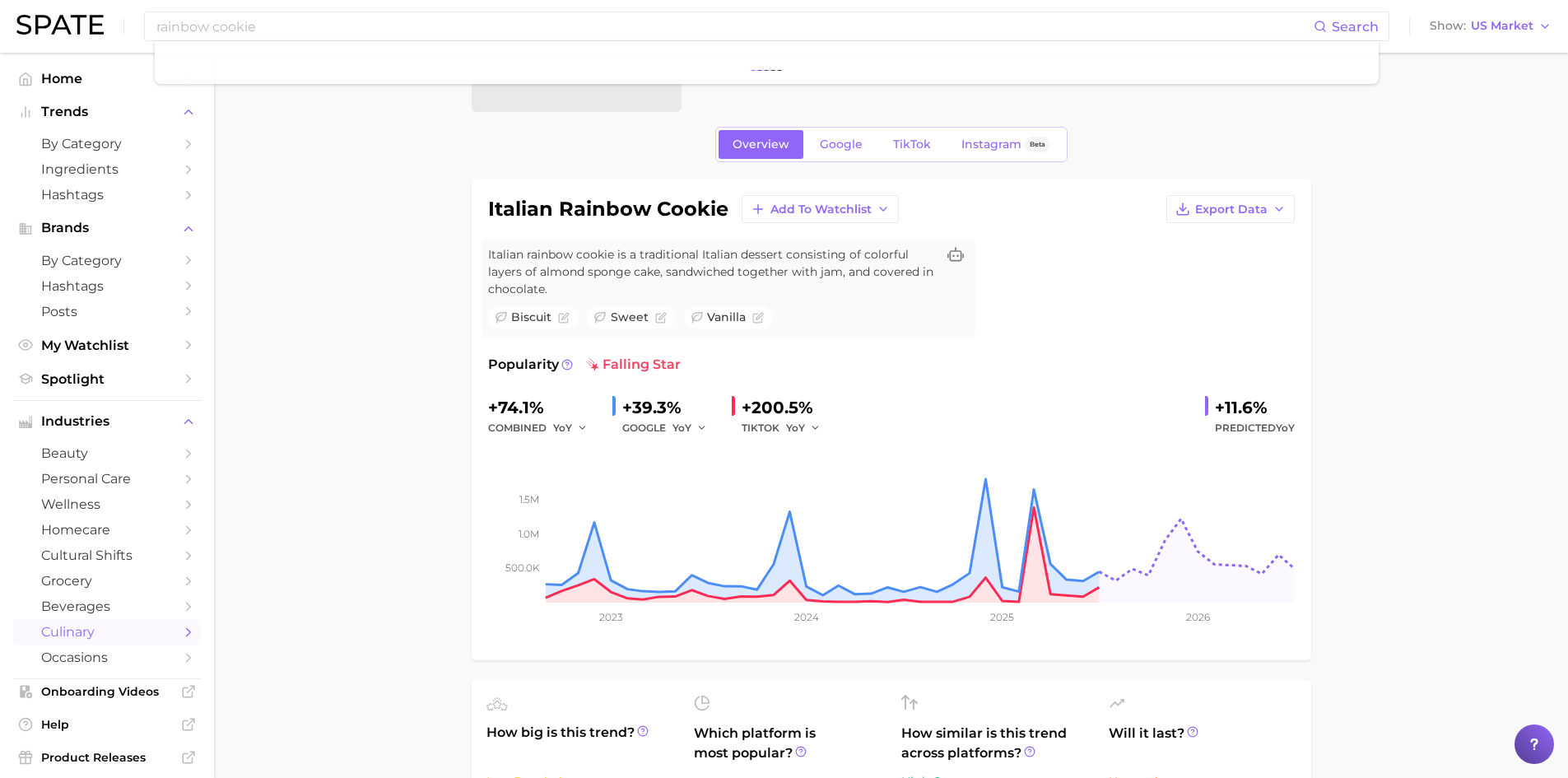
click at [352, 7] on div "rainbow cookie Search Show US Market" at bounding box center [784, 27] width 1535 height 53
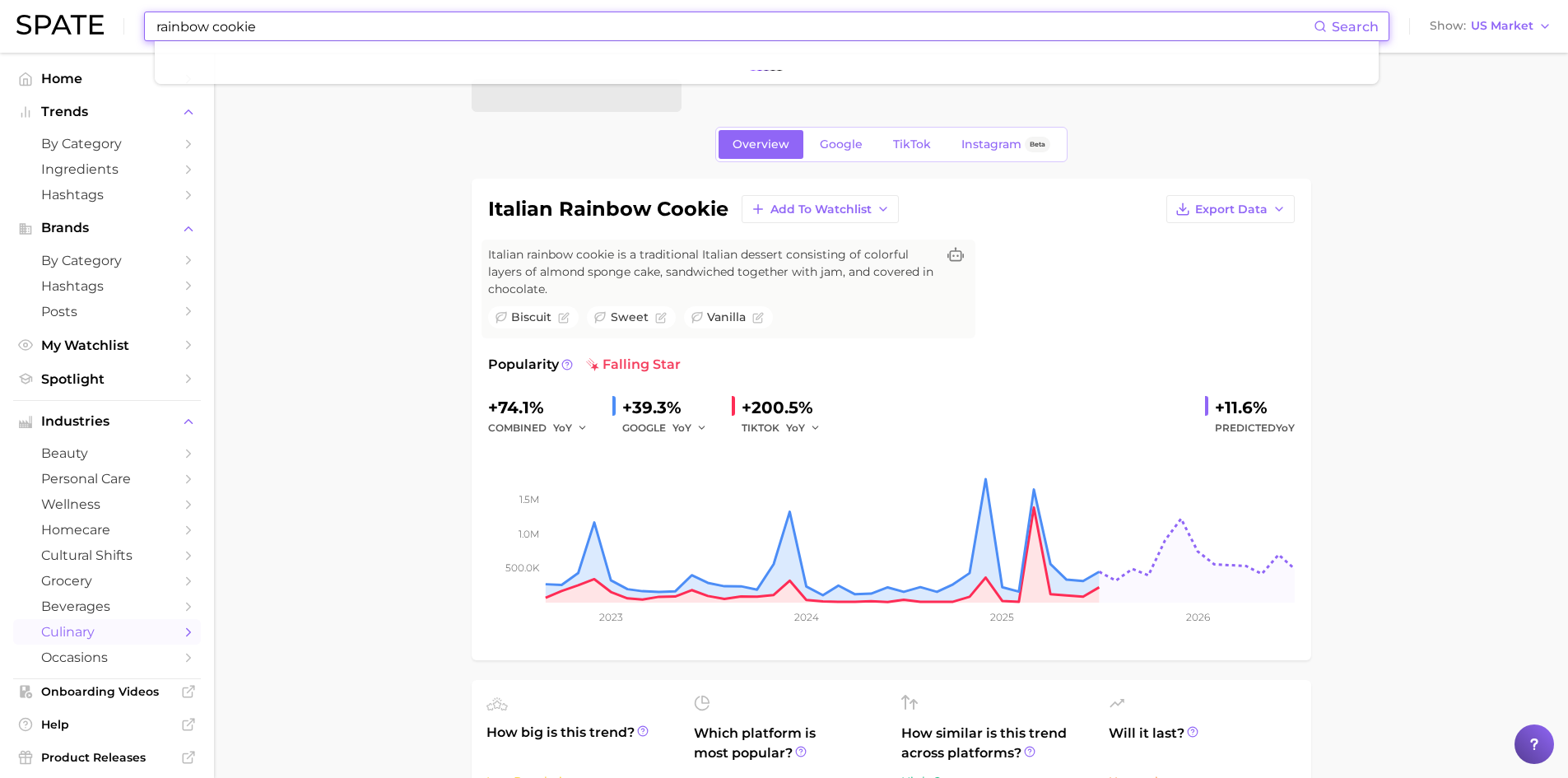
click at [316, 15] on input "rainbow cookie" at bounding box center [734, 26] width 1159 height 28
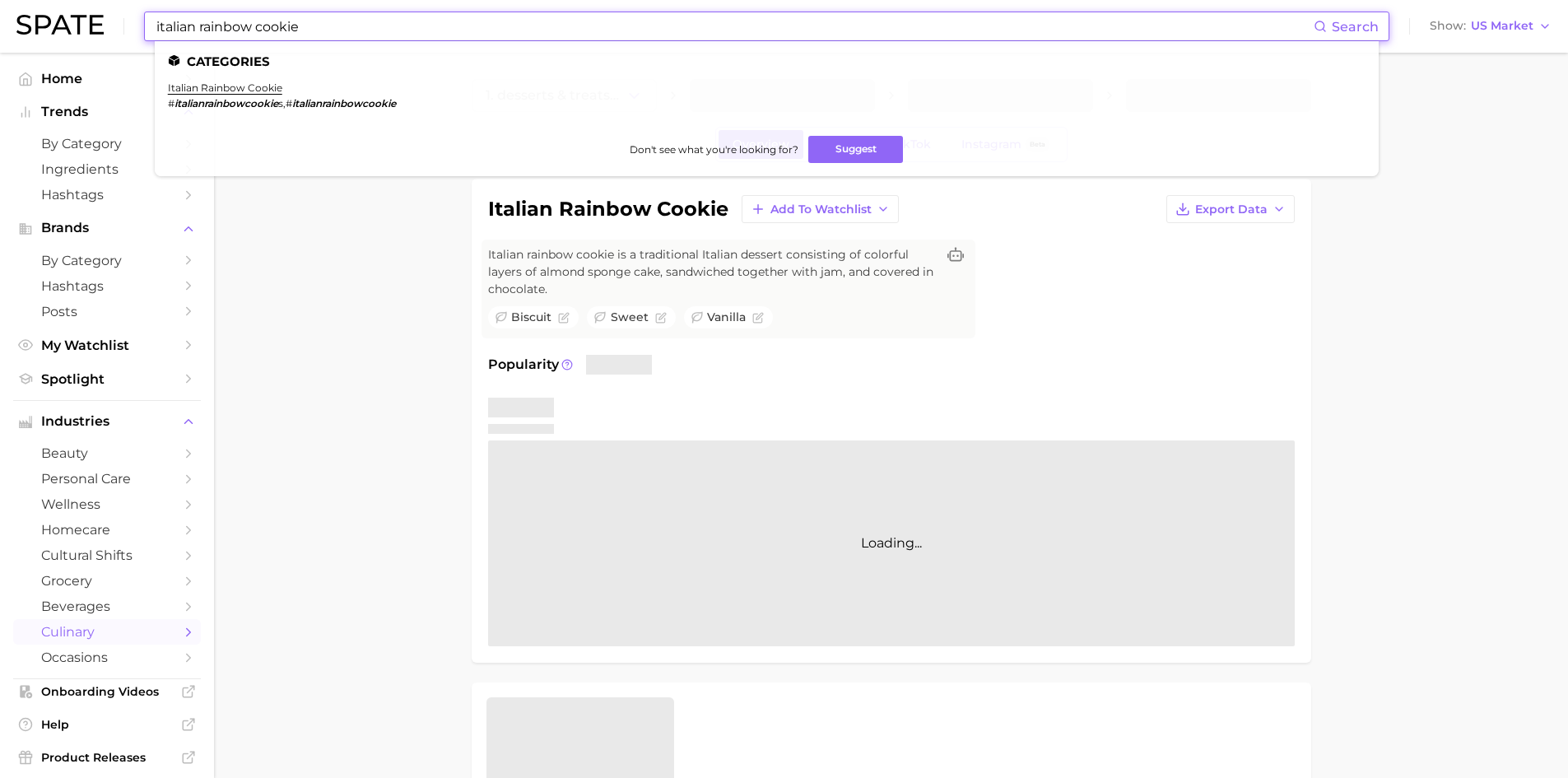
click at [367, 33] on input "italian rainbow cookie" at bounding box center [734, 26] width 1159 height 28
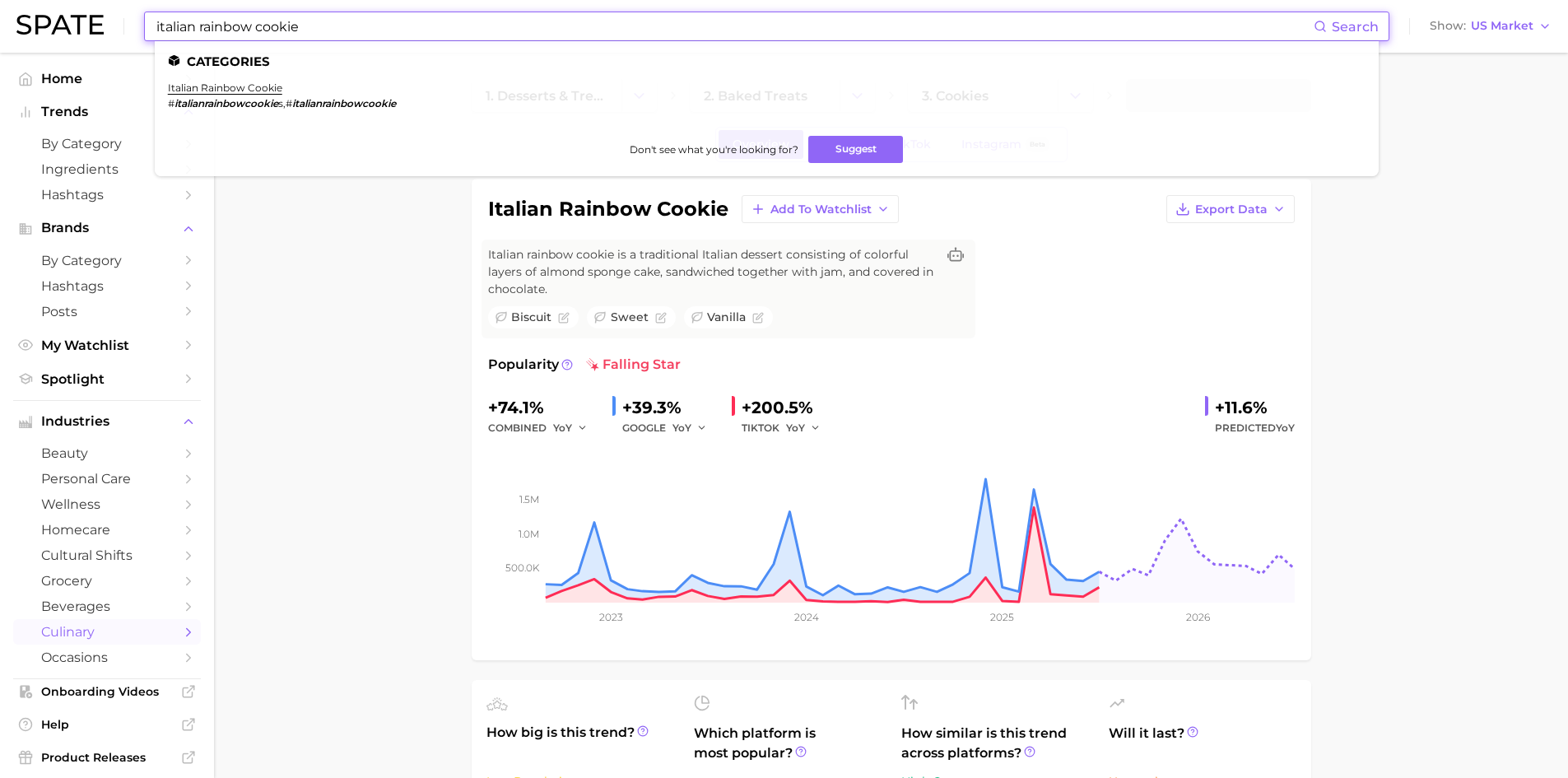
click at [199, 26] on input "italian rainbow cookie" at bounding box center [734, 26] width 1159 height 28
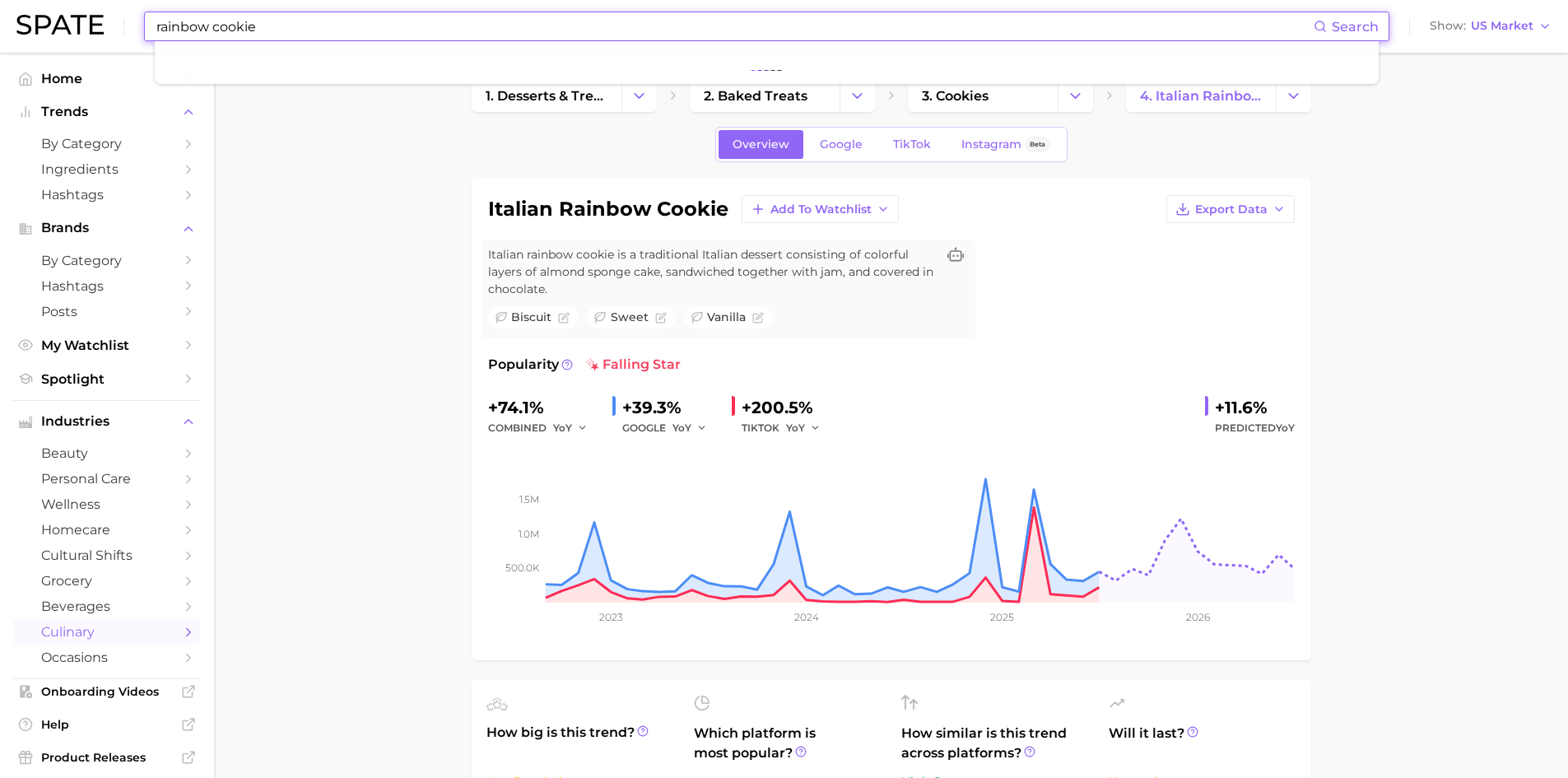
type input "rainbow cookie"
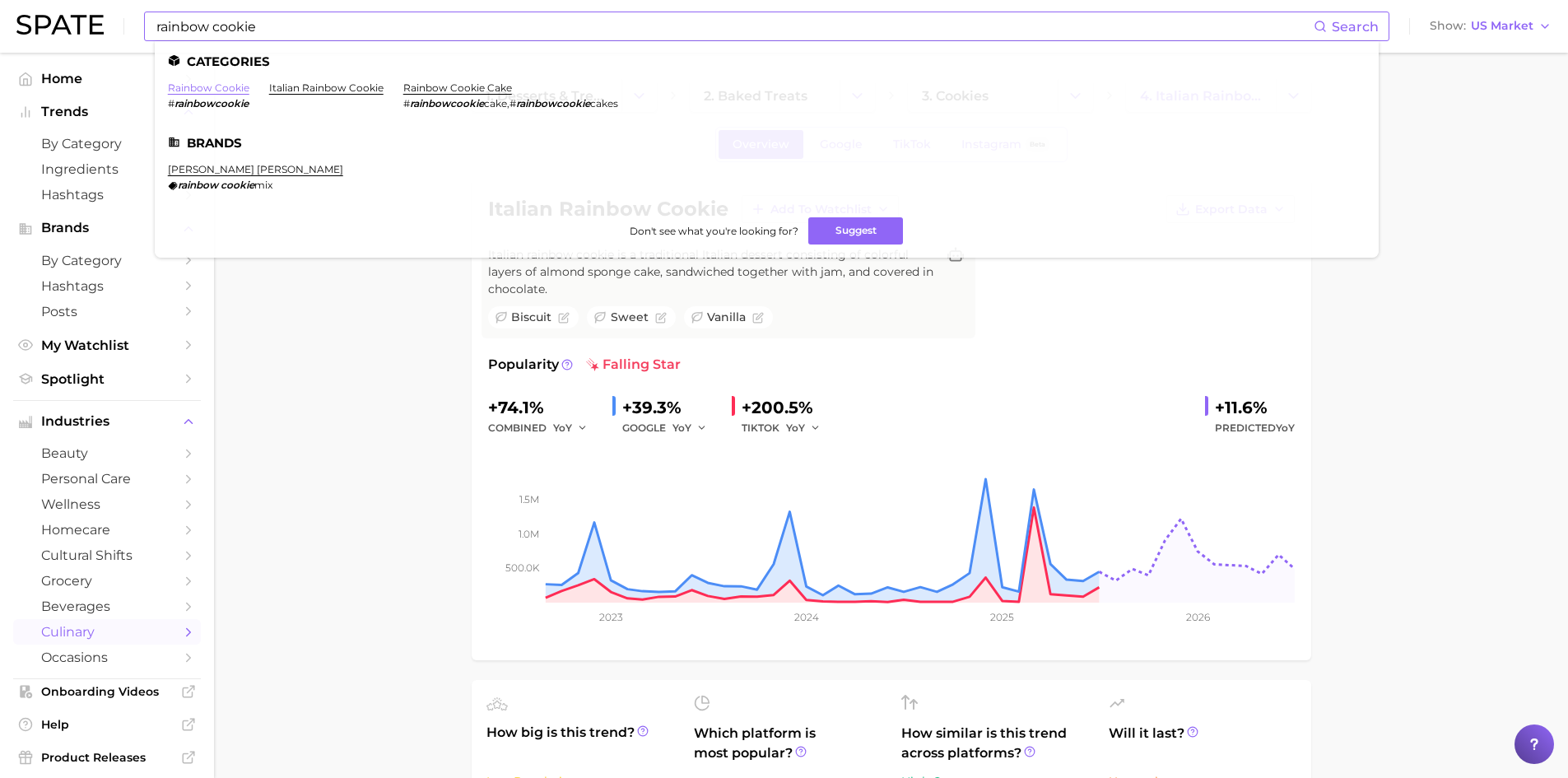
click at [224, 89] on link "rainbow cookie" at bounding box center [208, 87] width 81 height 12
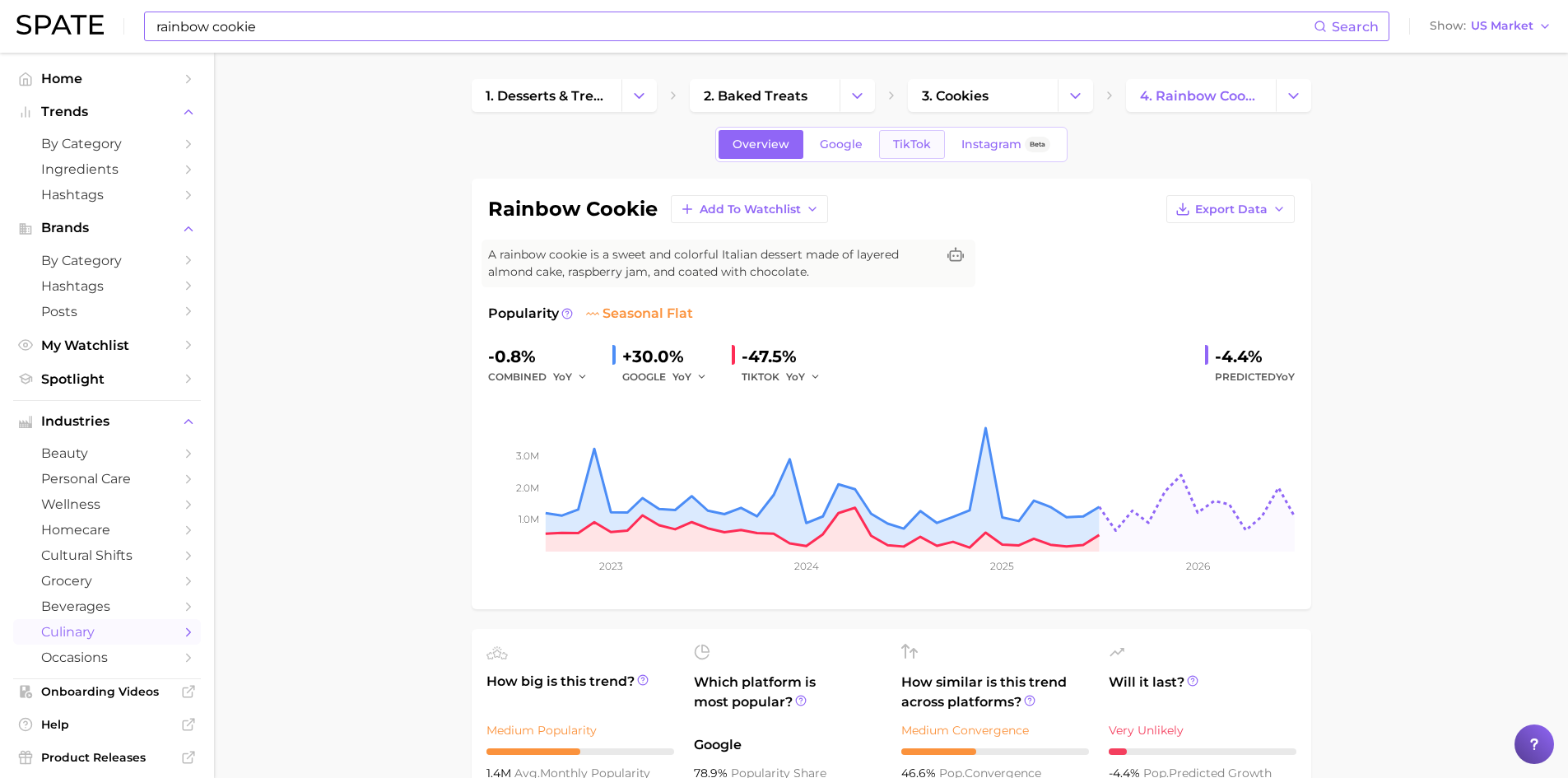
click at [903, 154] on link "TikTok" at bounding box center [912, 145] width 66 height 29
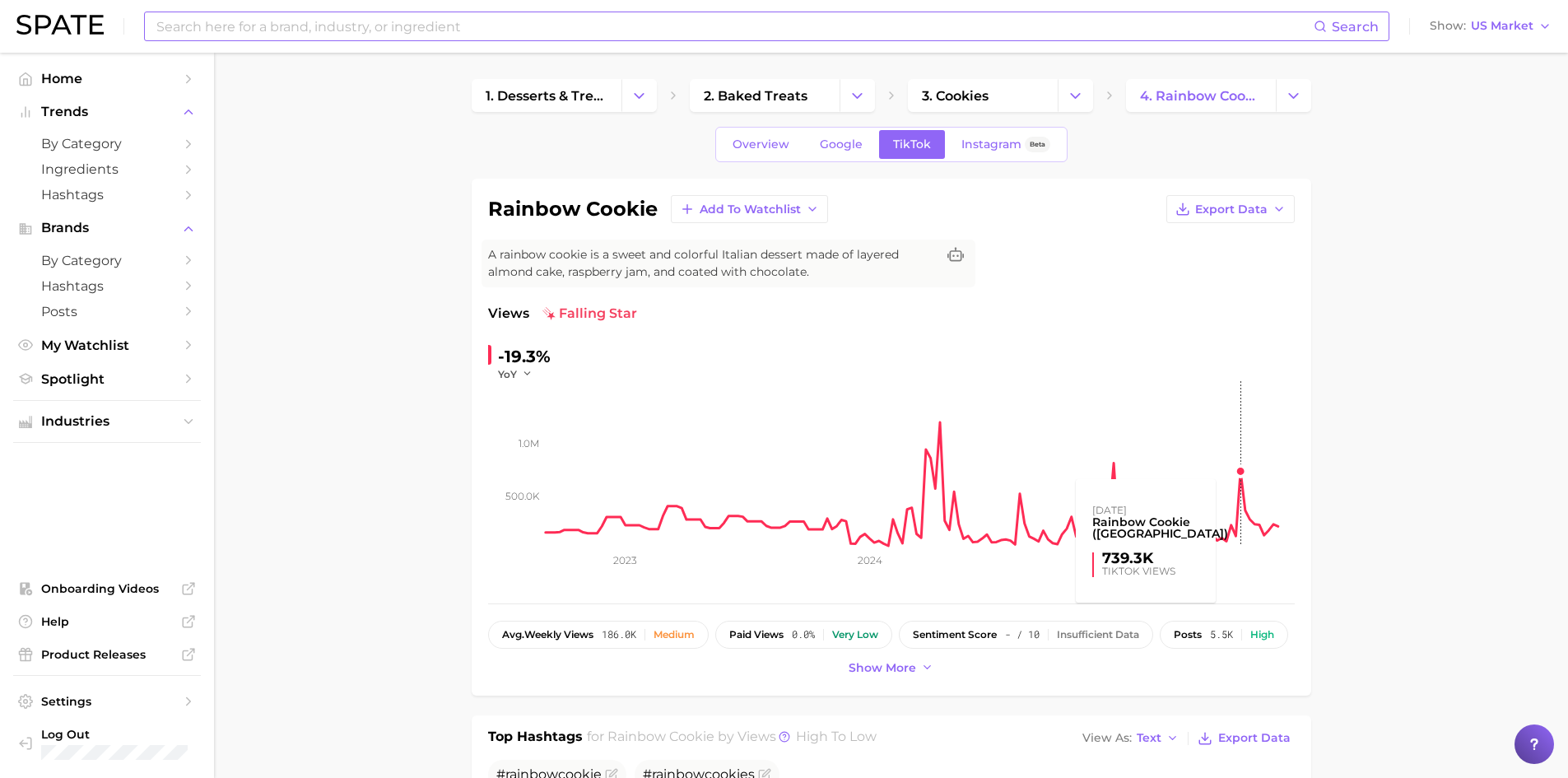
click at [1239, 467] on rect at bounding box center [920, 464] width 749 height 165
click at [1140, 287] on div "rainbow cookie Add to Watchlist Export Data A rainbow cookie is a sweet and col…" at bounding box center [891, 437] width 807 height 484
click at [659, 38] on input at bounding box center [734, 26] width 1159 height 28
type input "italian rainbow cookie"
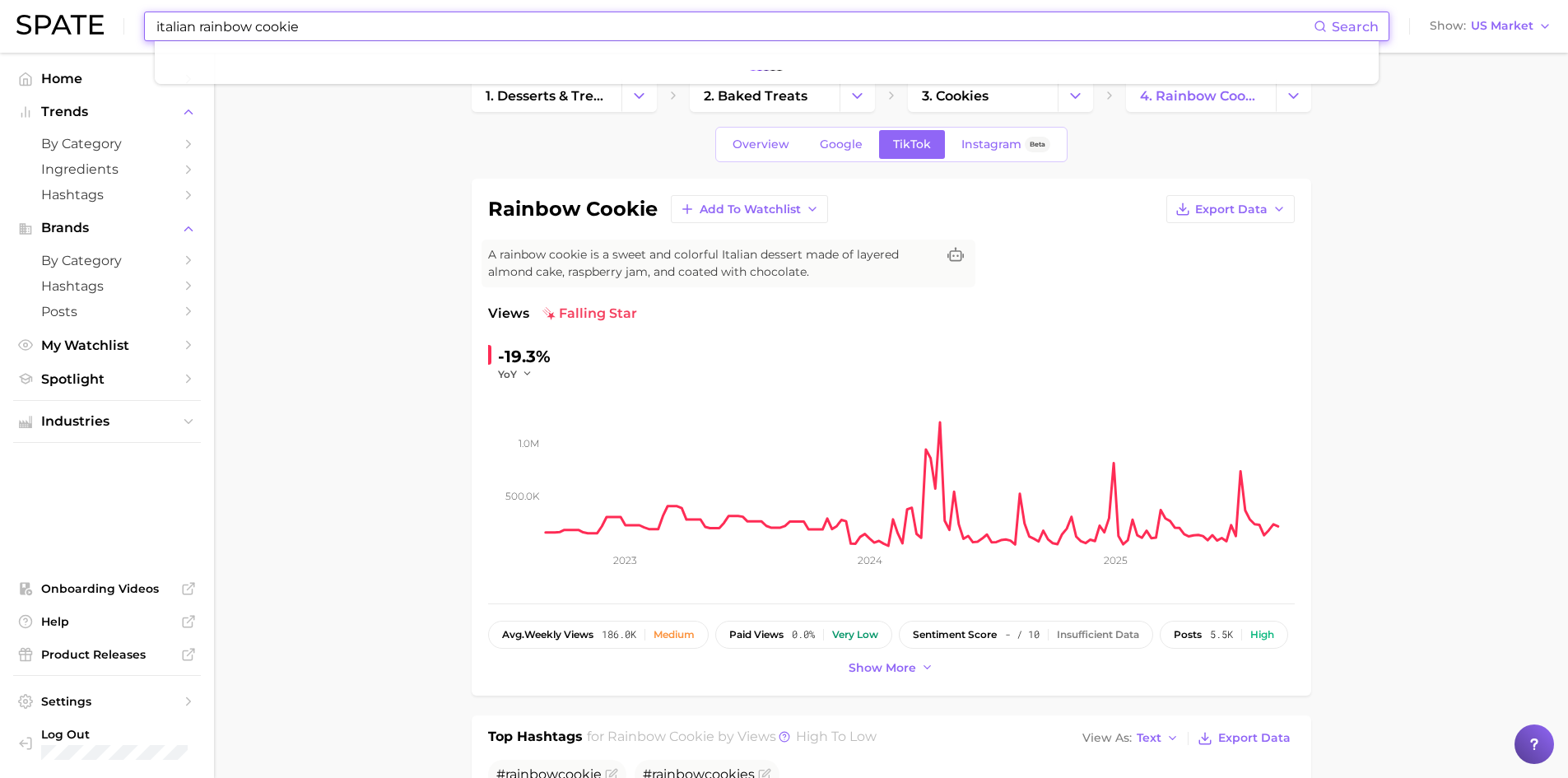
click at [377, 31] on input "italian rainbow cookie" at bounding box center [734, 26] width 1159 height 28
click at [307, 34] on input "italian rainbow cookie" at bounding box center [734, 26] width 1159 height 28
click at [384, 30] on input "italian rainbow cookie" at bounding box center [734, 26] width 1159 height 28
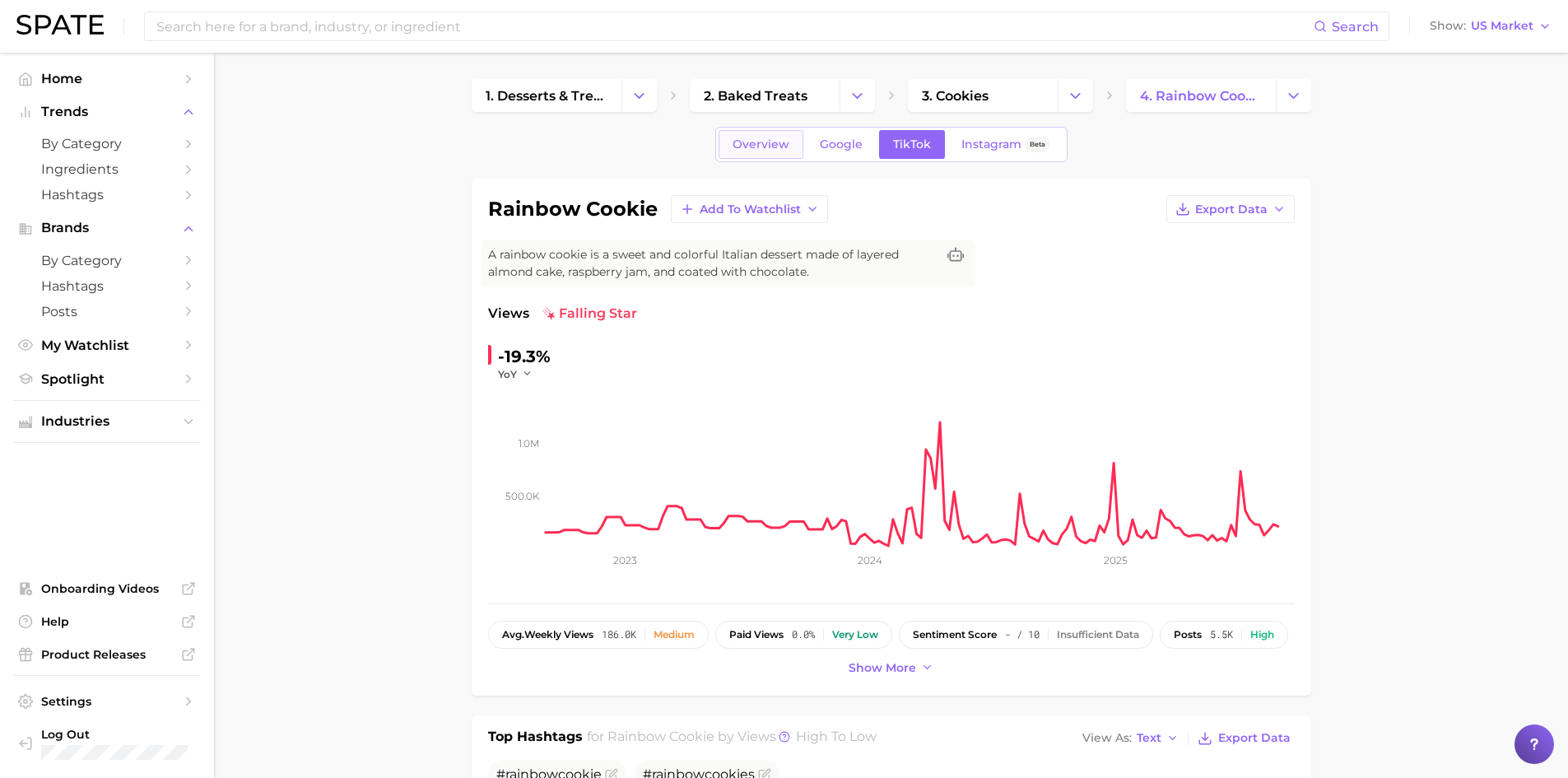
click at [730, 154] on link "Overview" at bounding box center [760, 145] width 85 height 29
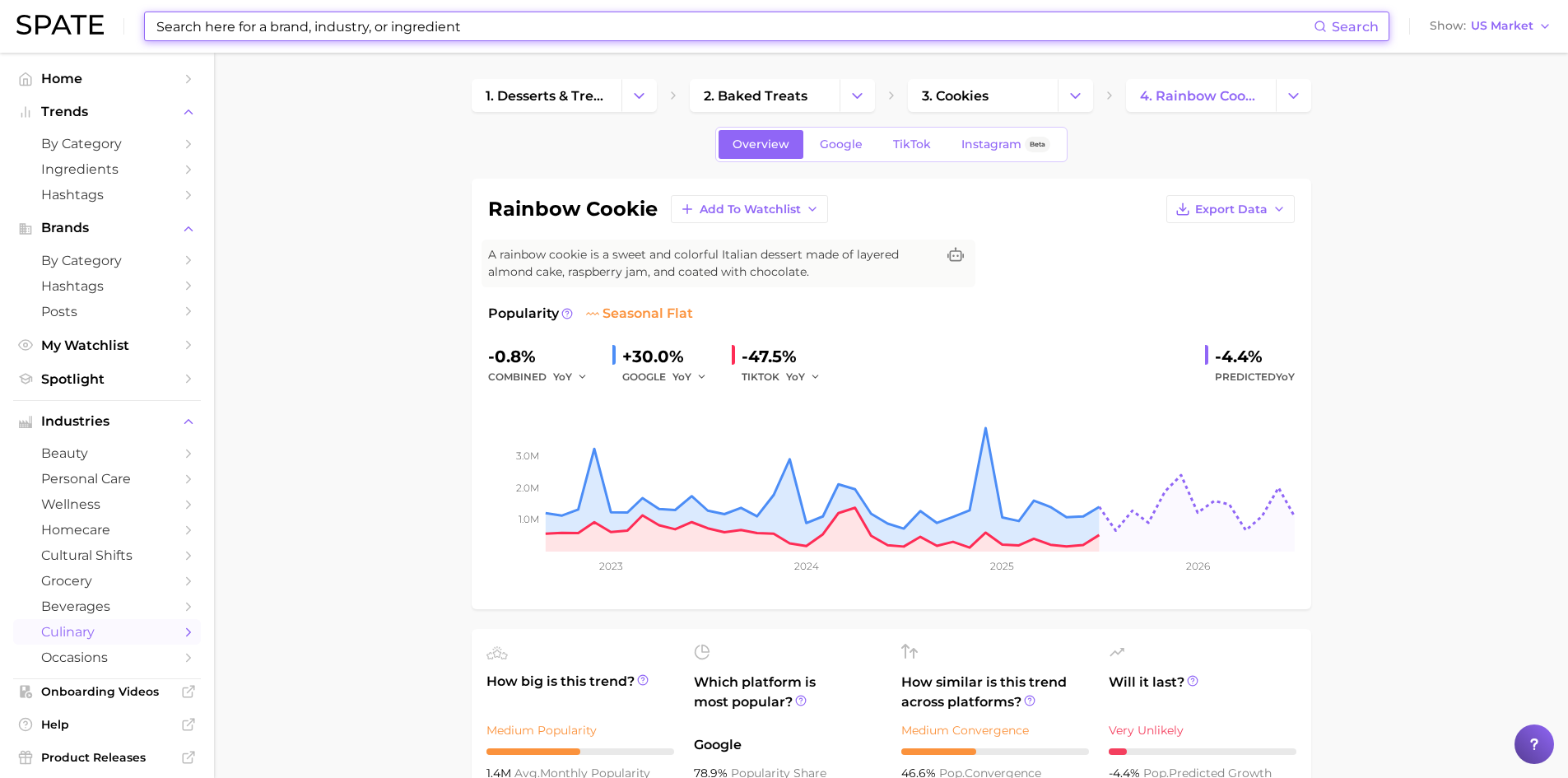
click at [444, 16] on input at bounding box center [734, 26] width 1159 height 28
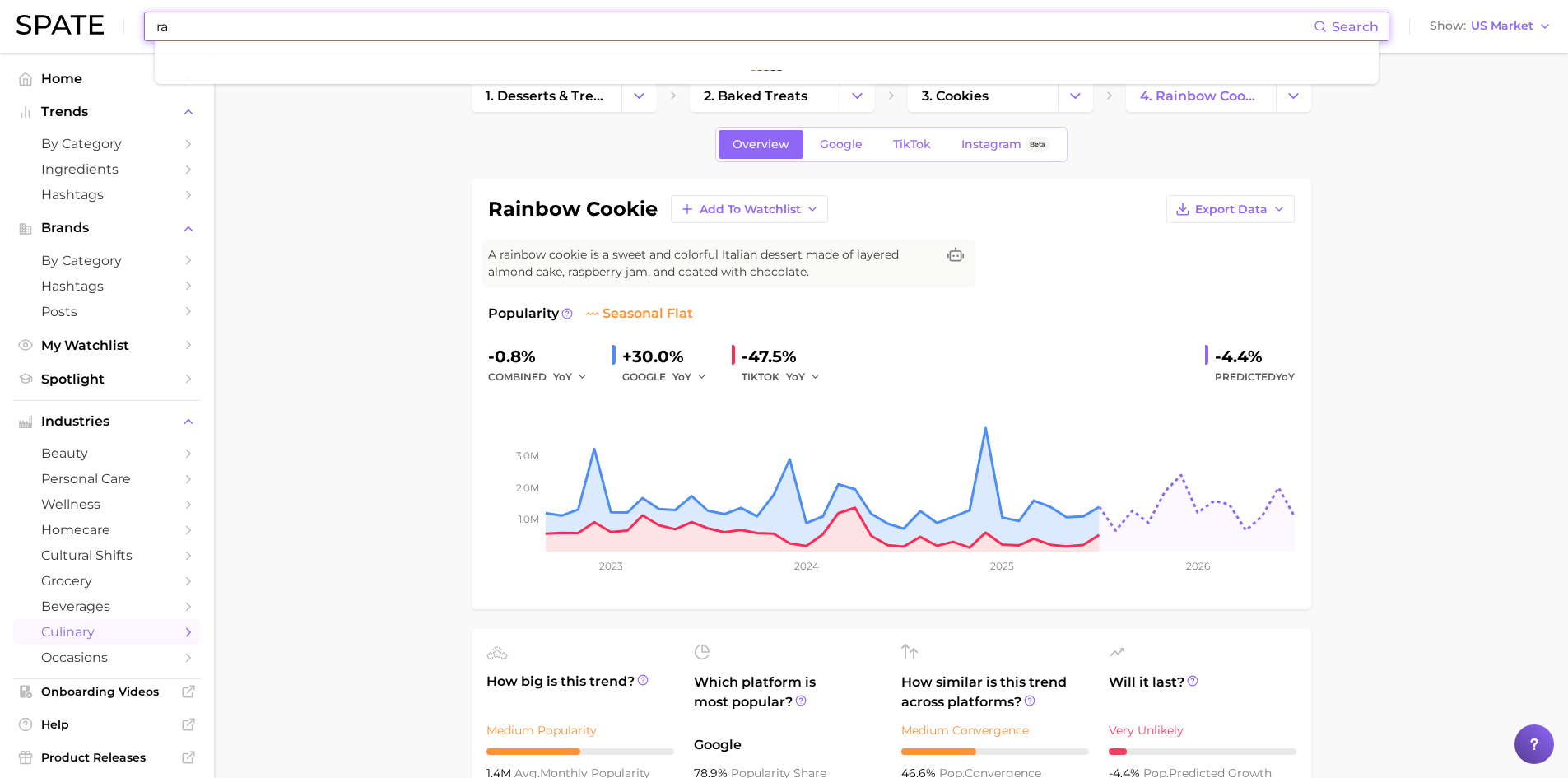
type input "r"
type input "italian rainbow cookie"
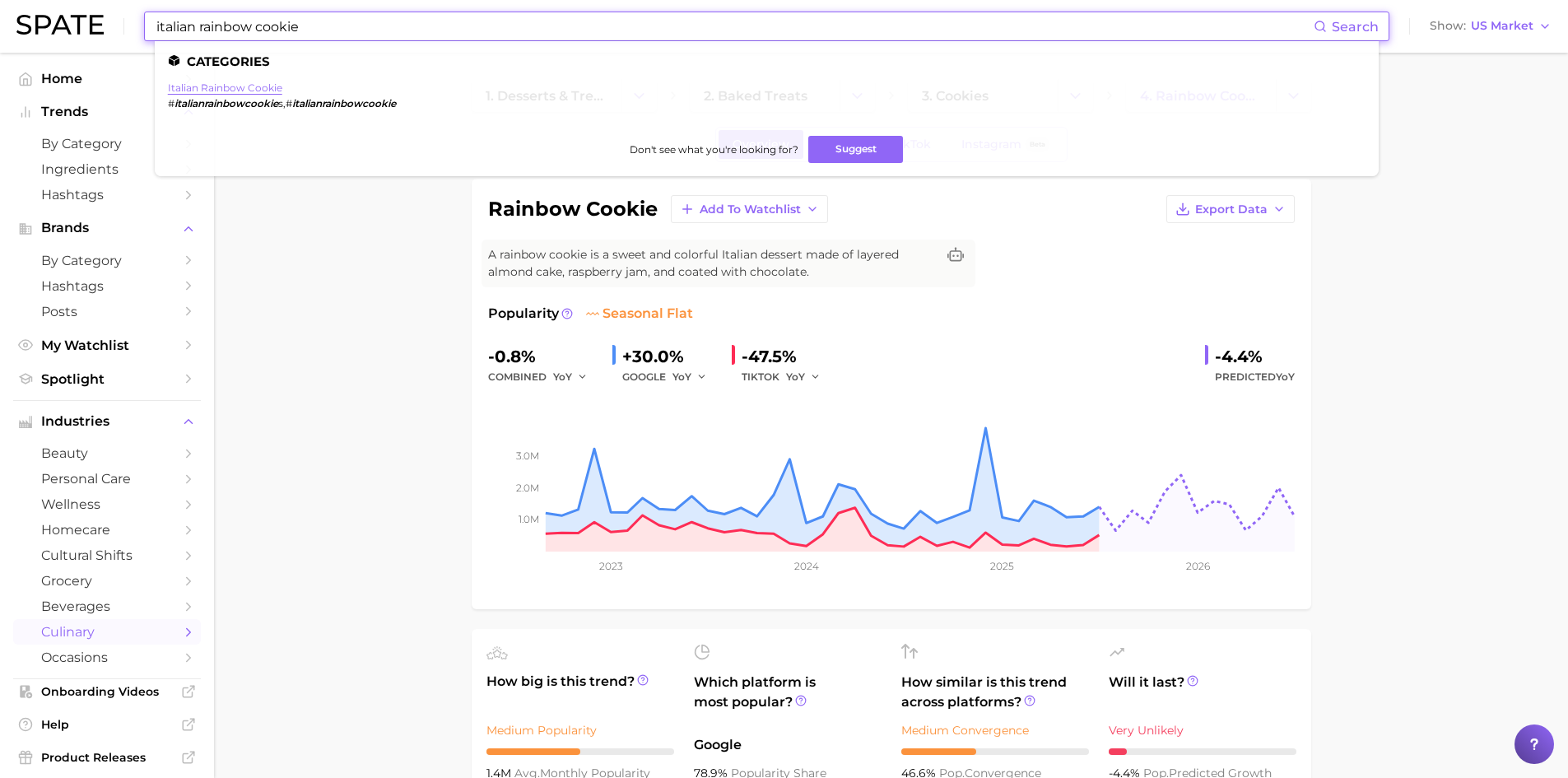
click at [224, 89] on link "italian rainbow cookie" at bounding box center [225, 87] width 115 height 12
